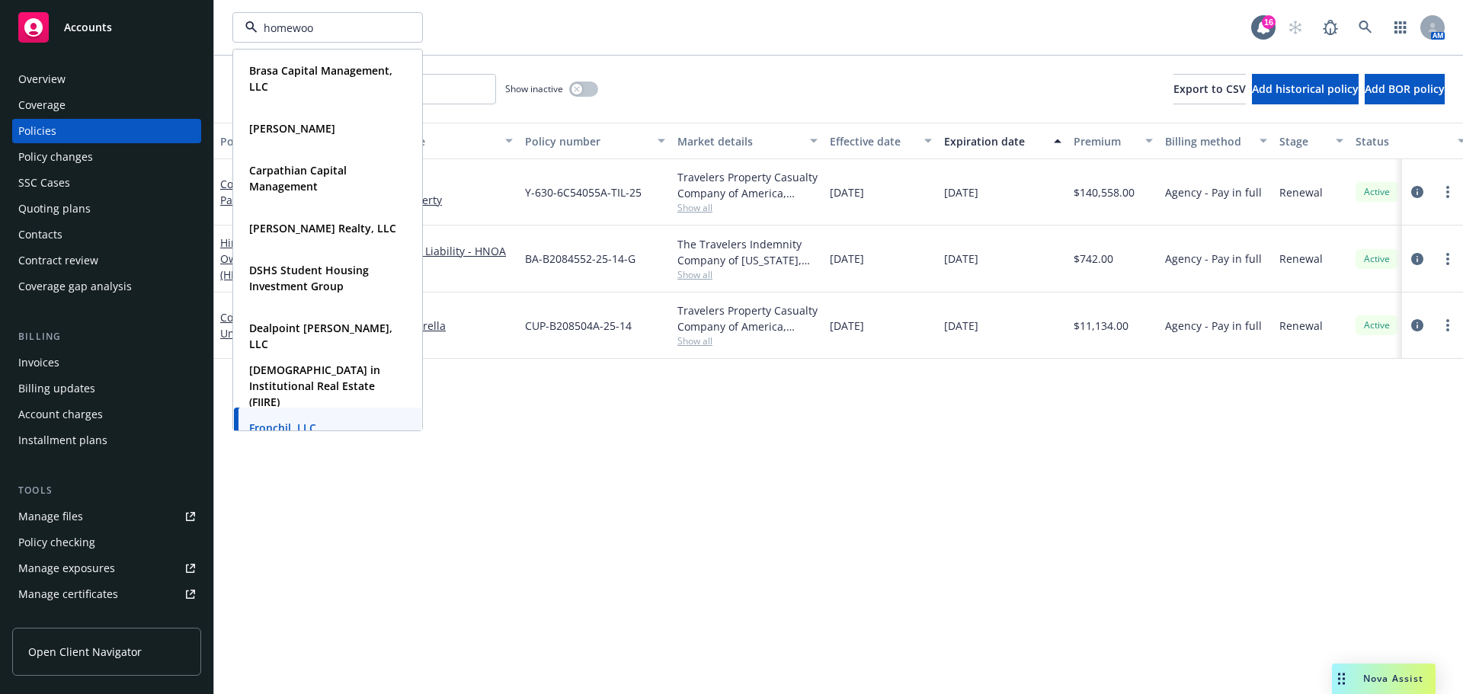
type input "homewood"
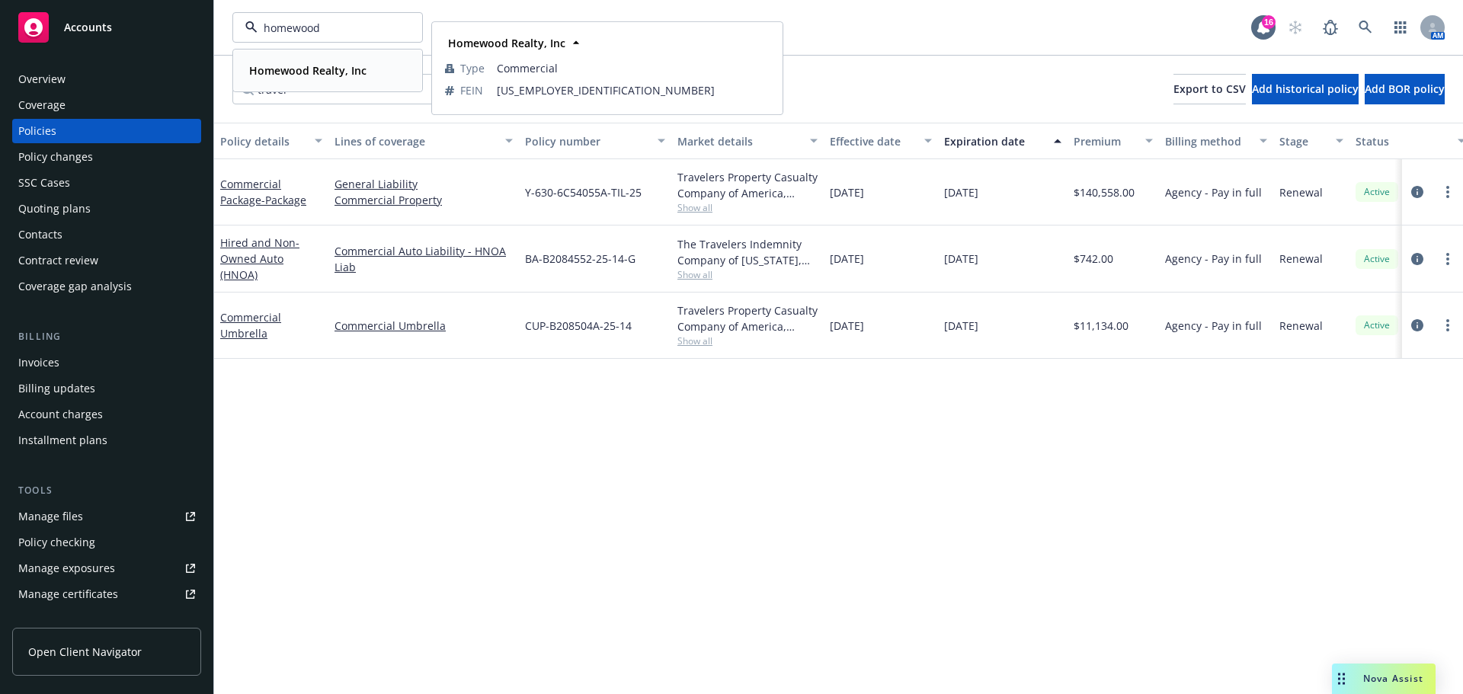
click at [296, 82] on div "Homewood Realty, Inc Type Commercial FEIN [US_EMPLOYER_IDENTIFICATION_NUMBER]" at bounding box center [327, 70] width 187 height 40
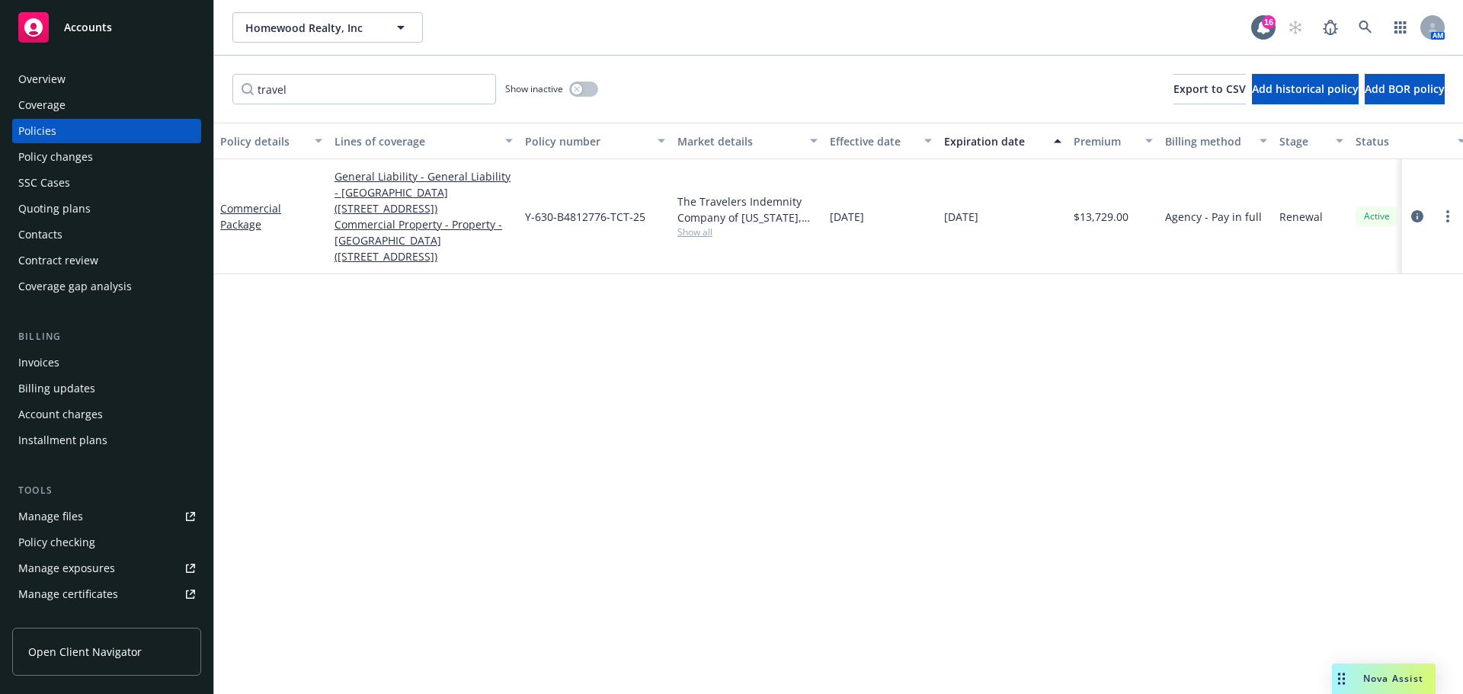
drag, startPoint x: 64, startPoint y: 152, endPoint x: 75, endPoint y: 152, distance: 11.4
click at [64, 152] on div "Policy changes" at bounding box center [55, 157] width 75 height 24
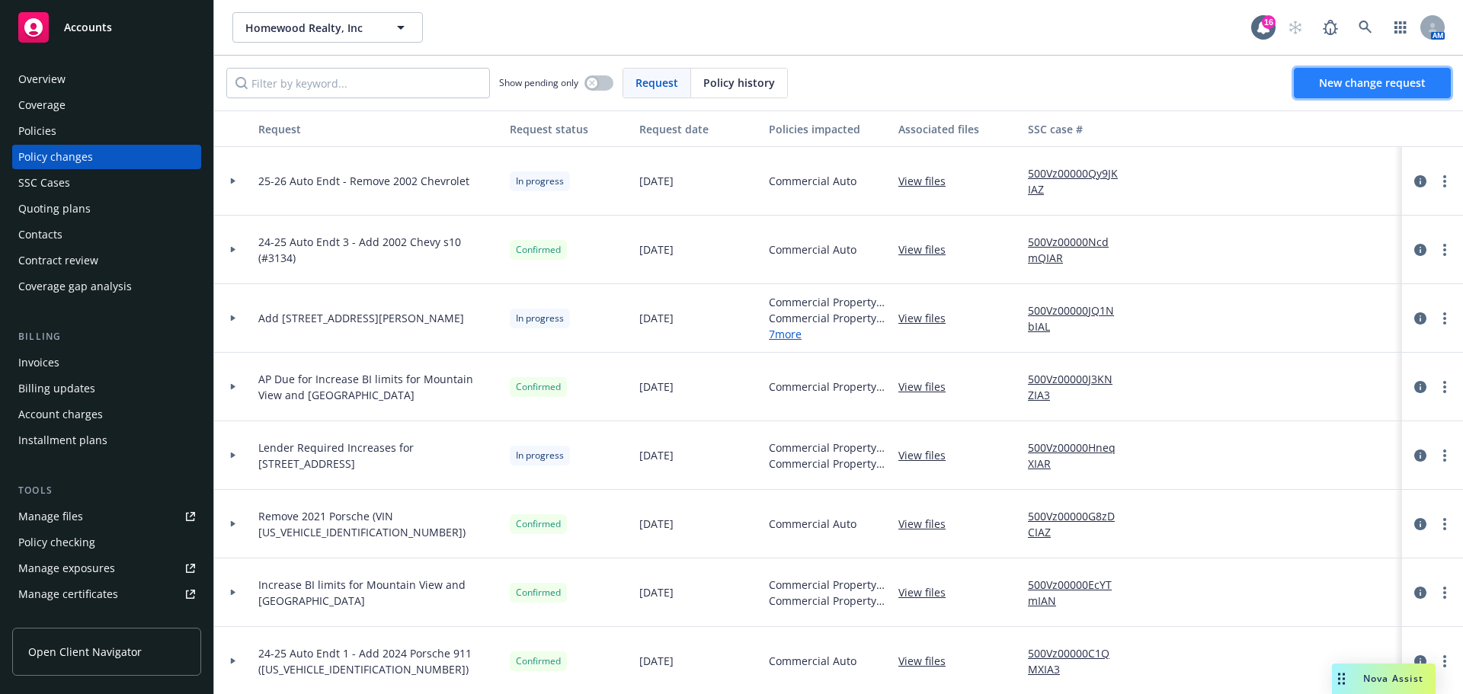
click at [1387, 84] on span "New change request" at bounding box center [1372, 82] width 107 height 14
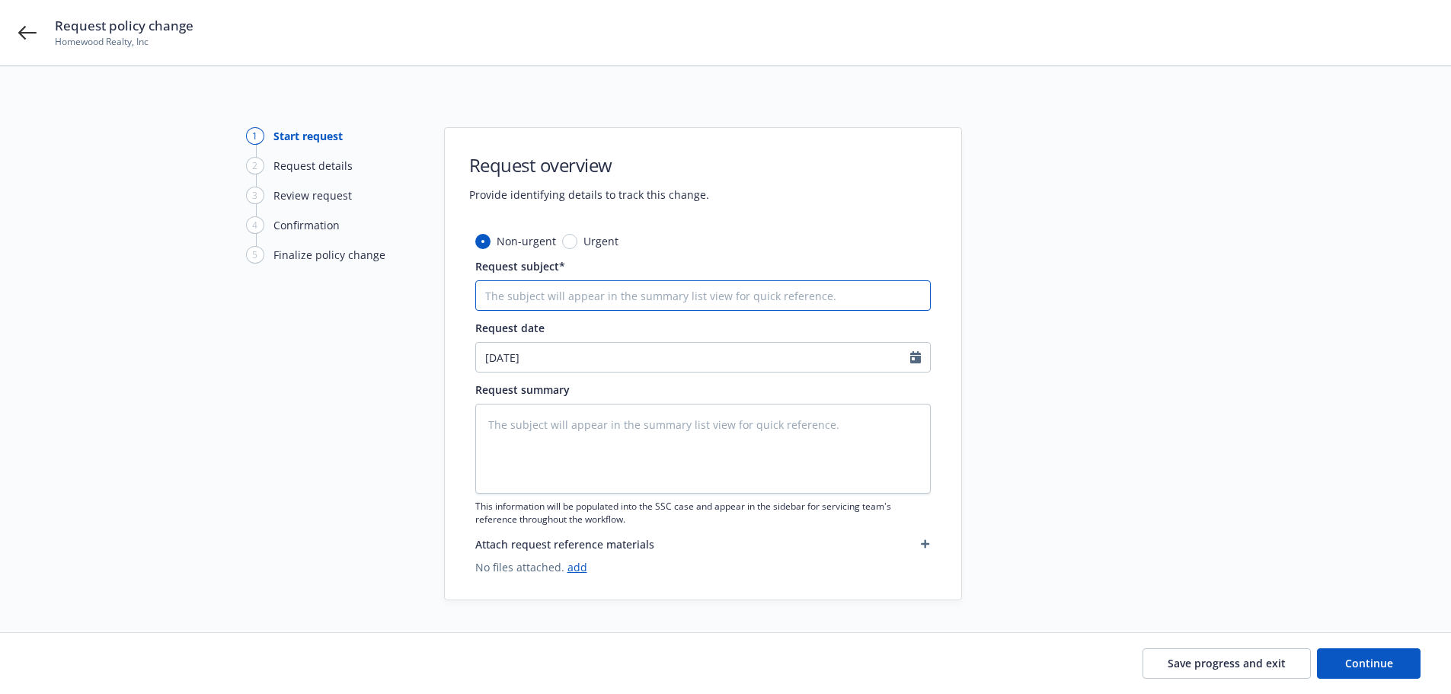
click at [553, 295] on input "Request subject*" at bounding box center [703, 295] width 456 height 30
type textarea "x"
type input "L"
type textarea "x"
type input "Le"
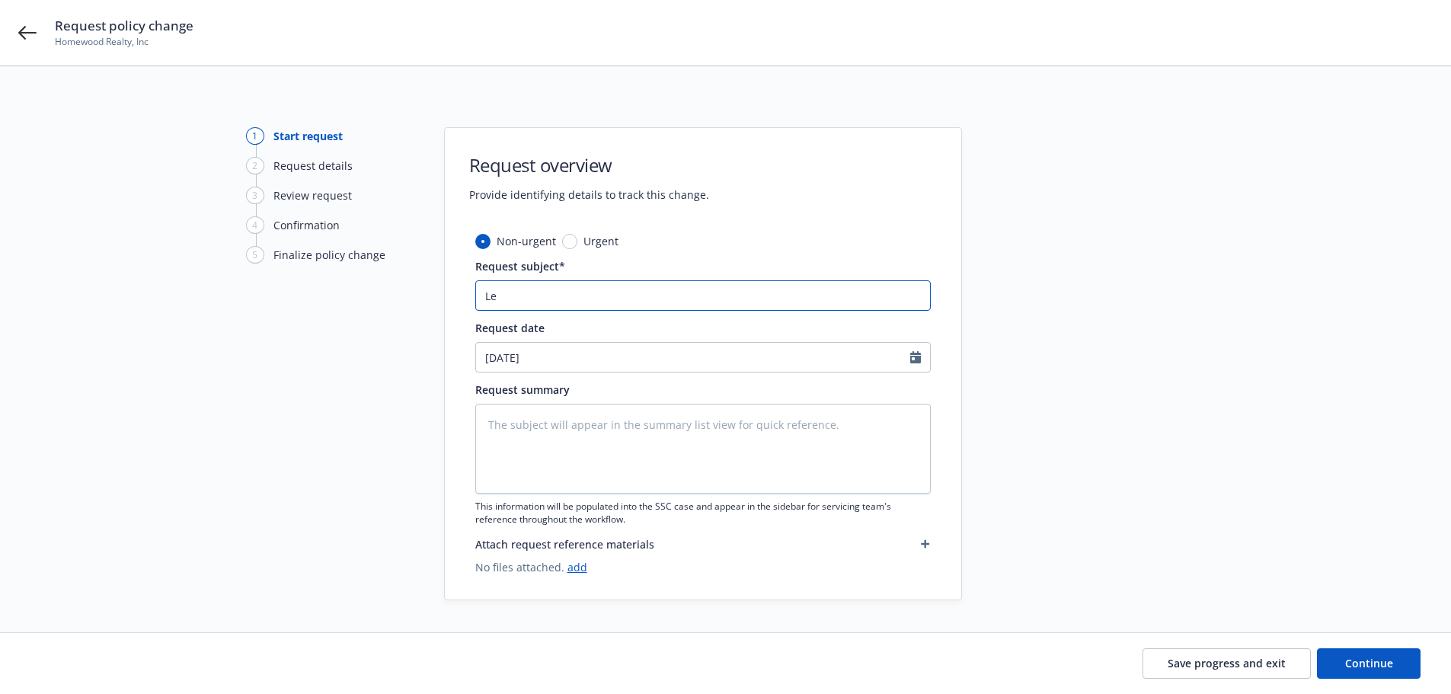
type textarea "x"
type input "Len"
type textarea "x"
type input "Lend"
type textarea "x"
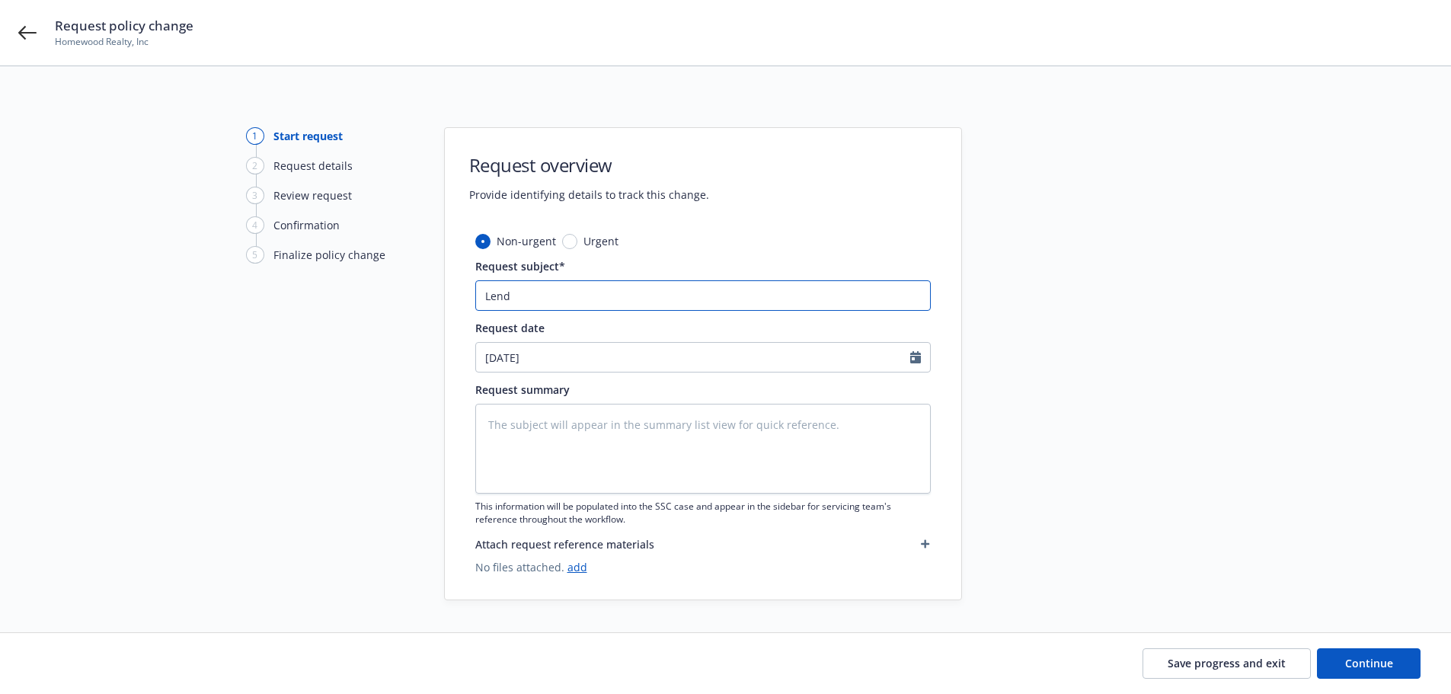
type input "[PERSON_NAME]"
type textarea "x"
type input "Lender"
type textarea "x"
type input "Lender"
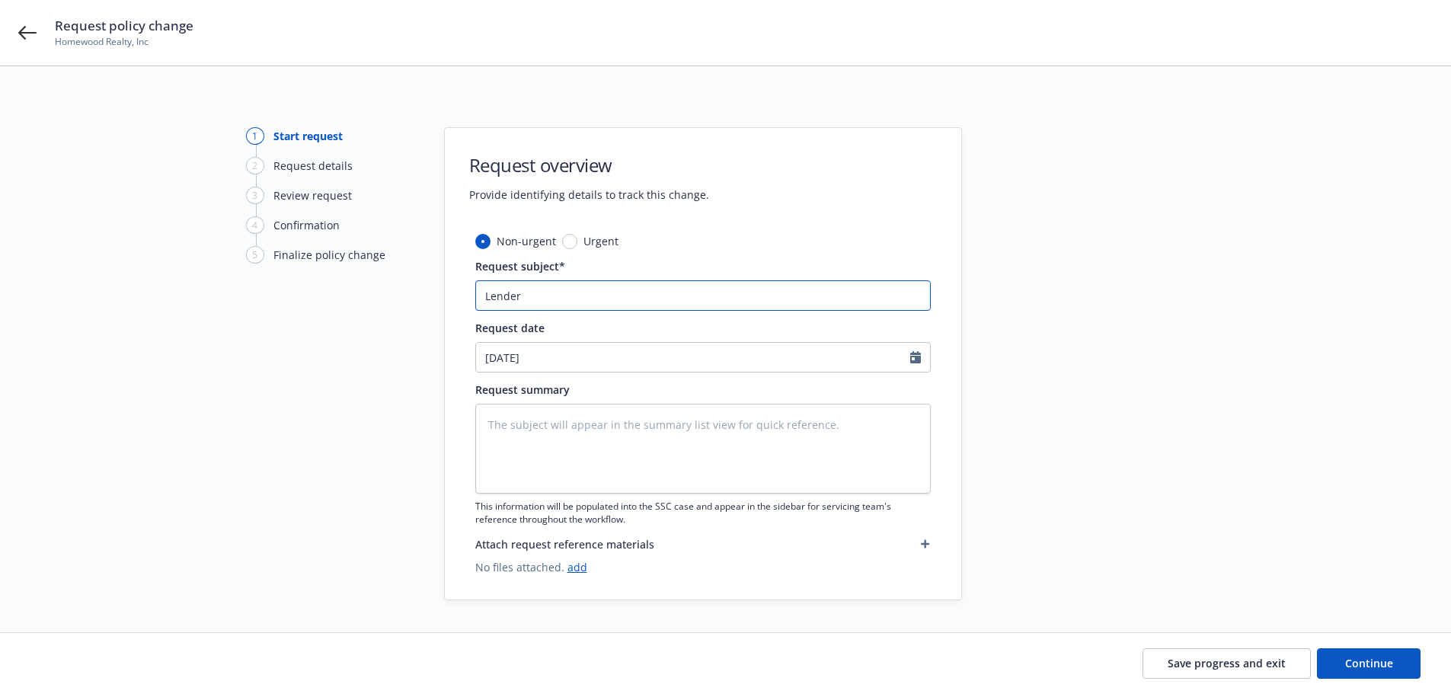
type textarea "x"
type input "Lender R"
type textarea "x"
type input "Lender Re"
type textarea "x"
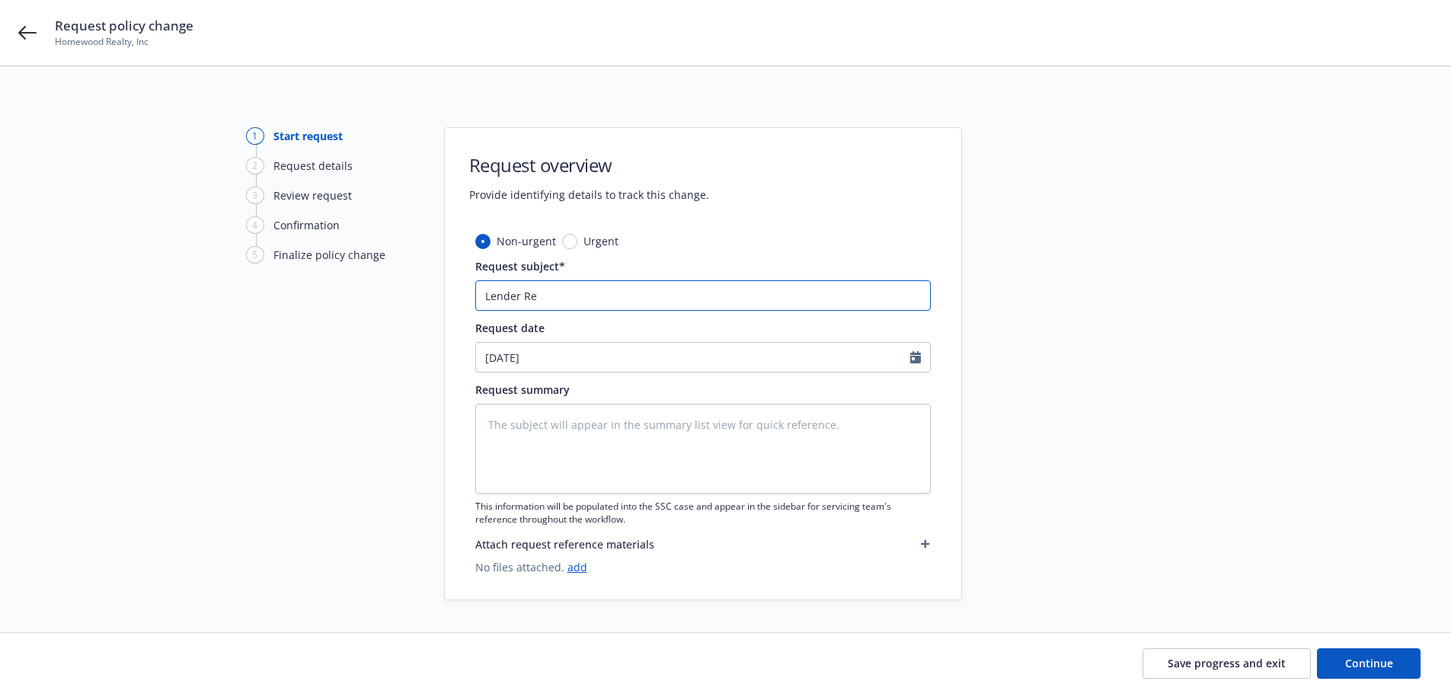
type input "Lender Req"
type textarea "x"
type input "Lender Requ"
type textarea "x"
type input "Lender Requi"
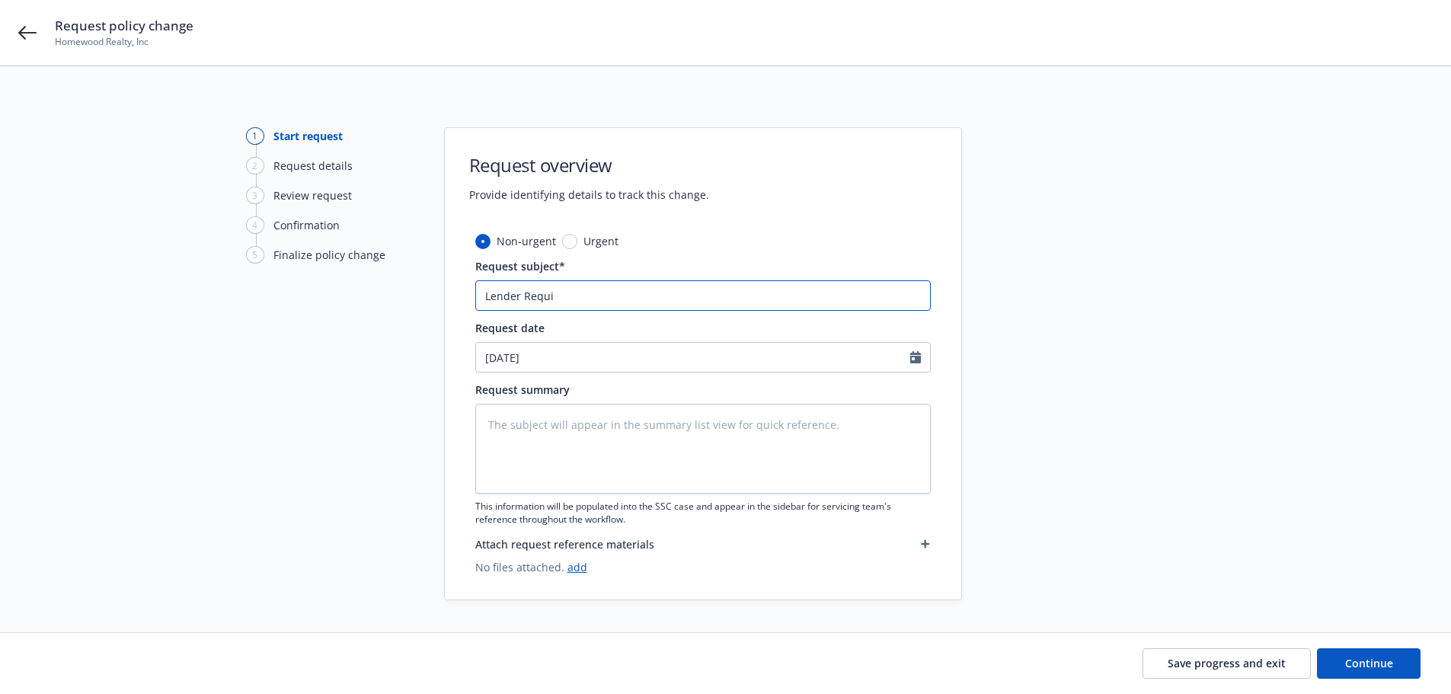
type textarea "x"
type input "Lender Requir"
type textarea "x"
type input "Lender Require"
type textarea "x"
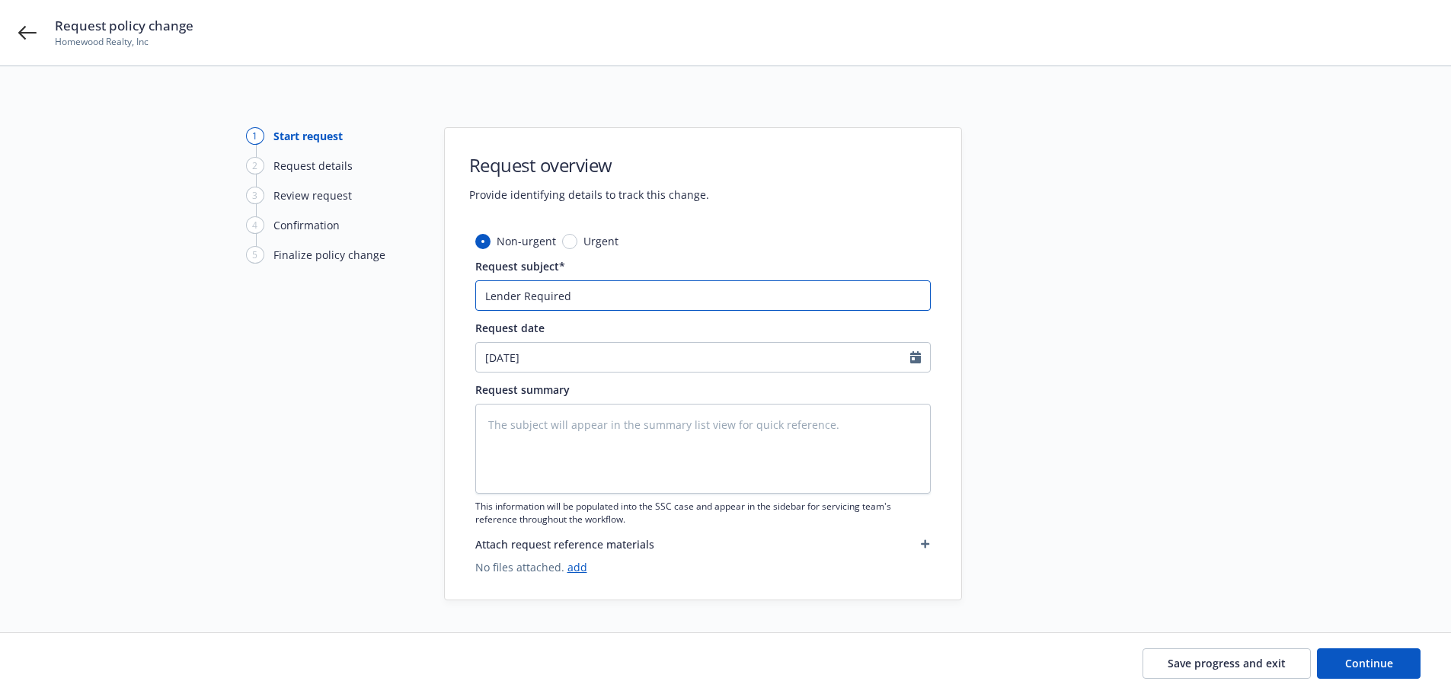
type input "Lender Required"
click at [518, 295] on input "Lender Required" at bounding box center [703, 295] width 456 height 30
type textarea "x"
type input "Lender Required"
type textarea "x"
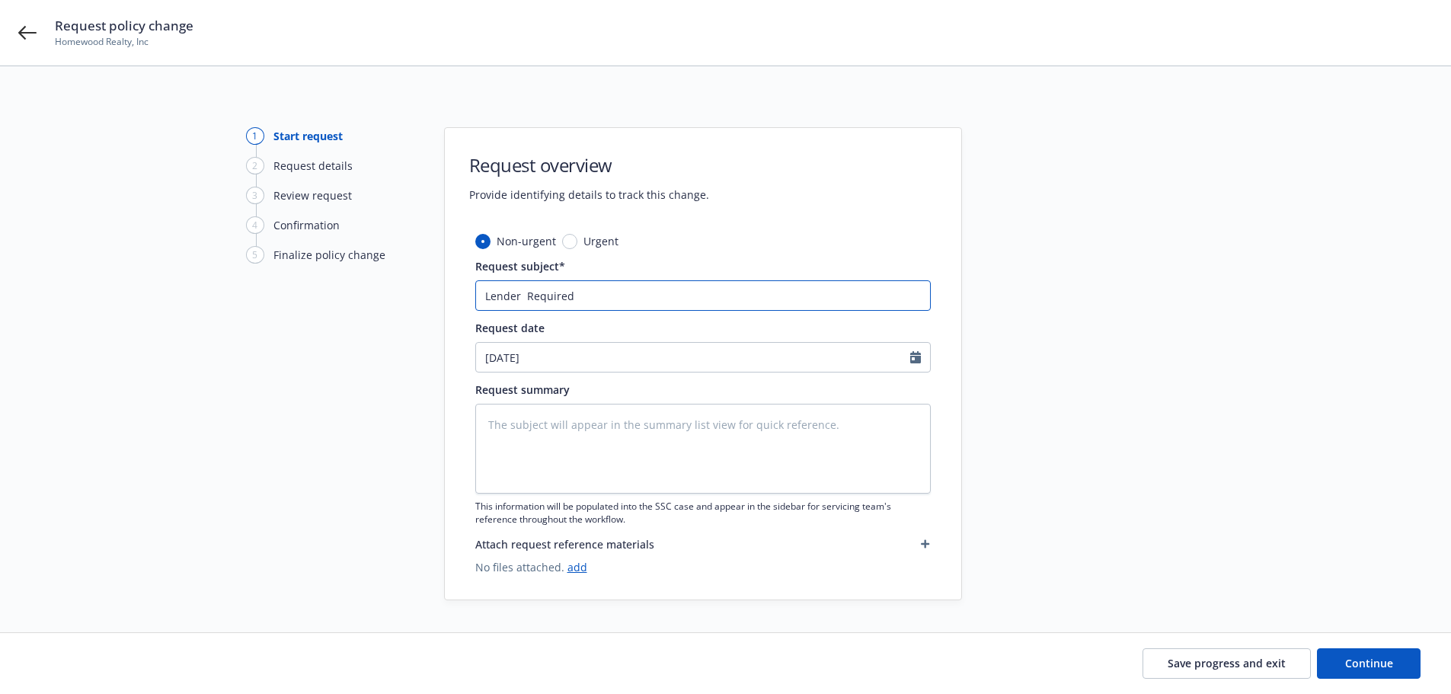
type input "Lender ( Required"
type textarea "x"
type input "Lender (J Required"
type textarea "x"
type input "Lender (JL Required"
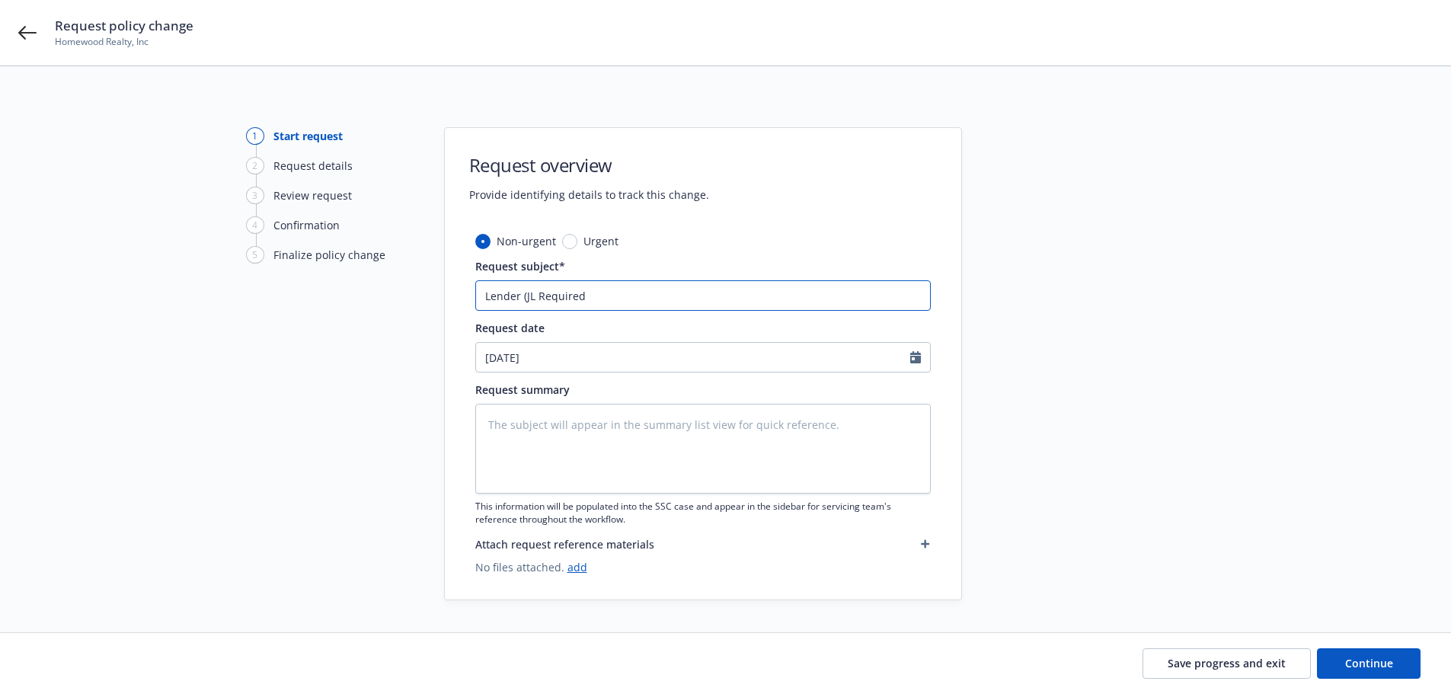
type textarea "x"
type input "Lender (JLL Required"
type textarea "x"
type input "Lender (JLL) Required"
click at [806, 310] on input "Lender (JLL) Required" at bounding box center [703, 295] width 456 height 30
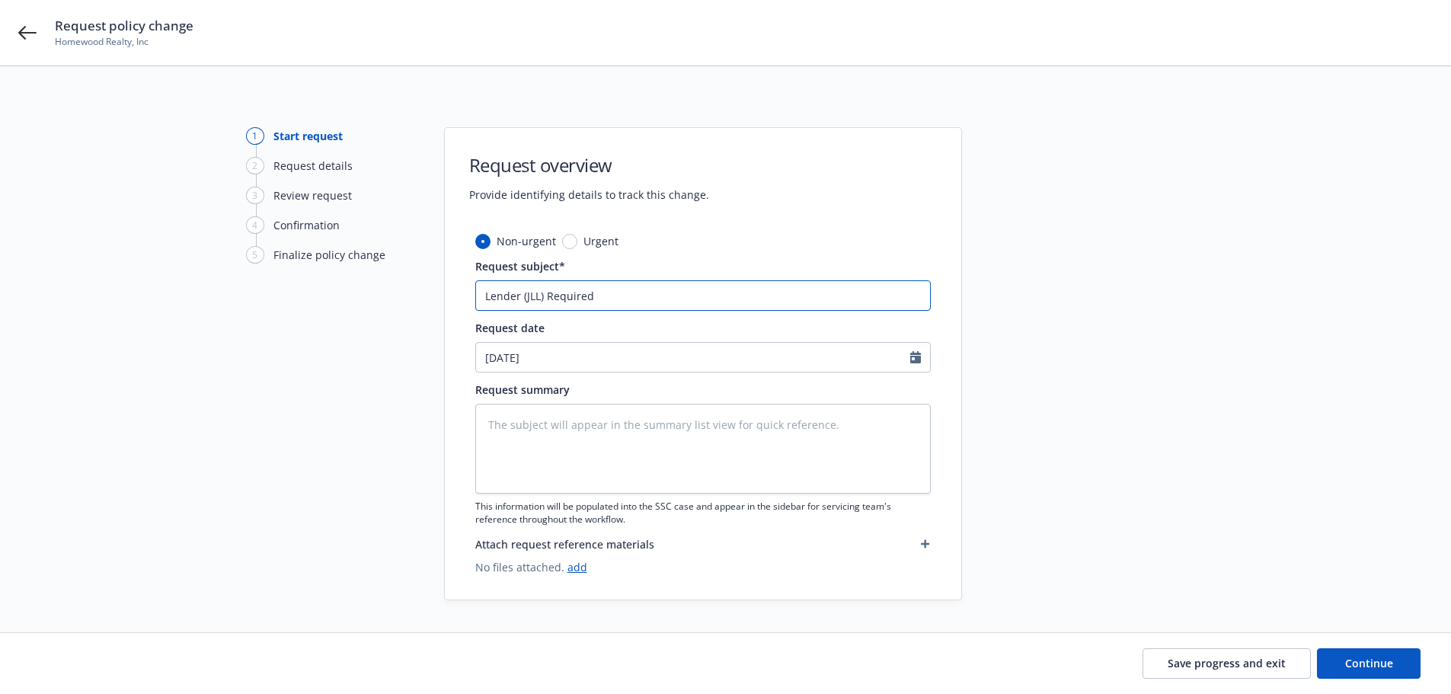
type textarea "x"
type input "Lender (JLL) Required"
type textarea "x"
type input "Lender (JLL) Required -"
type textarea "x"
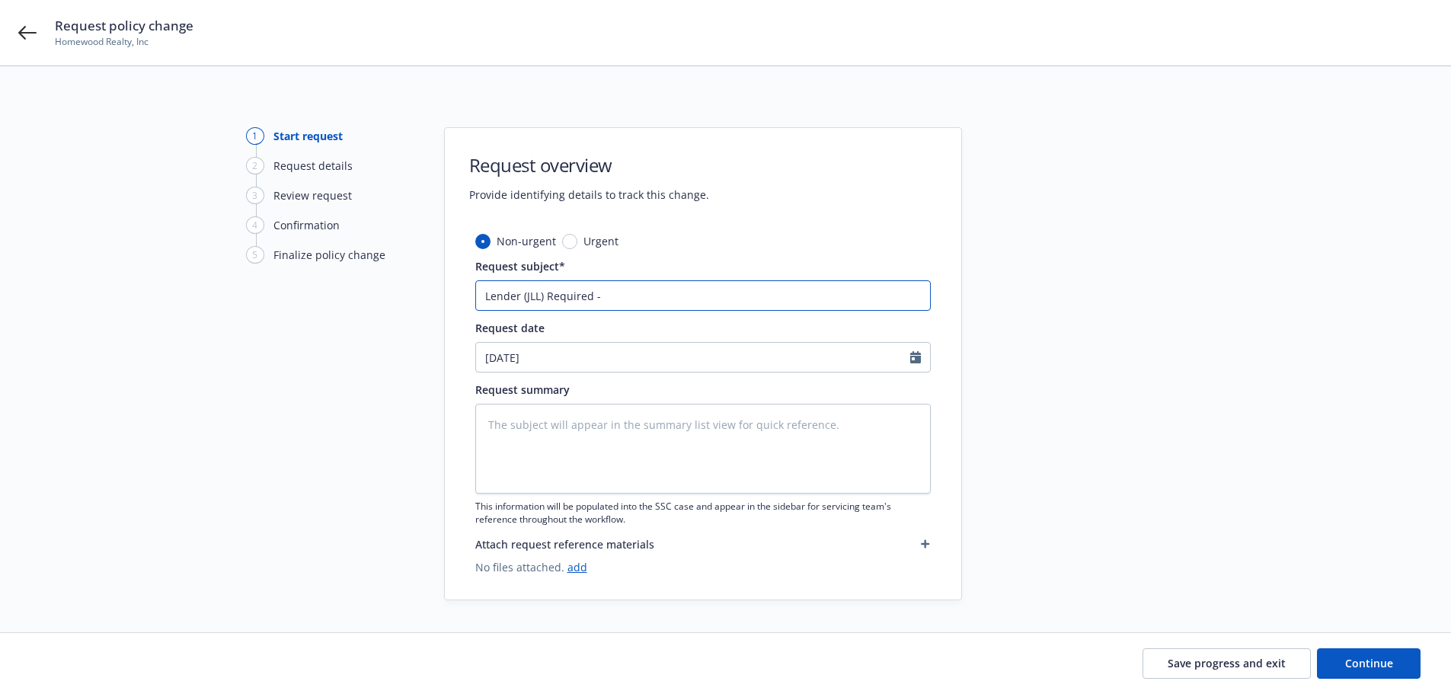
type input "Lender (JLL) Required -"
type textarea "x"
type input "Lender (JLL) Required - I"
type textarea "x"
type input "Lender (JLL) Required - In"
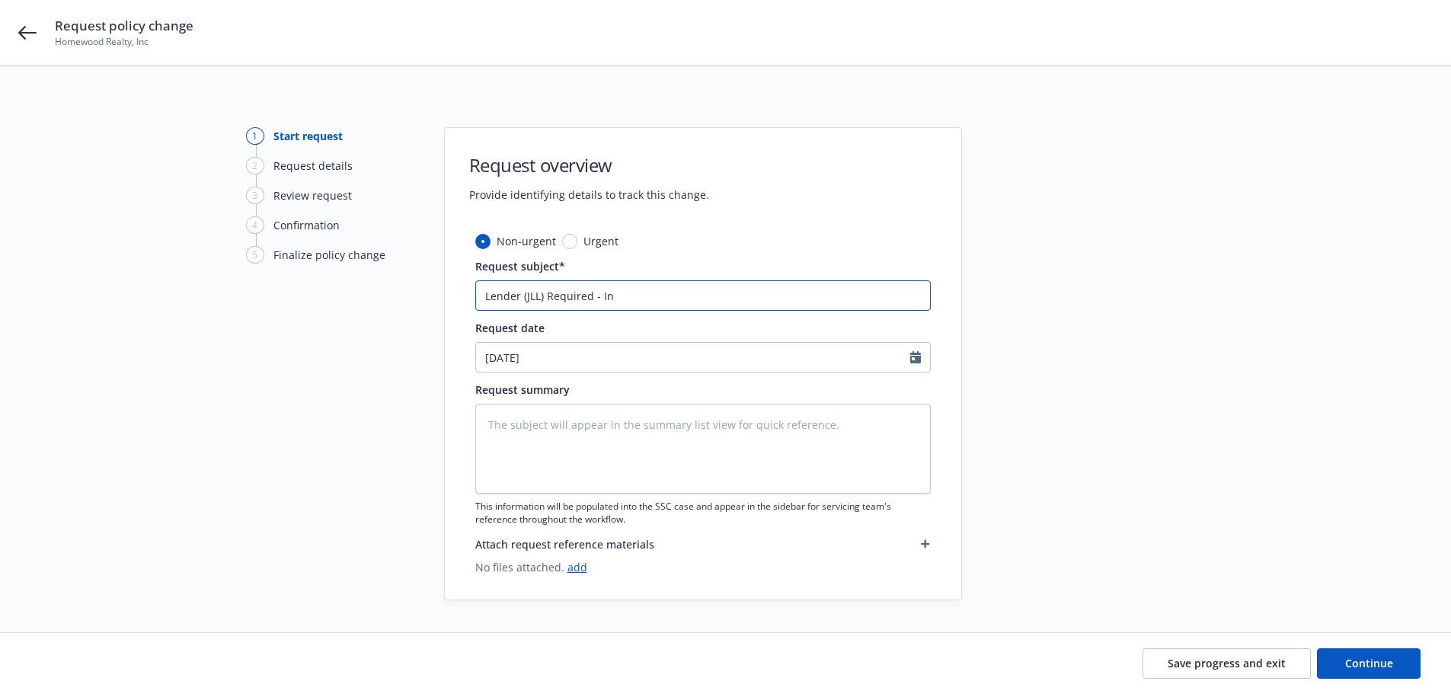
type textarea "x"
type input "Lender (JLL) Required - Inc"
type textarea "x"
type input "Lender (JLL) Required - Incr"
type textarea "x"
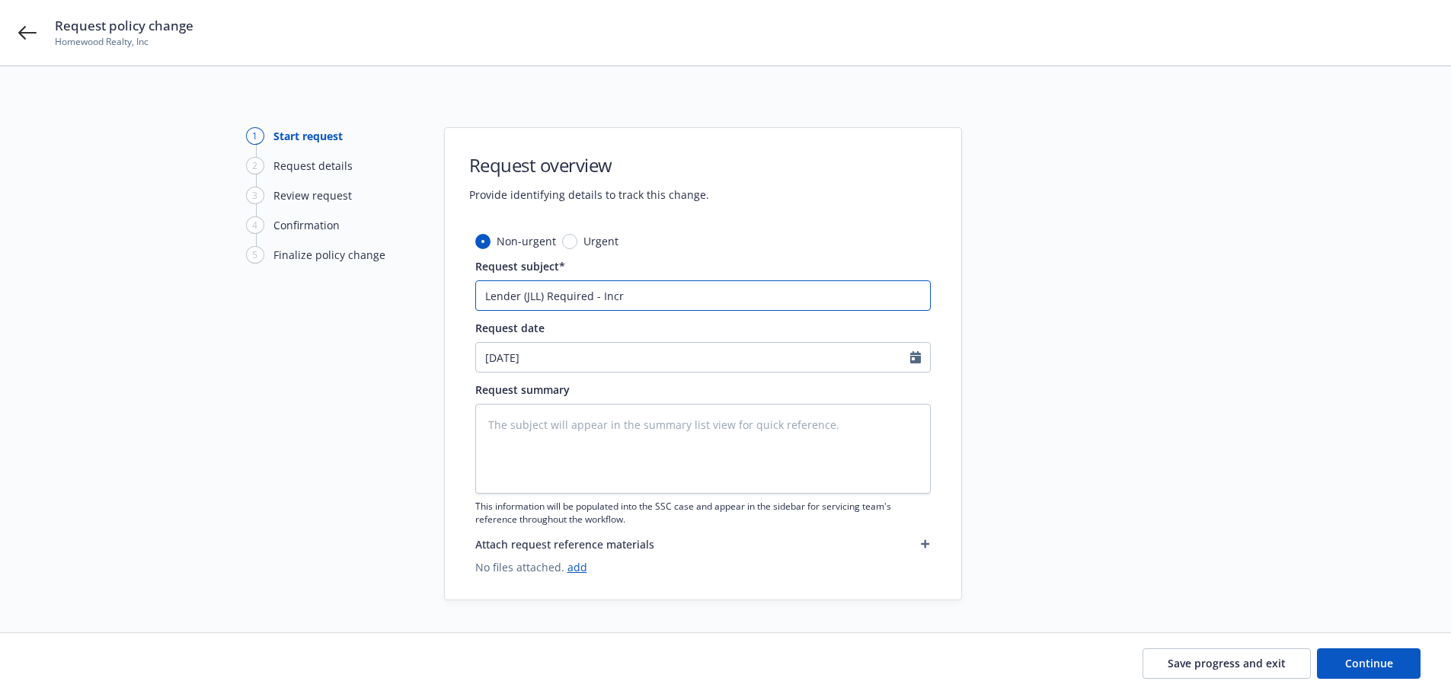
type input "Lender (JLL) Required - Incre"
type textarea "x"
type input "Lender (JLL) Required - Increa"
type textarea "x"
type input "Lender (JLL) Required - Increas"
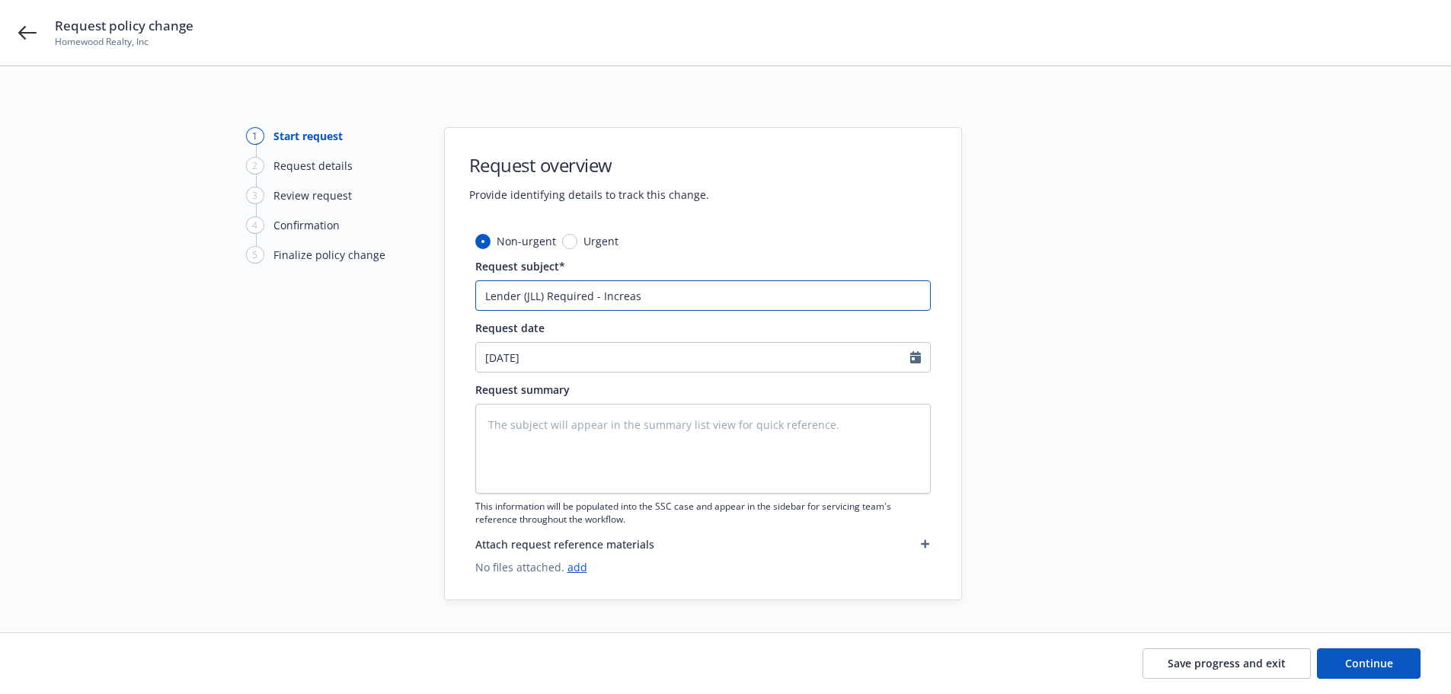
type textarea "x"
type input "Lender (JLL) Required - Increase"
type textarea "x"
type input "Lender (JLL) Required - Increase"
type textarea "x"
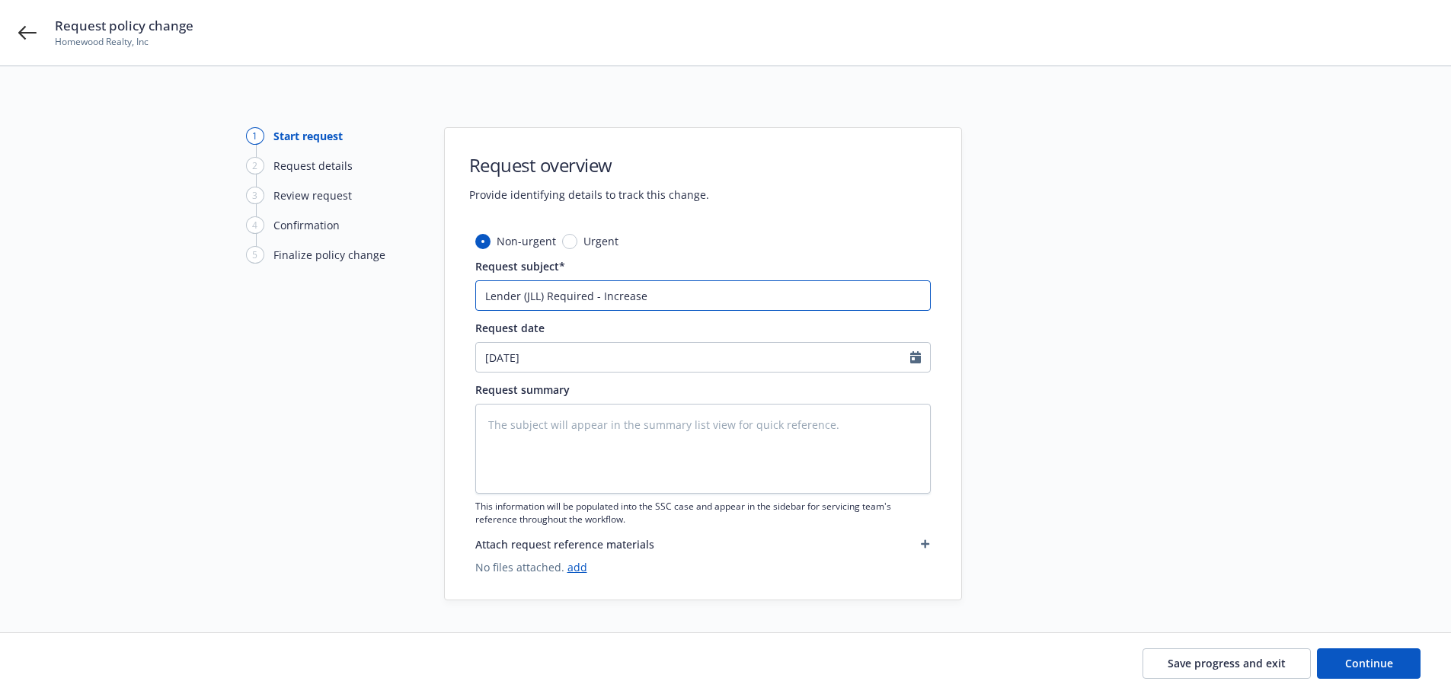
type input "Lender (JLL) Required - Increase B"
type textarea "x"
type input "Lender (JLL) Required - Increase Bu"
type textarea "x"
type input "Lender (JLL) Required - Increase Bus"
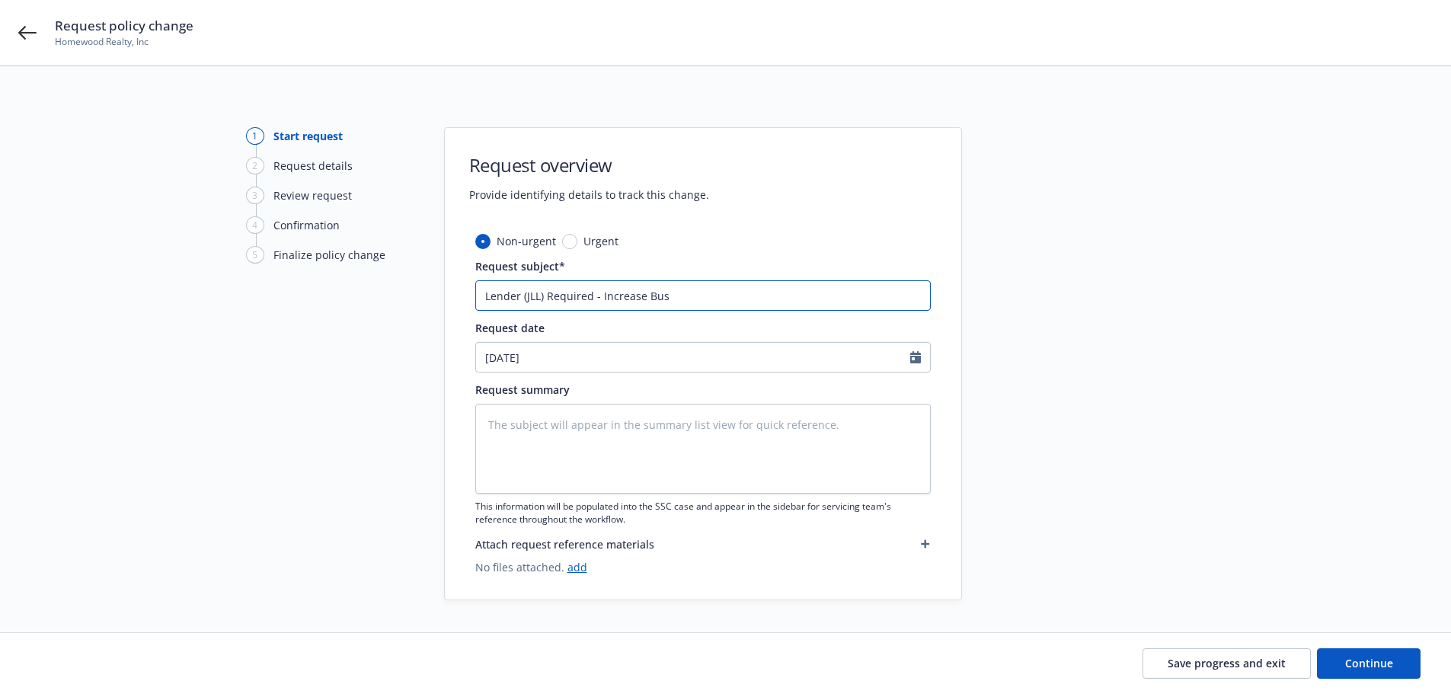
type textarea "x"
type input "Lender (JLL) Required - Increase Busi"
type textarea "x"
type input "Lender (JLL) Required - Increase Busin"
type textarea "x"
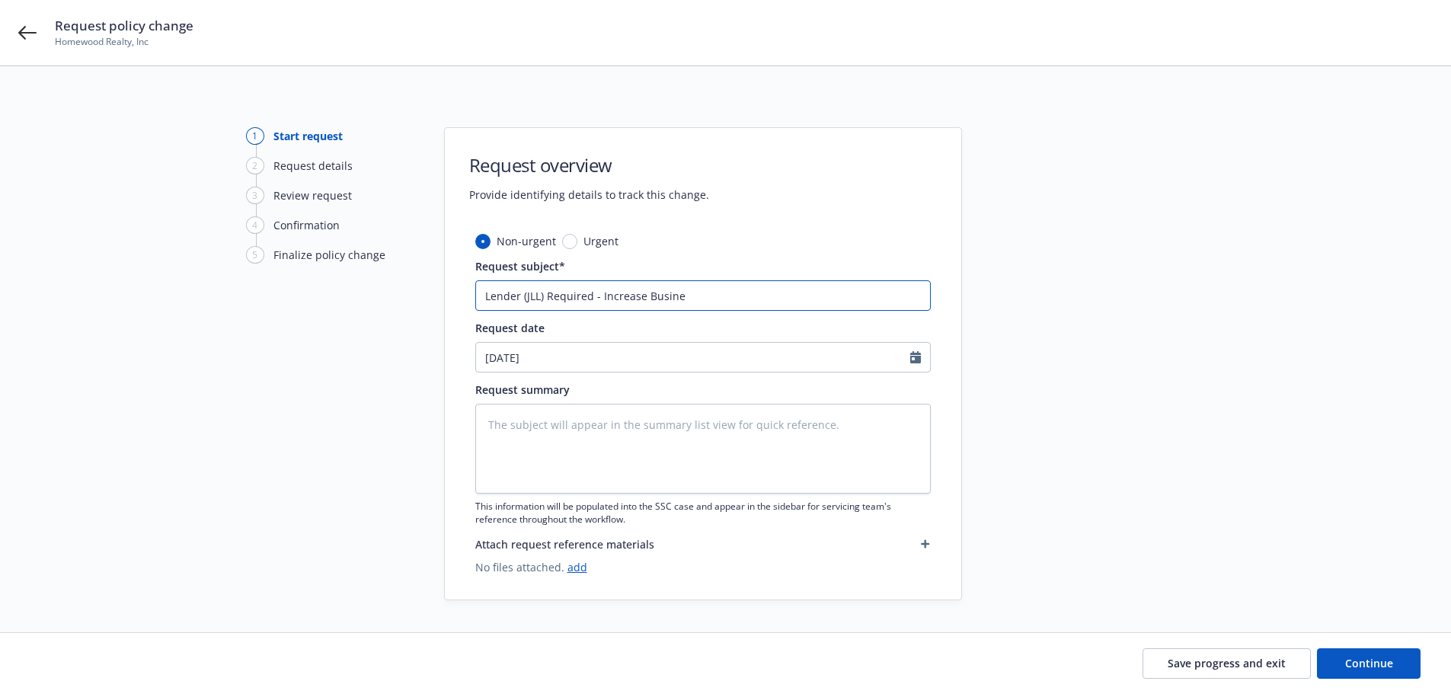
type input "Lender (JLL) Required - Increase Busines"
type textarea "x"
type input "Lender (JLL) Required - Increase Business"
type textarea "x"
type input "Lender (JLL) Required - Increase Business"
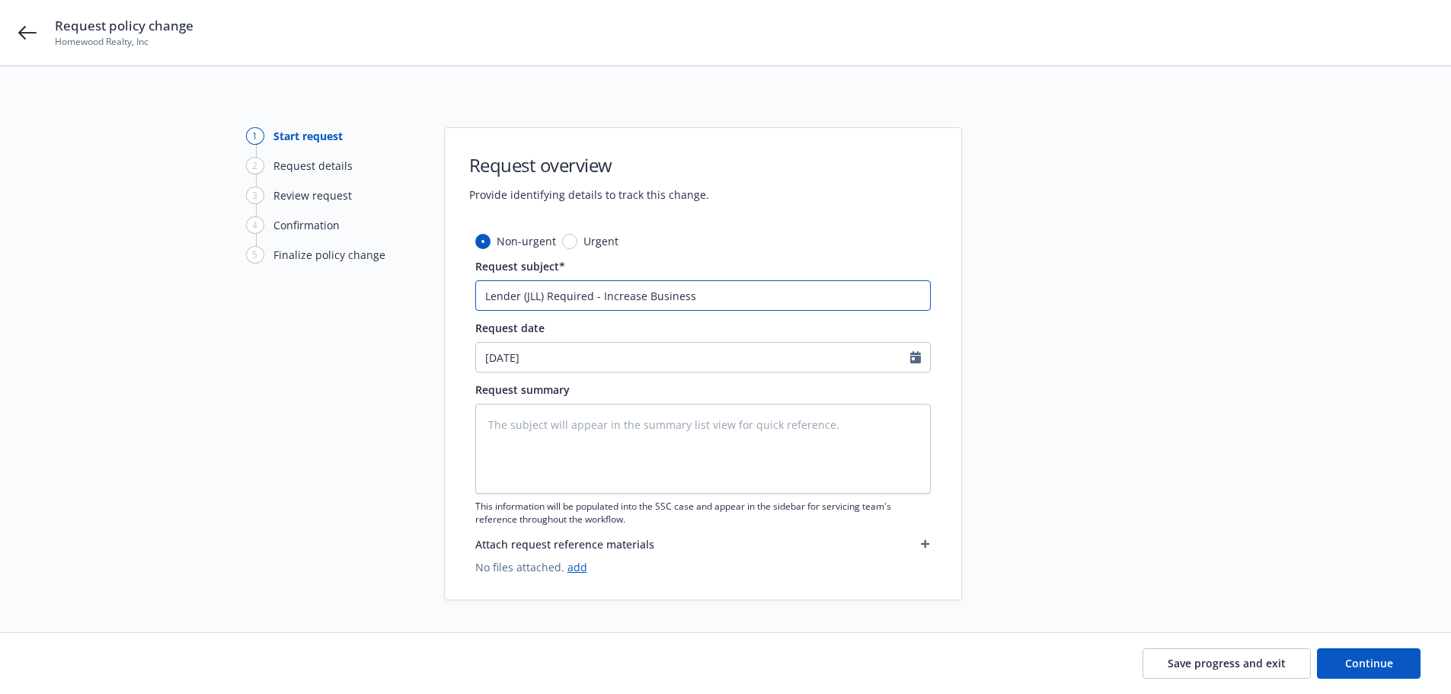
type textarea "x"
type input "Lender (JLL) Required - Increase Business I"
type textarea "x"
type input "Lender (JLL) Required - Increase Business In"
type textarea "x"
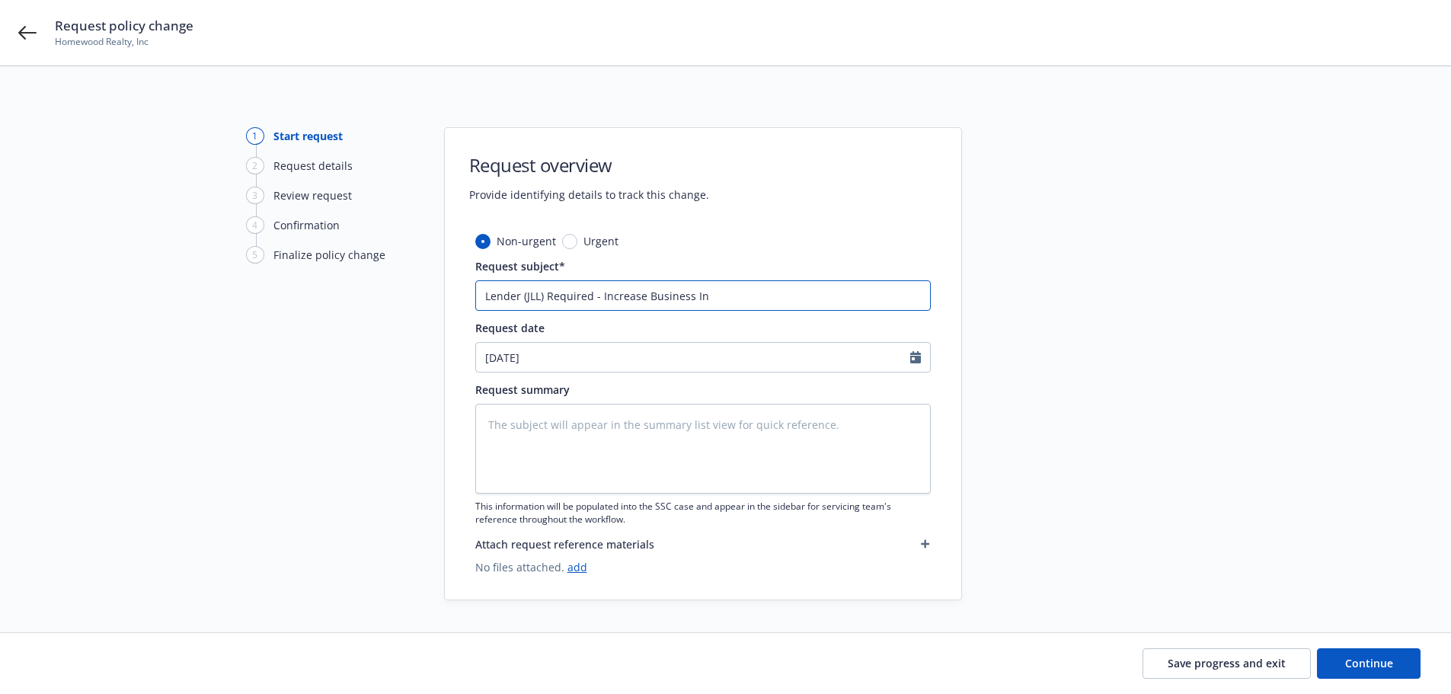
type input "Lender (JLL) Required - Increase Business Inc"
type textarea "x"
type input "Lender (JLL) Required - Increase Business Inco"
type textarea "x"
type input "Lender (JLL) Required - Increase Business Incom"
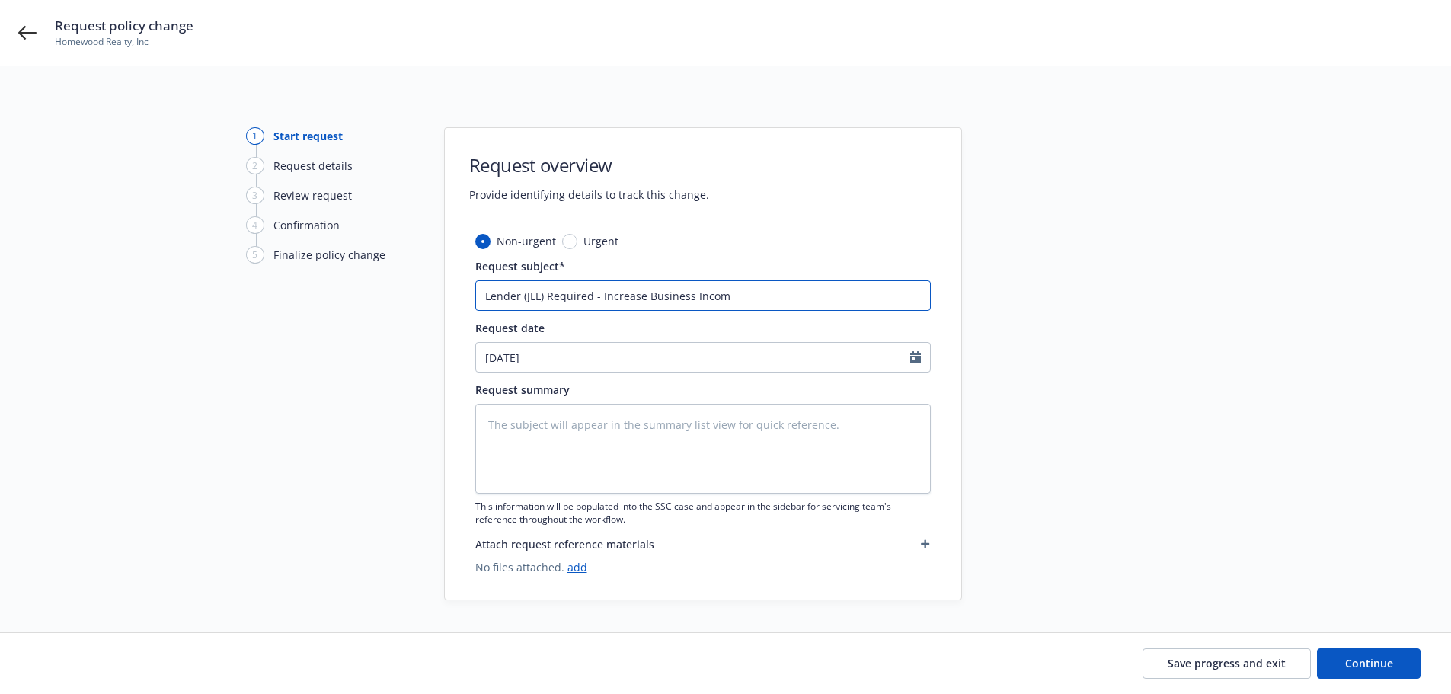
type textarea "x"
type input "Lender (JLL) Required - Increase Business Income"
type textarea "x"
type input "Lender (JLL) Required - Increase Business Income"
click at [821, 289] on input "Lender (JLL) Required - Increase Business Income" at bounding box center [703, 295] width 456 height 30
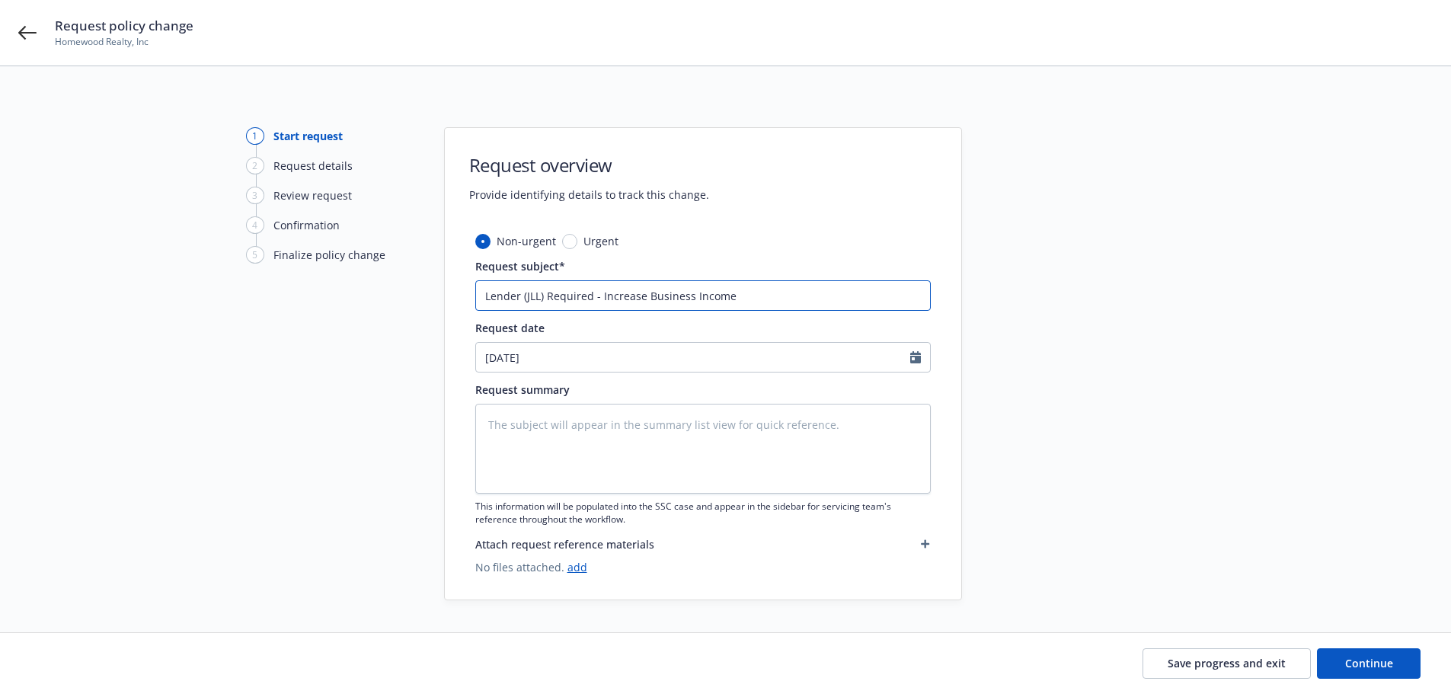
type textarea "x"
type input "Lender (JLL) Required - Increase Business Income ("
paste input "Four Acres MH Estates"
type textarea "x"
type input "Lender (JLL) Required - Increase Business Income (Four Acres MH Estates"
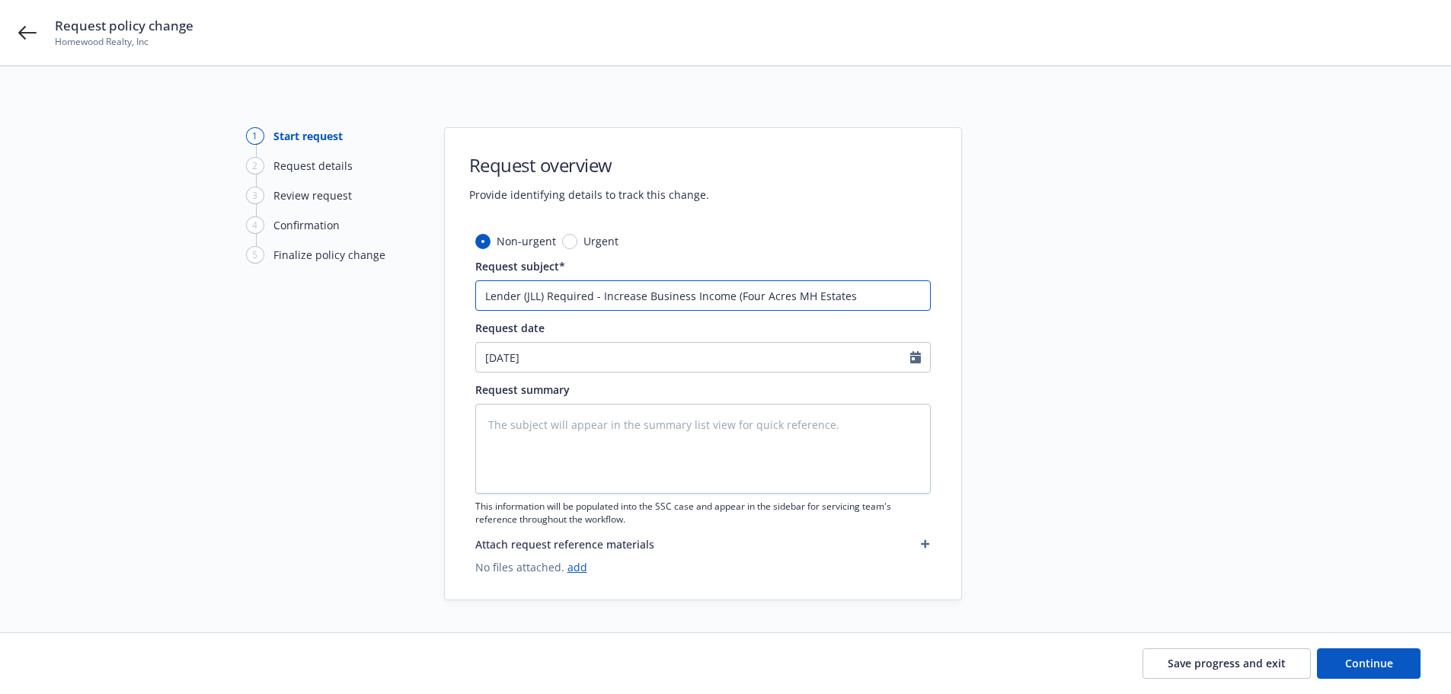
type textarea "x"
type input "Lender (JLL) Required - Increase Business Income (Four Acres MH Estates"
type textarea "x"
type input "Lender (JLL) Required - Increase Business Income (Four Acres MH Estates &"
type textarea "x"
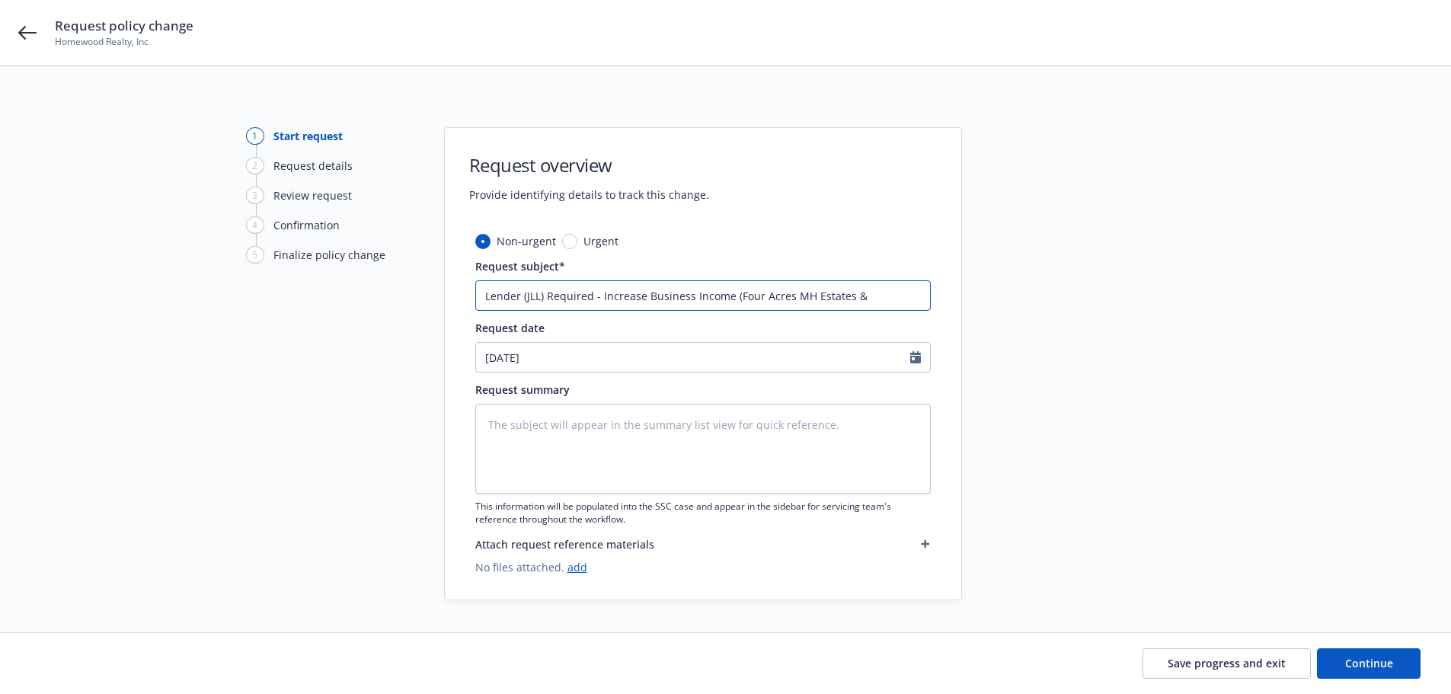
type input "Lender (JLL) Required - Increase Business Income (Four Acres MH Estates &"
click at [916, 292] on input "Lender (JLL) Required - Increase Business Income (Four Acres MH Estates &" at bounding box center [703, 295] width 456 height 30
paste input "Sycamore Villa Mobile Home Estates, LLC"
type textarea "x"
type input "Lender (JLL) Required - Increase Business Income (Four Acres MH Estates & Sycam…"
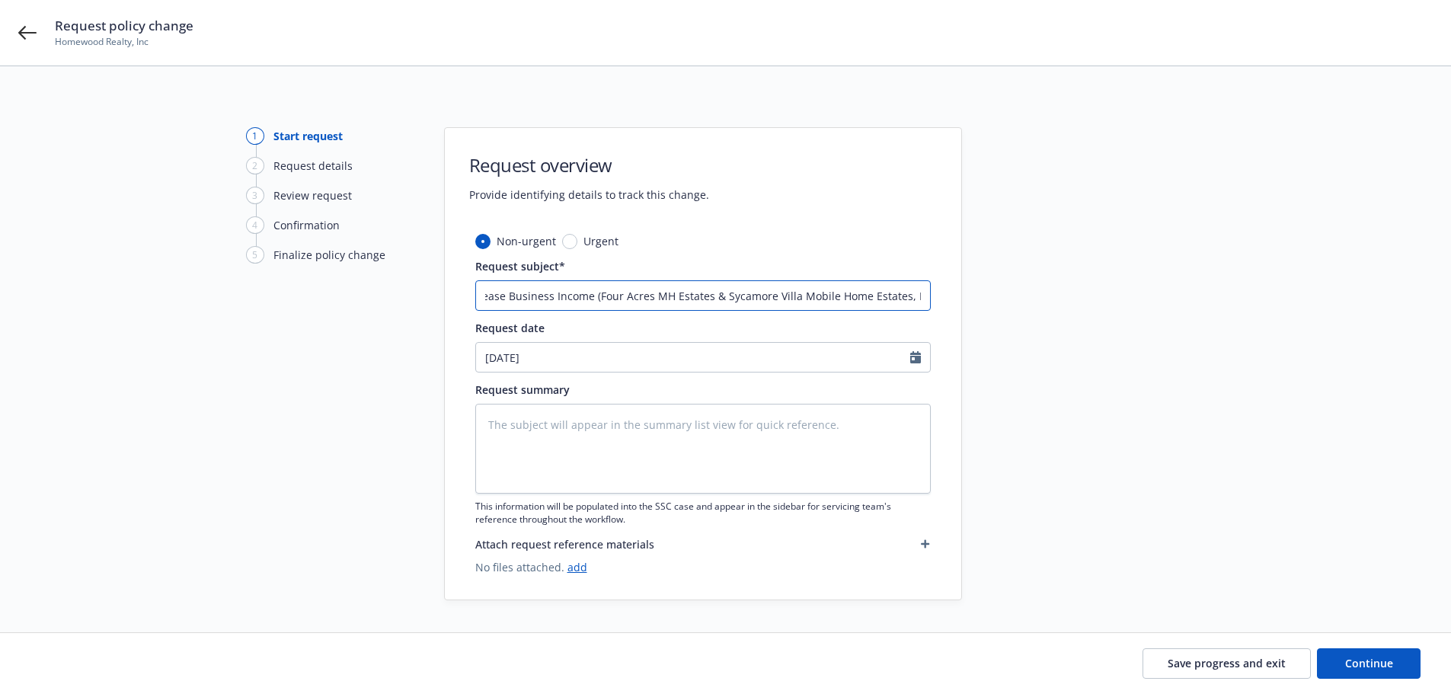
type textarea "x"
type input "Lender (JLL) Required - Increase Business Income (Four Acres MH Estates & Sycam…"
click at [739, 425] on textarea at bounding box center [703, 449] width 456 height 90
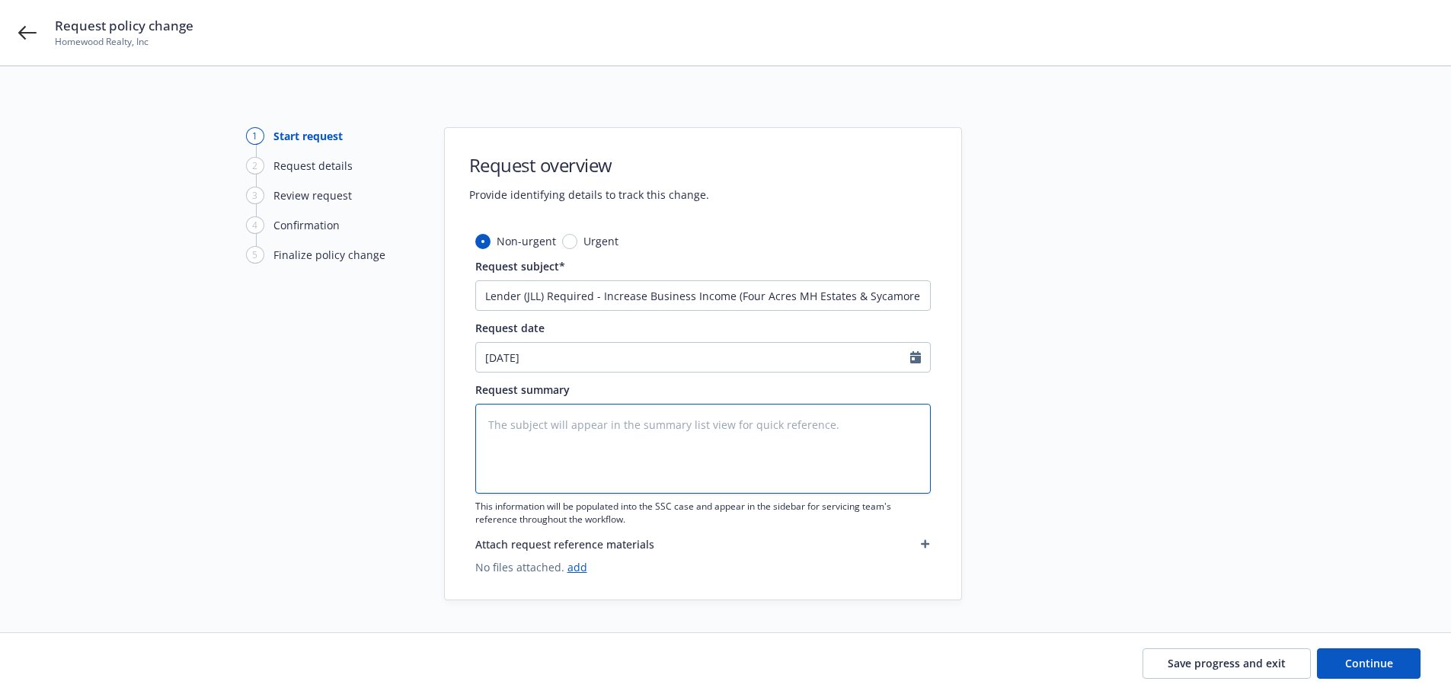
paste textarea "601 & [STREET_ADDRESS] ([GEOGRAPHIC_DATA] MH Estates) Currently $1,208,860 Incr…"
type textarea "x"
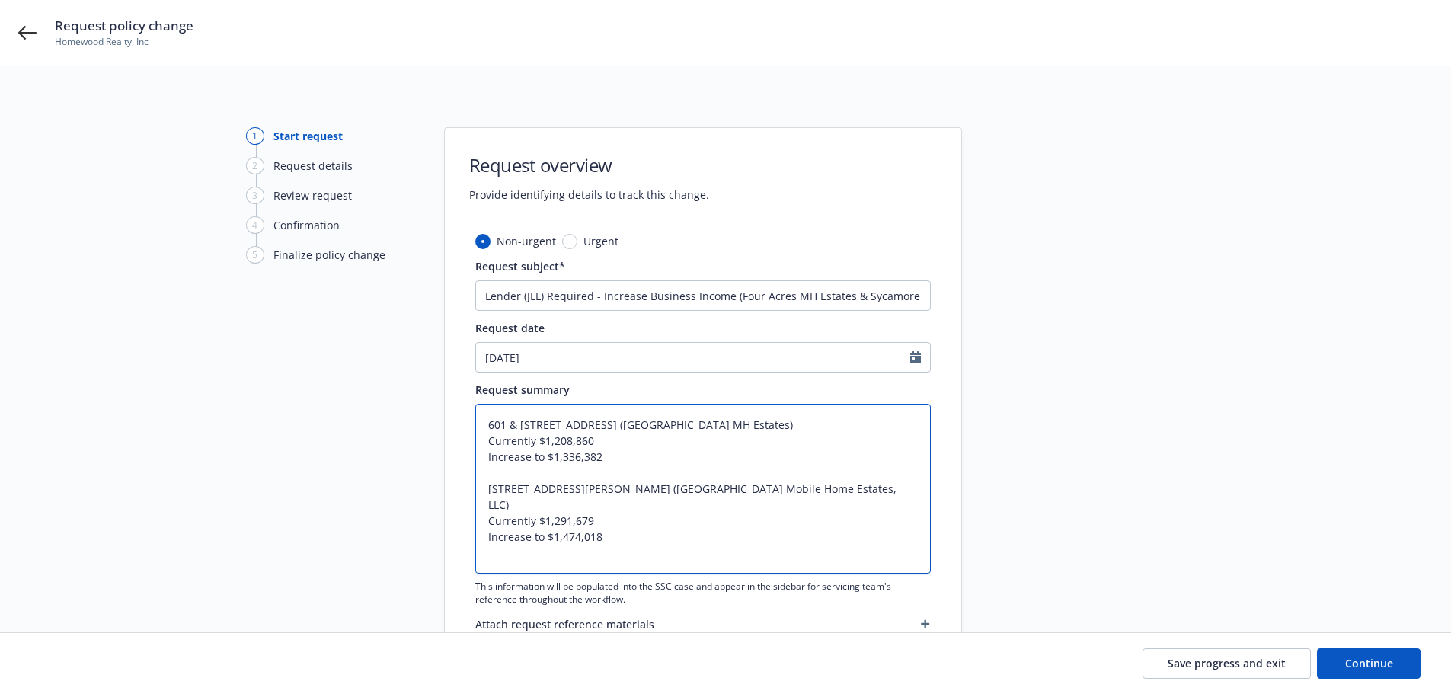
click at [488, 424] on textarea "601 & [STREET_ADDRESS] ([GEOGRAPHIC_DATA] MH Estates) Currently $1,208,860 Incr…" at bounding box center [703, 489] width 456 height 170
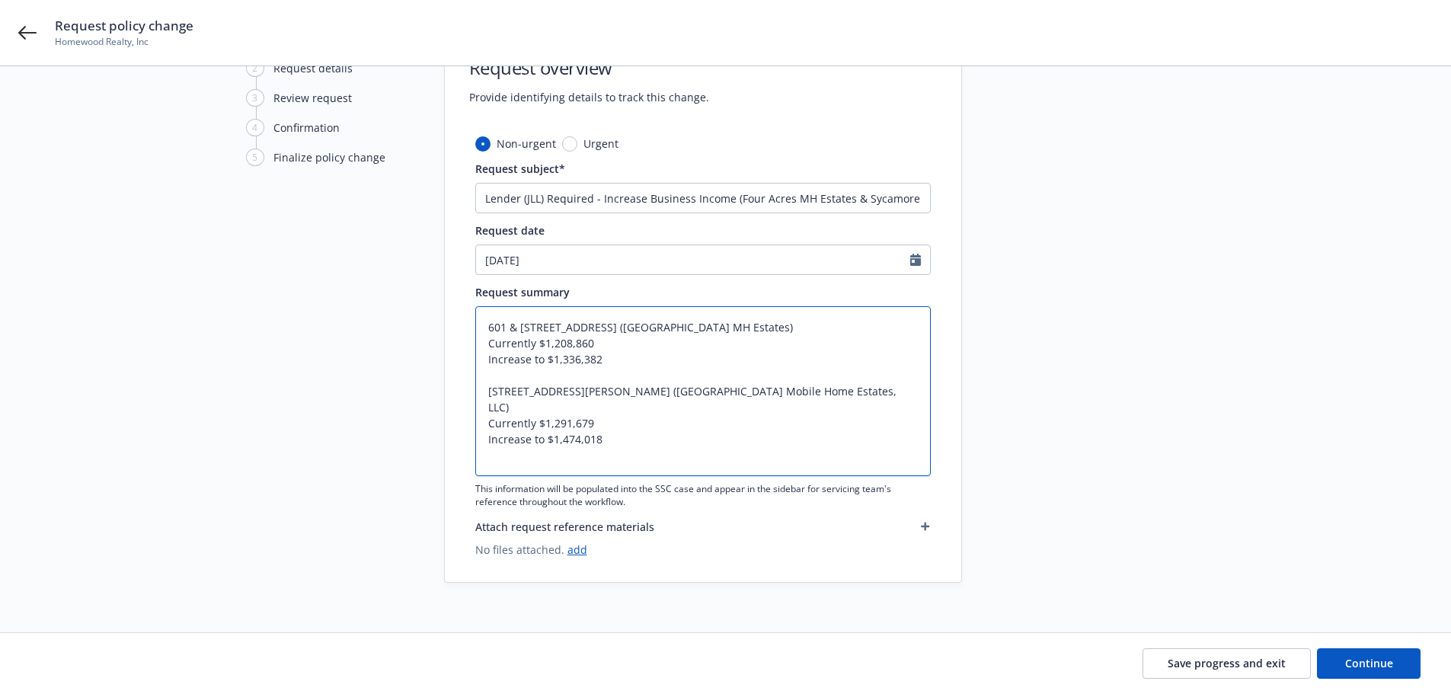
scroll to position [109, 0]
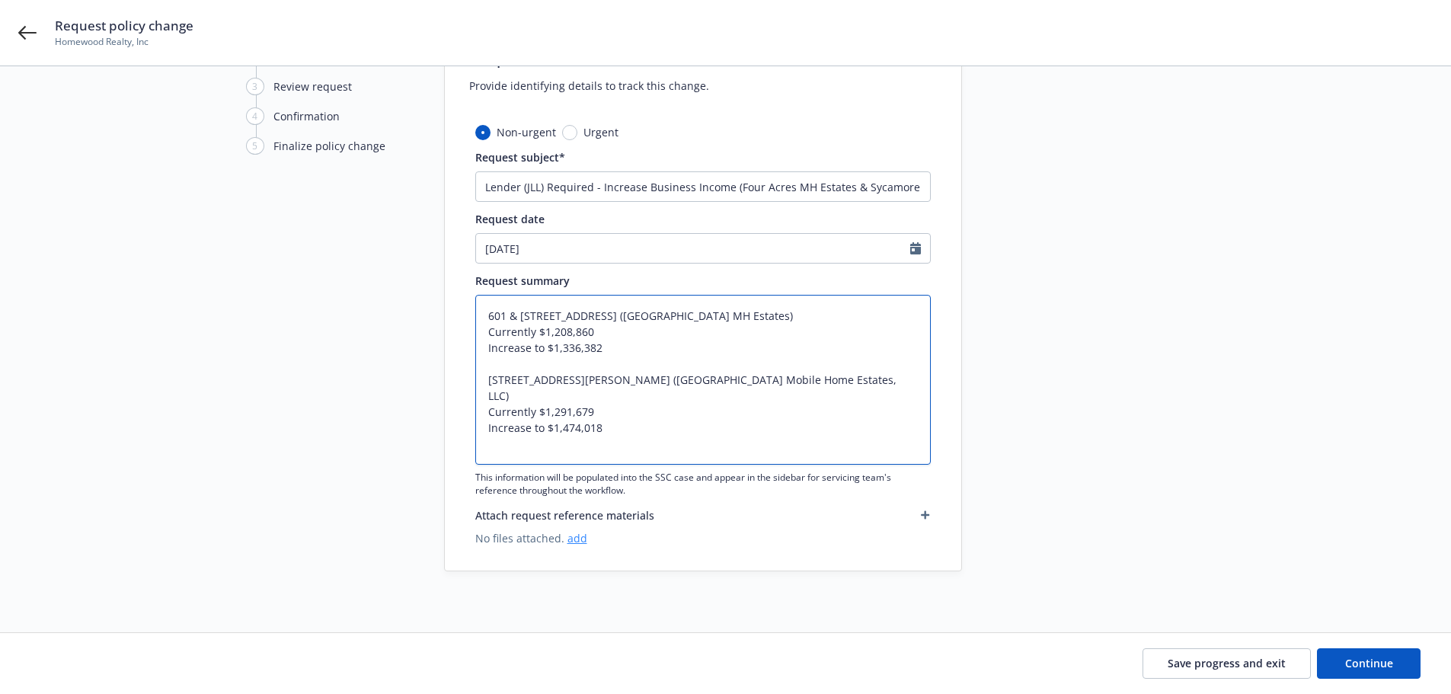
type textarea "601 & [STREET_ADDRESS] ([GEOGRAPHIC_DATA] MH Estates) Currently $1,208,860 Incr…"
click at [579, 538] on link "add" at bounding box center [577, 538] width 20 height 14
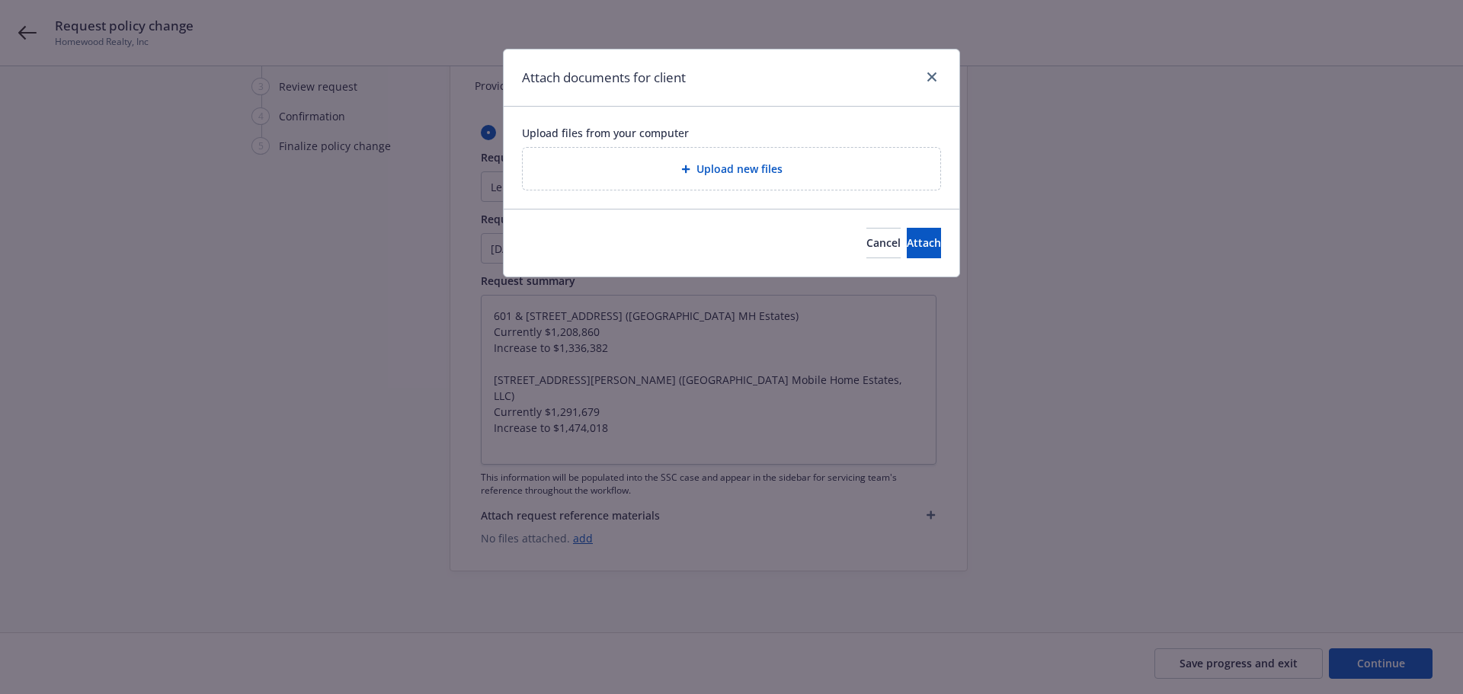
type textarea "x"
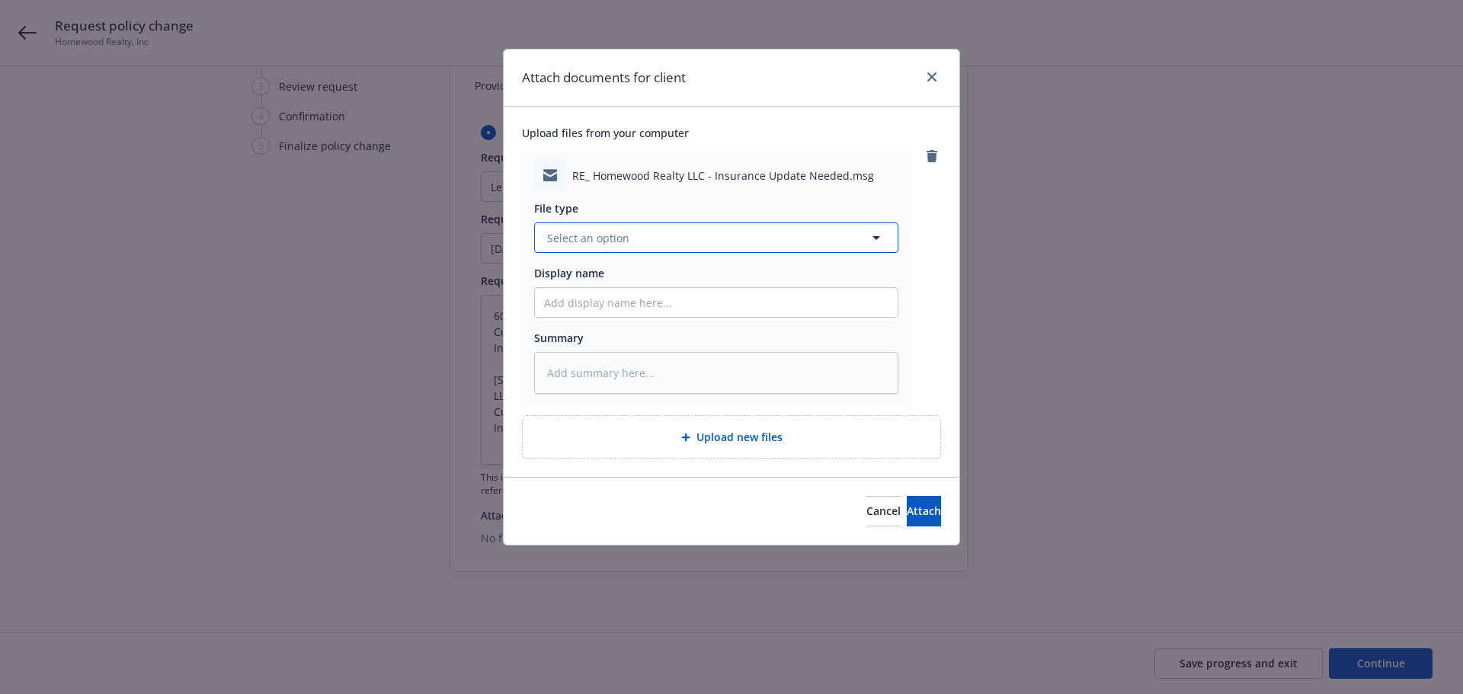
click at [627, 236] on button "Select an option" at bounding box center [716, 237] width 364 height 30
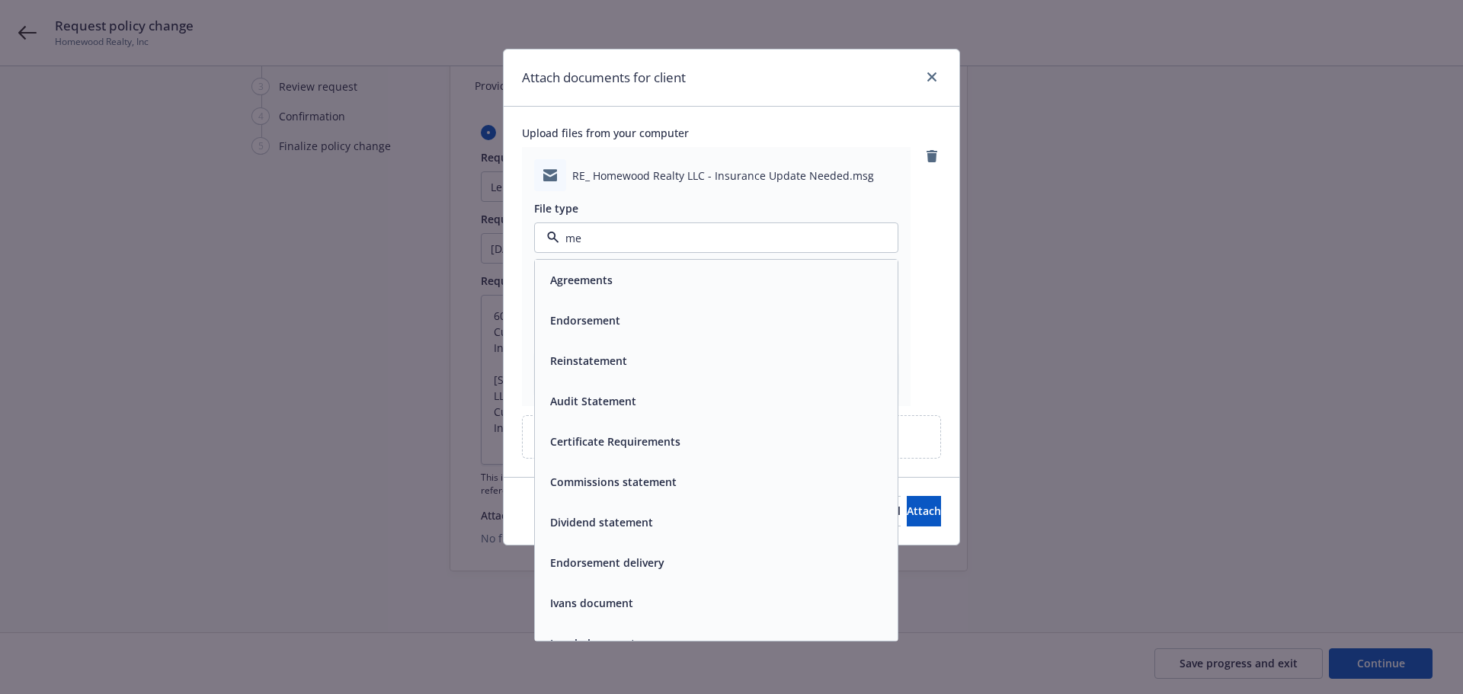
type input "m"
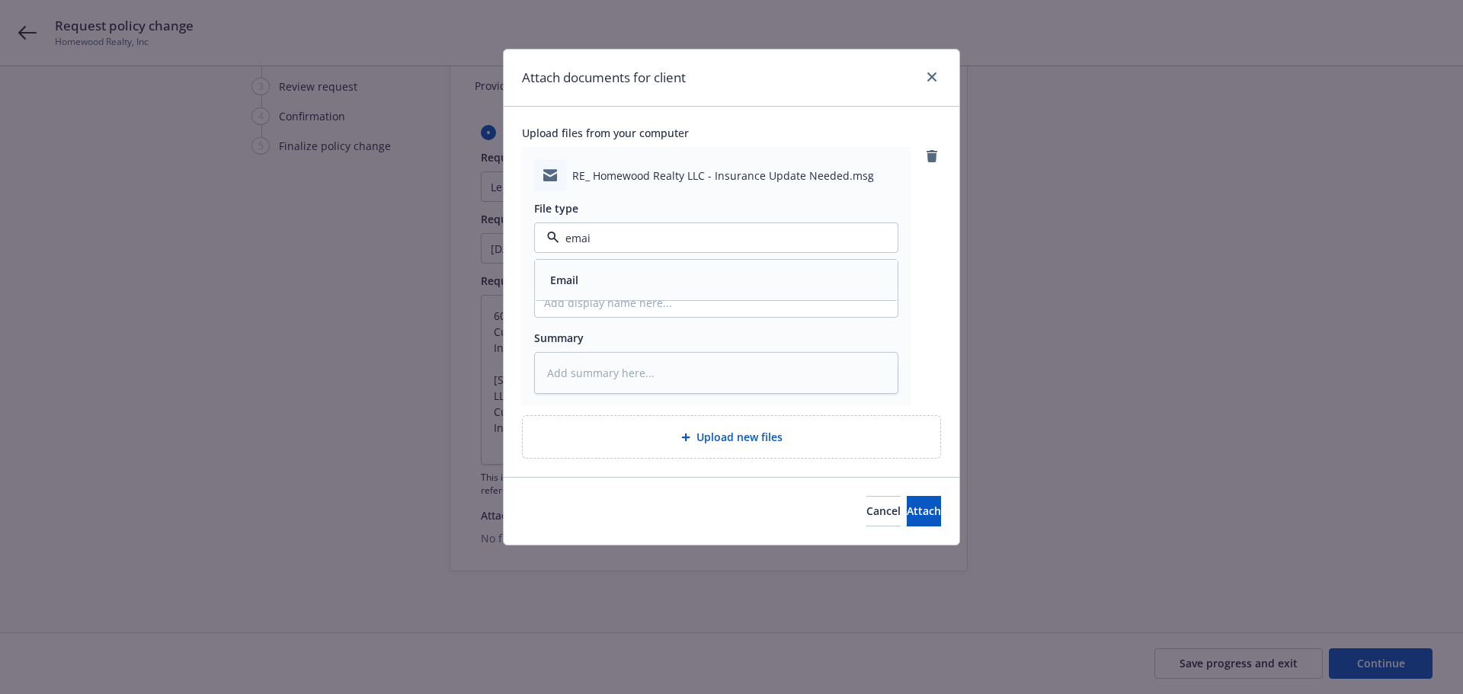
type input "email"
click at [615, 272] on div "Email" at bounding box center [716, 280] width 344 height 22
click at [583, 295] on div "File type Email Email Email Display name Summary" at bounding box center [716, 292] width 364 height 203
click at [583, 295] on input "Display name" at bounding box center [716, 302] width 363 height 29
type textarea "x"
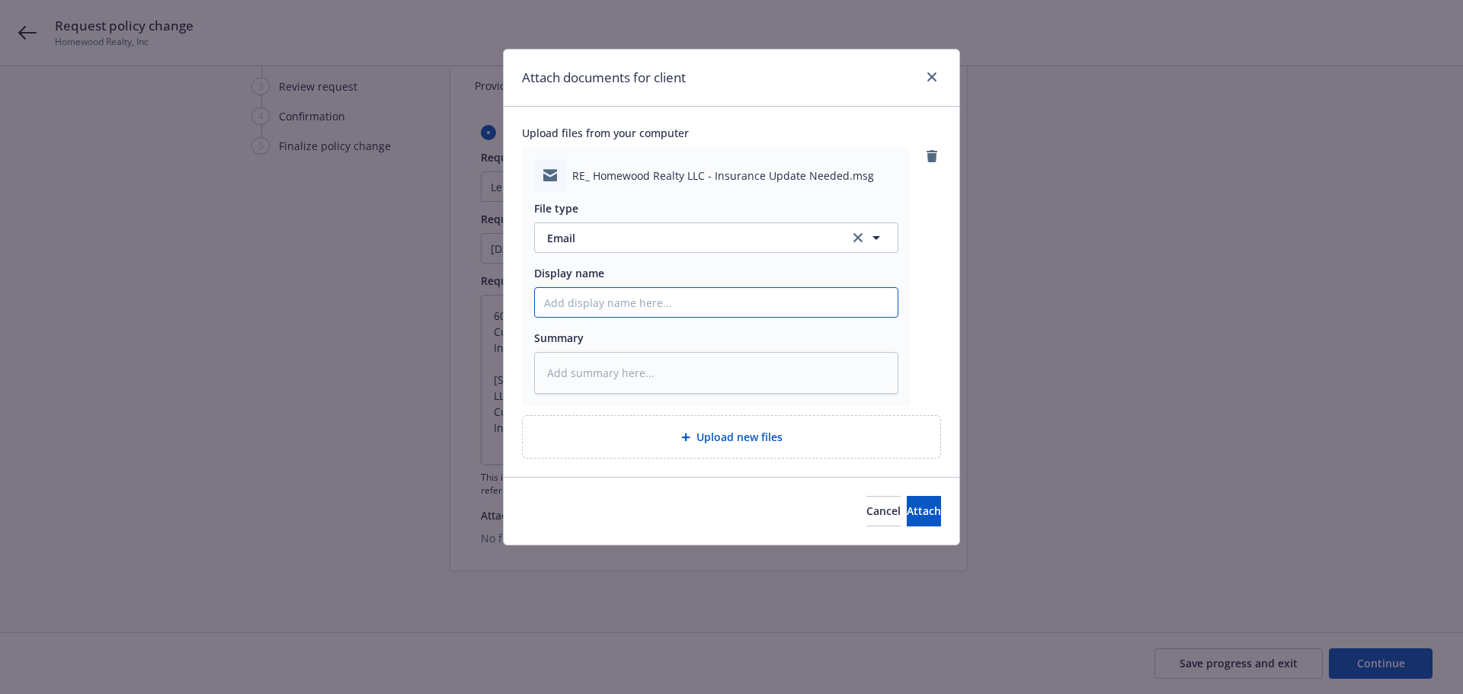
type input "L"
type textarea "x"
type input "Le"
type textarea "x"
type input "Len"
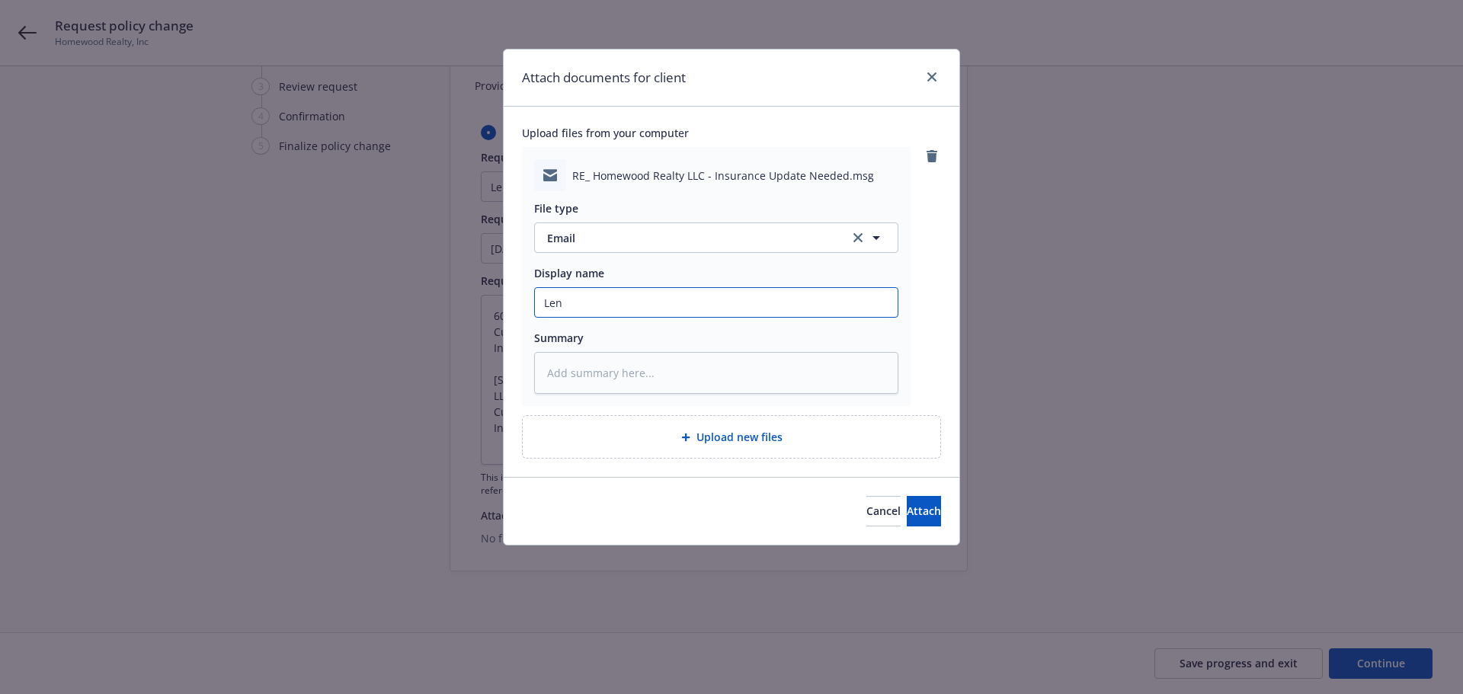
type textarea "x"
type input "Lend"
type textarea "x"
type input "[PERSON_NAME]"
type textarea "x"
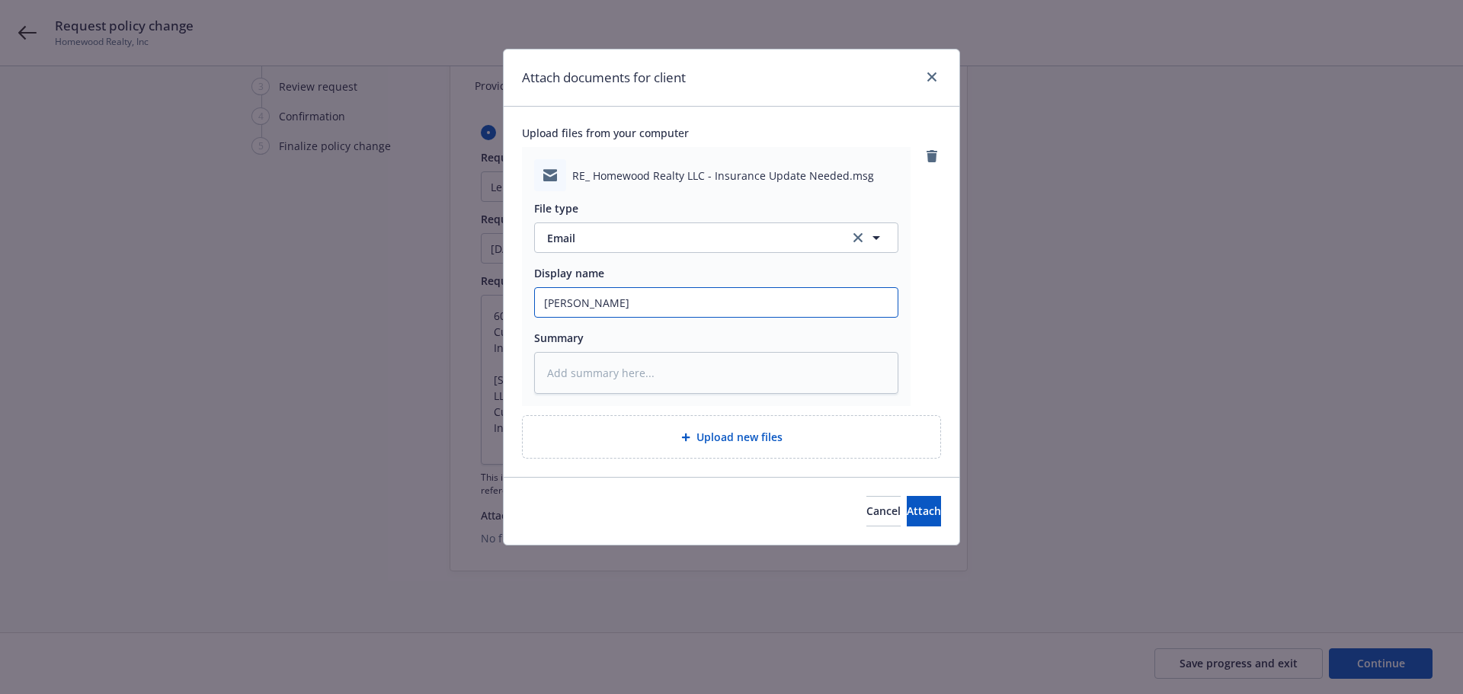
type input "Lender"
type textarea "x"
type input "Lender"
type textarea "x"
type input "Lender E"
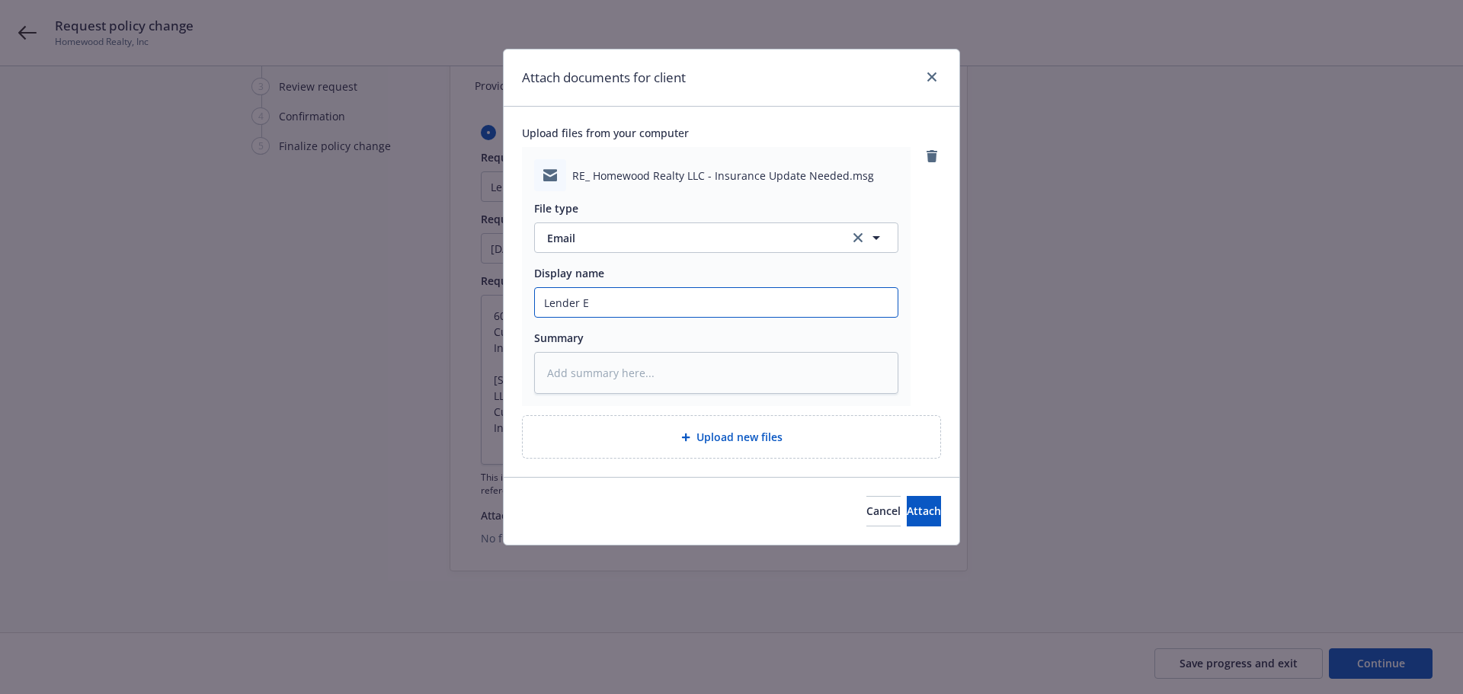
type textarea "x"
type input "Lender Em"
type textarea "x"
type input "Lender Ema"
type textarea "x"
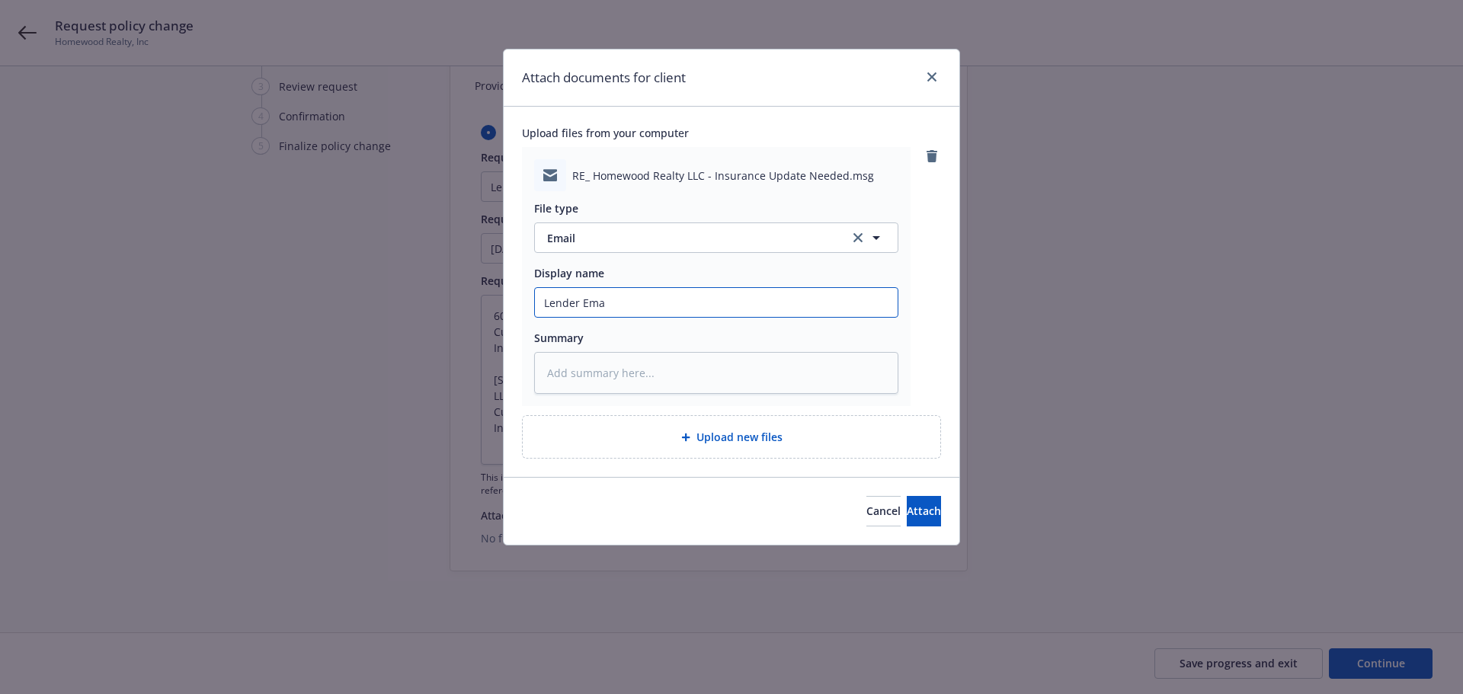
type input "Lender Emai"
type textarea "x"
type input "Lender Email"
type textarea "x"
type input "Lender Email"
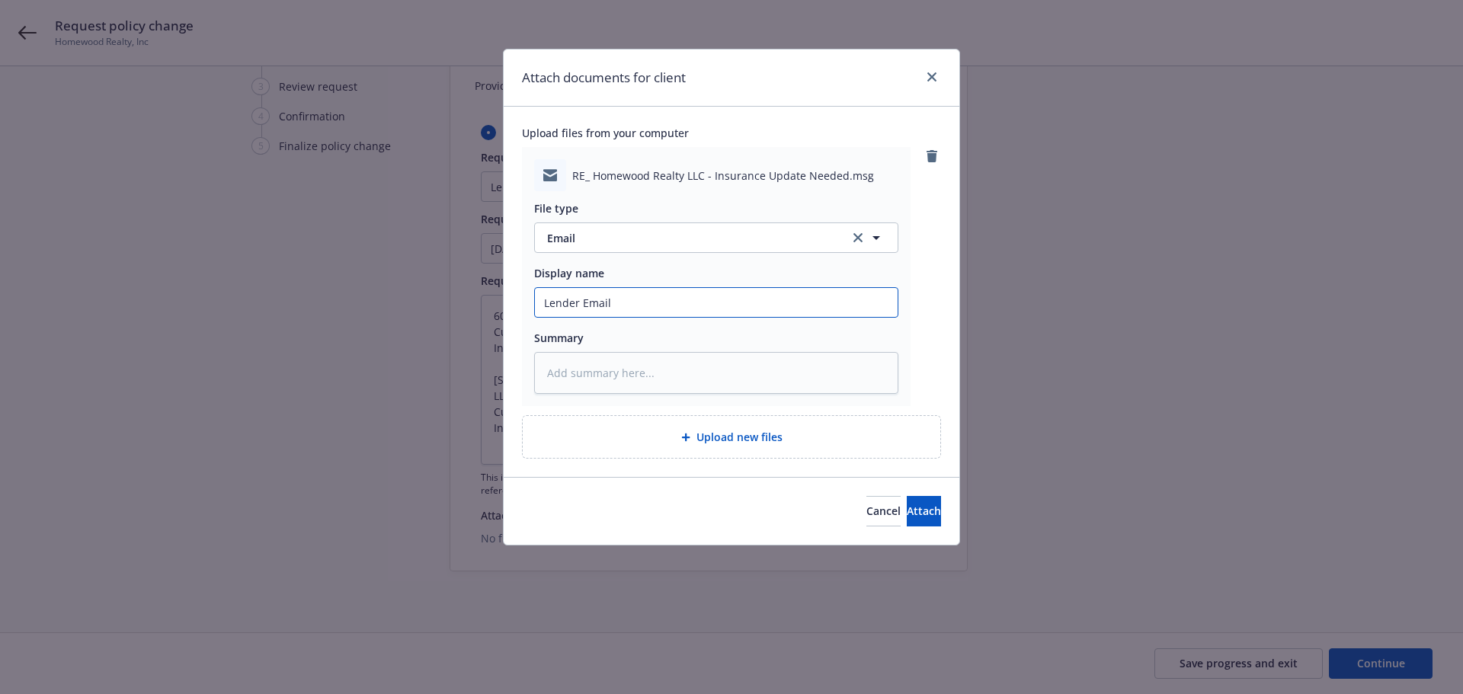
type textarea "x"
type input "Lender Email t"
type textarea "x"
type input "Lender Email to"
type textarea "x"
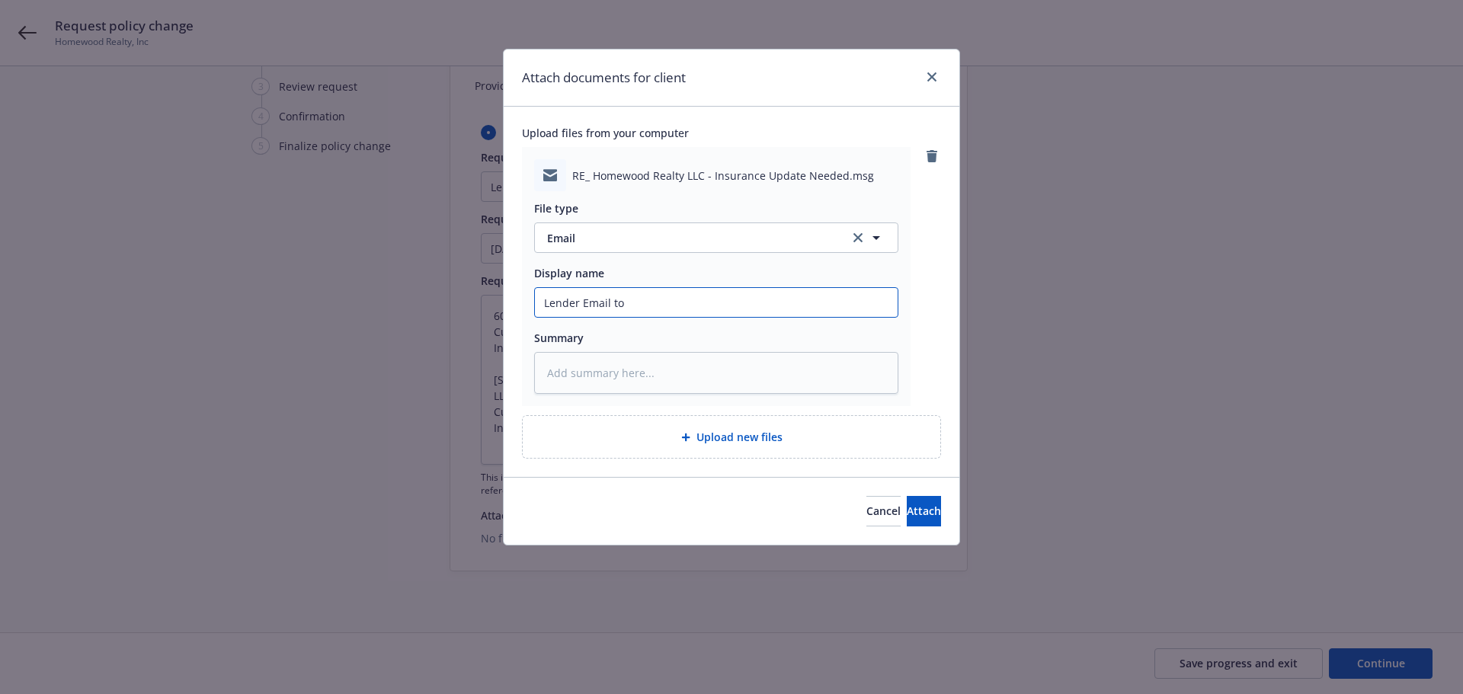
type input "Lender Email to"
type textarea "x"
type input "Lender Email to I"
type textarea "x"
type input "Lender Email to In"
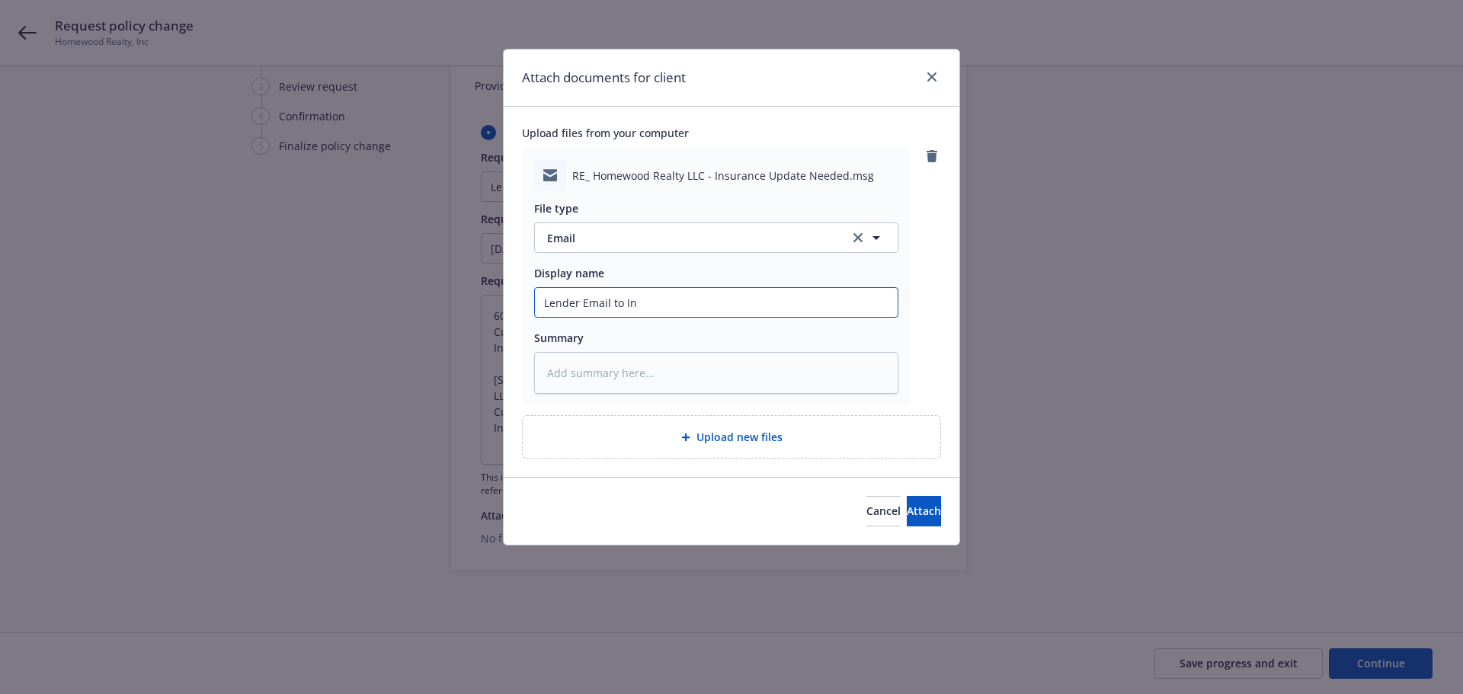
type textarea "x"
type input "Lender Email to Inc"
type textarea "x"
type input "Lender Email to Incr"
type textarea "x"
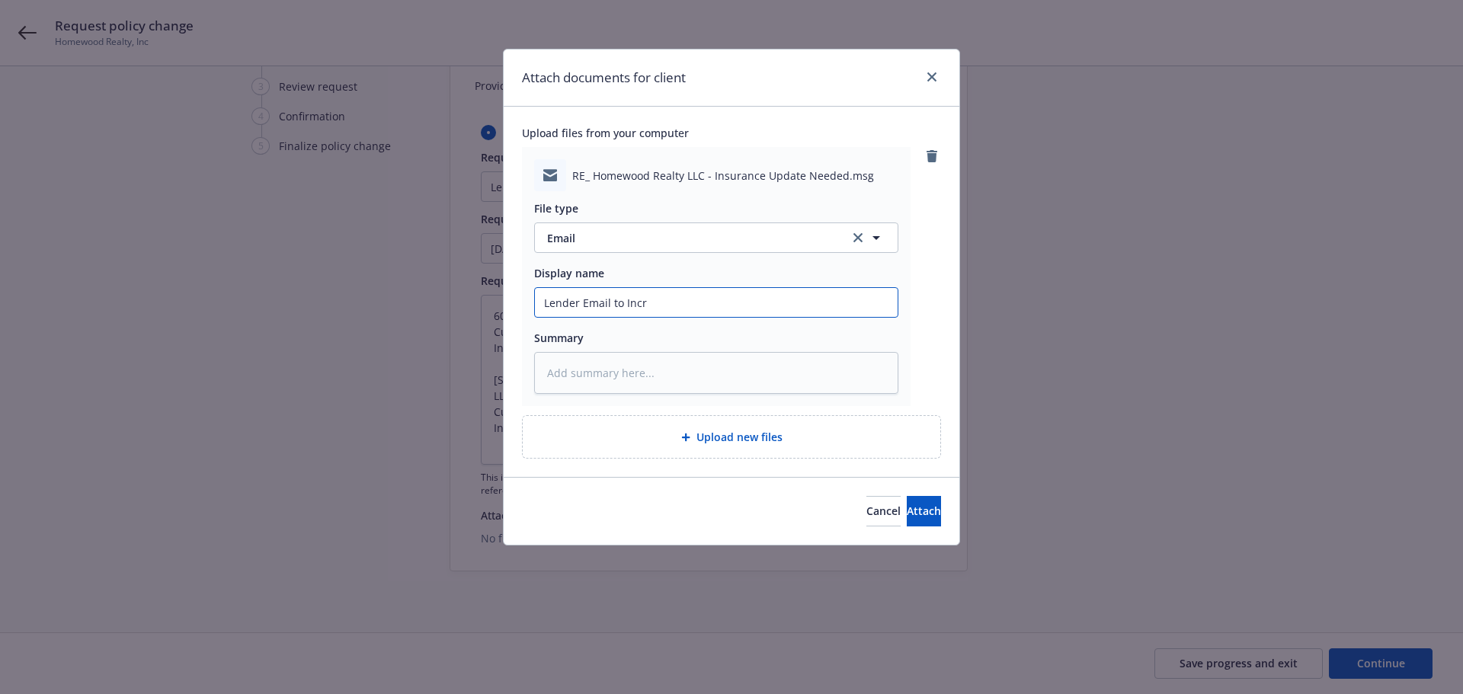
type input "Lender Email to Incre"
type textarea "x"
type input "Lender Email to Increa"
type textarea "x"
type input "Lender Email to Increas"
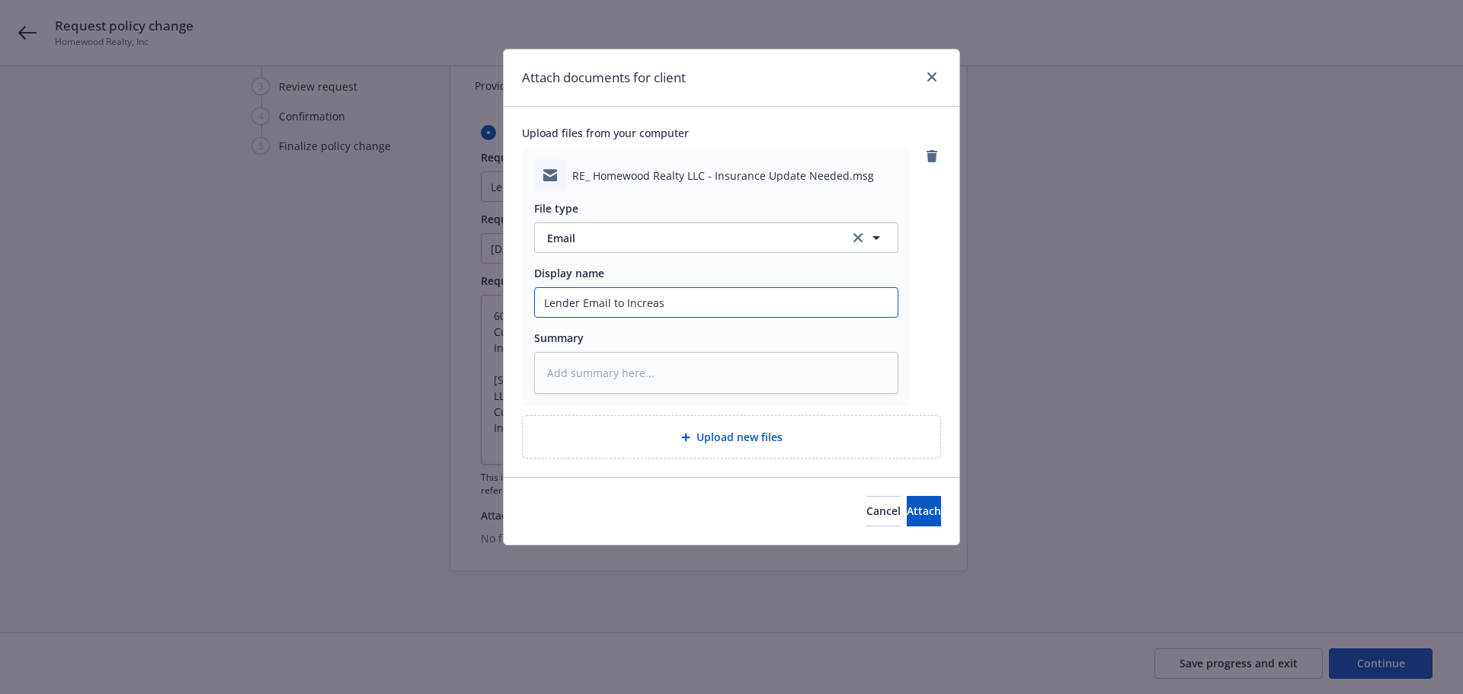
type textarea "x"
type input "Lender Email to Increase"
click at [906, 515] on span "Attach" at bounding box center [923, 511] width 34 height 14
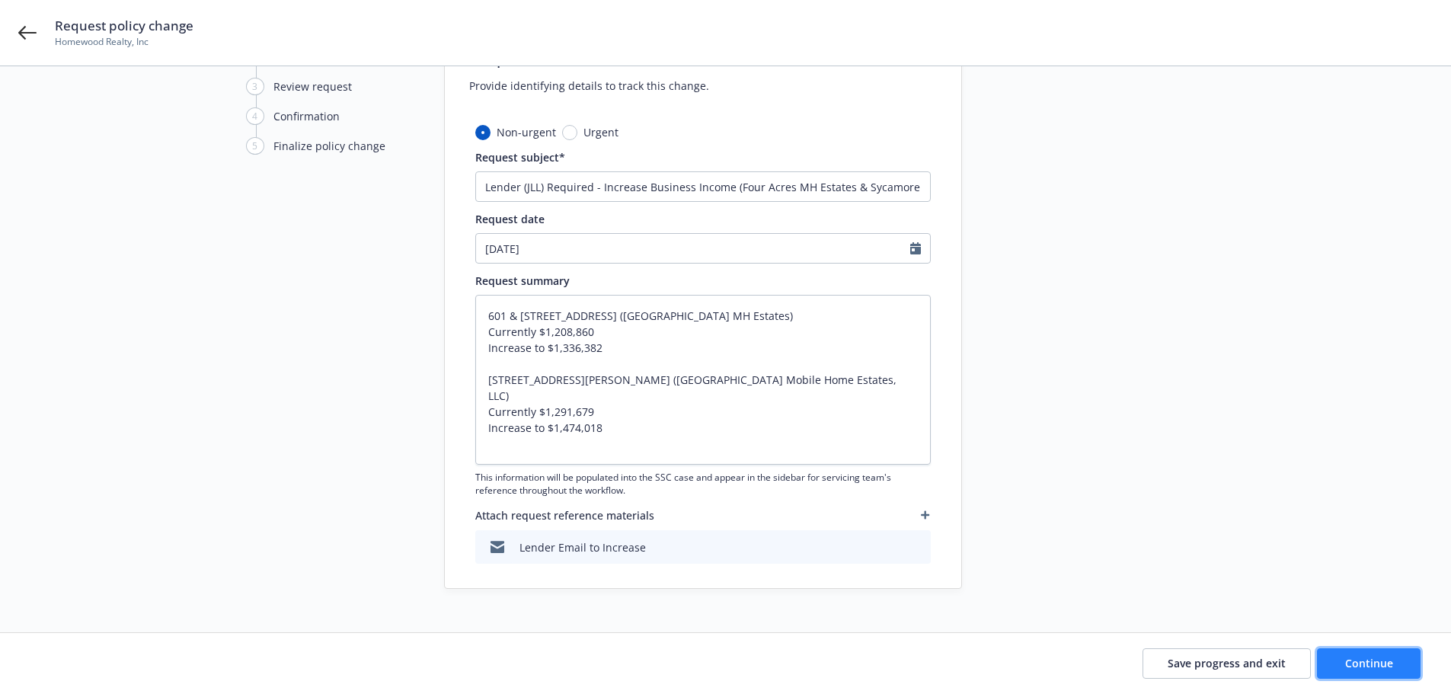
click at [1359, 656] on span "Continue" at bounding box center [1369, 663] width 48 height 14
type textarea "x"
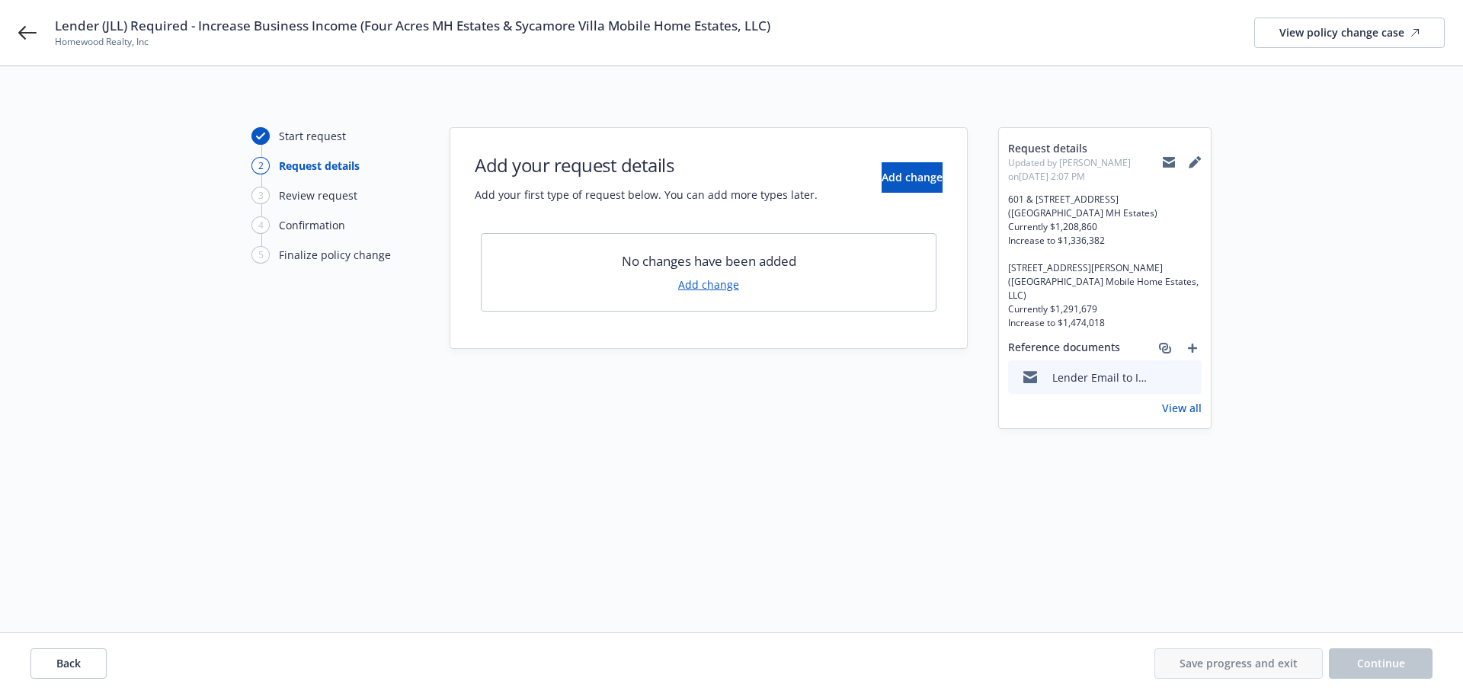
click at [703, 279] on link "Add change" at bounding box center [708, 285] width 61 height 16
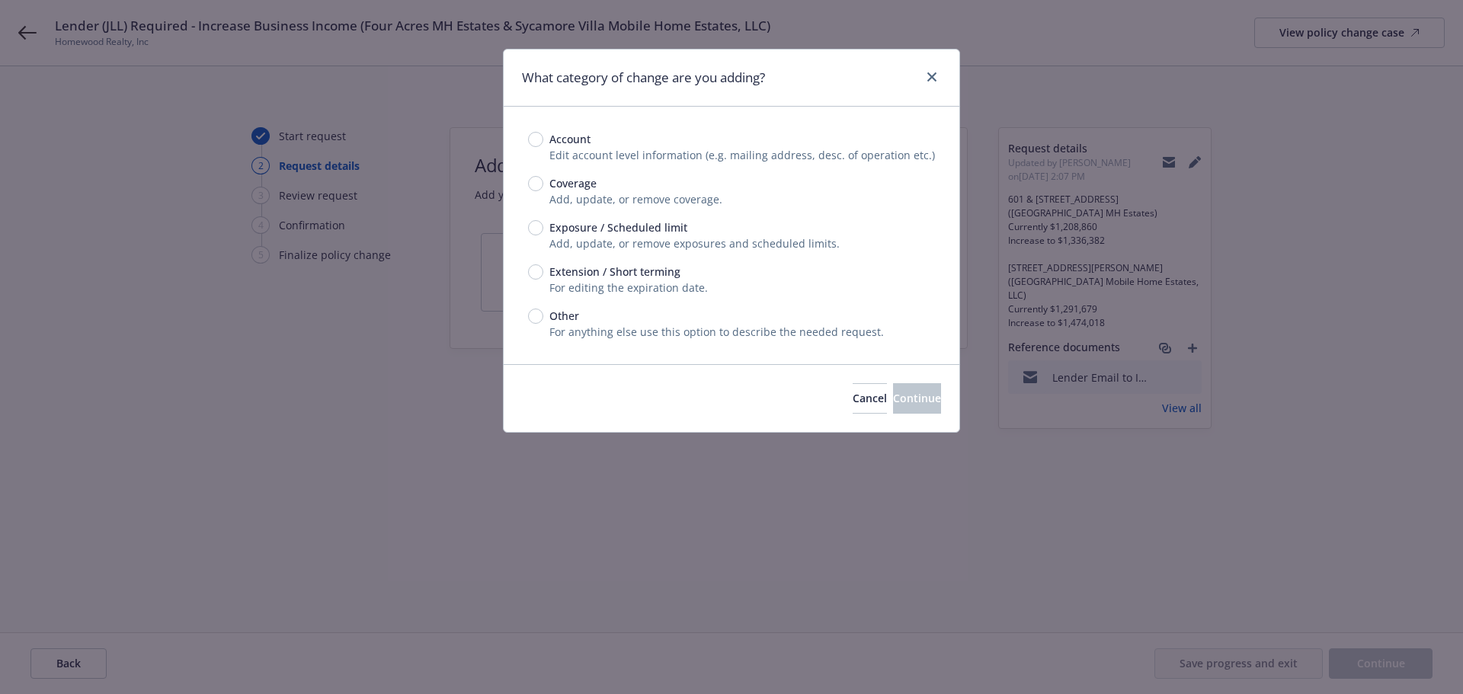
click at [615, 227] on span "Exposure / Scheduled limit" at bounding box center [618, 227] width 138 height 16
click at [543, 227] on input "Exposure / Scheduled limit" at bounding box center [535, 227] width 15 height 15
radio input "true"
click at [867, 418] on div "Cancel Continue" at bounding box center [732, 398] width 456 height 68
click at [893, 385] on button "Continue" at bounding box center [917, 398] width 48 height 30
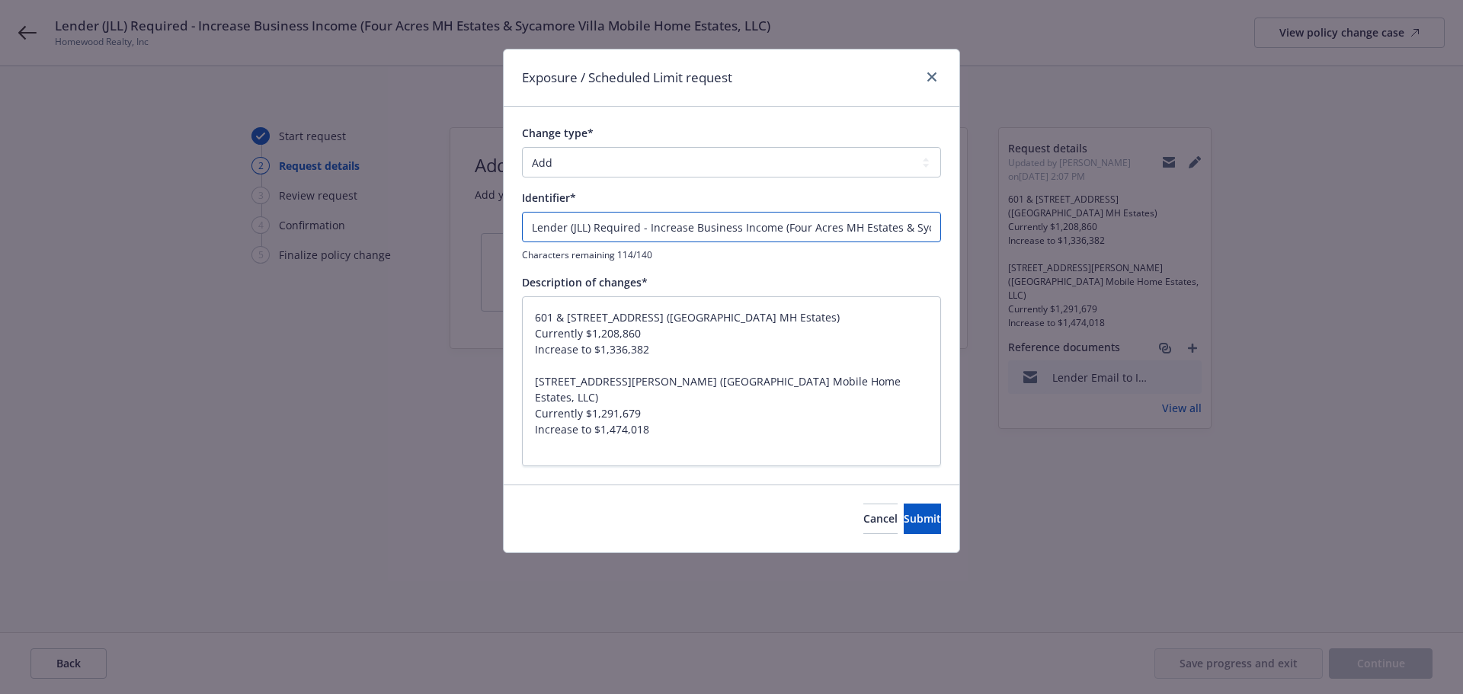
scroll to position [0, 181]
drag, startPoint x: 731, startPoint y: 230, endPoint x: 1123, endPoint y: 260, distance: 392.7
click at [1133, 238] on div "Exposure / Scheduled Limit request Change type* Add Audit Change Remove Identif…" at bounding box center [731, 347] width 1463 height 694
click at [903, 513] on span "Submit" at bounding box center [921, 518] width 37 height 14
type textarea "x"
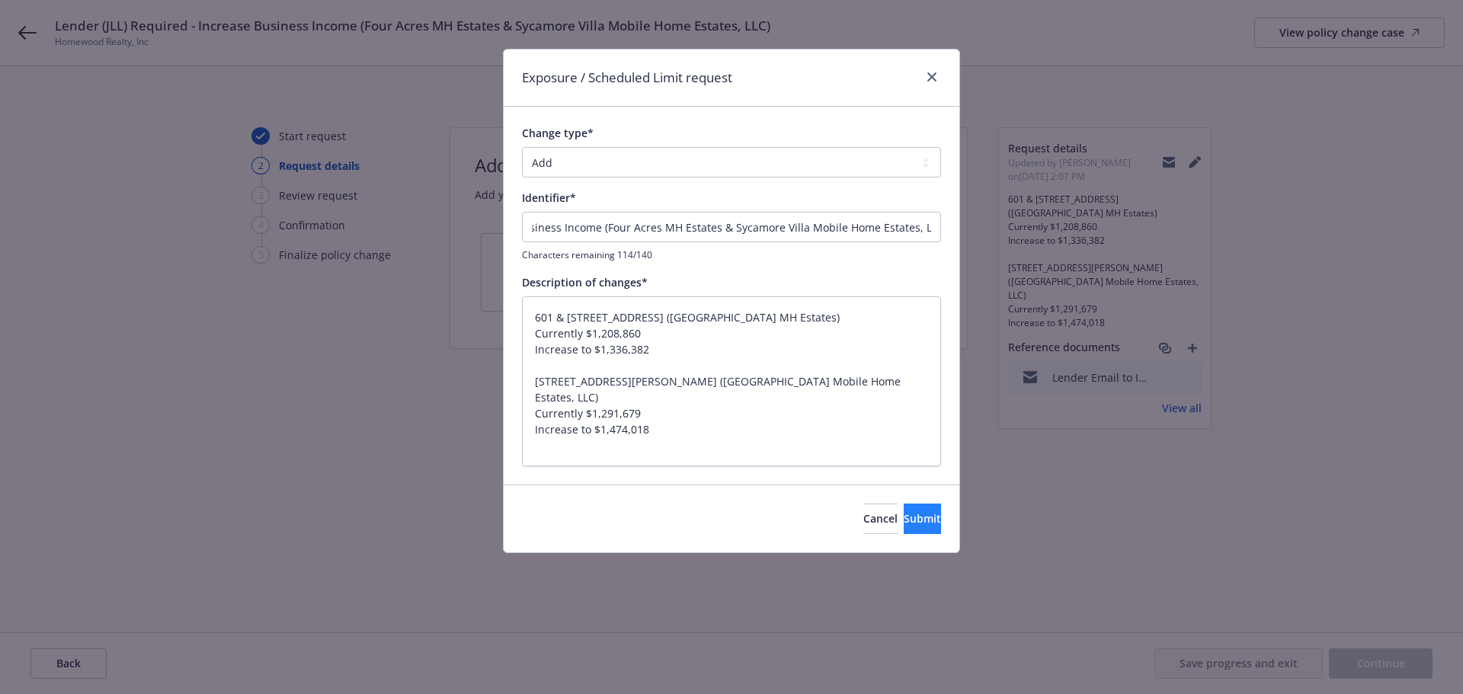
scroll to position [0, 0]
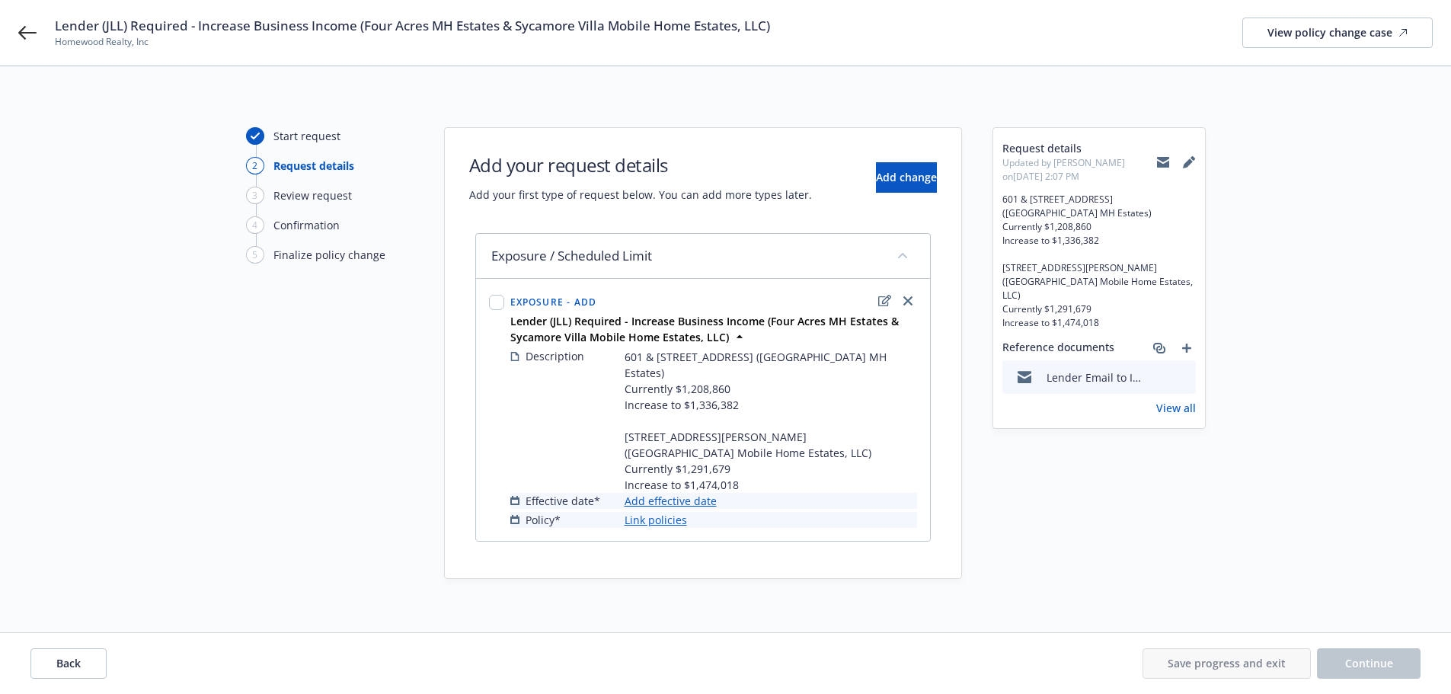
click at [688, 496] on link "Add effective date" at bounding box center [671, 501] width 92 height 16
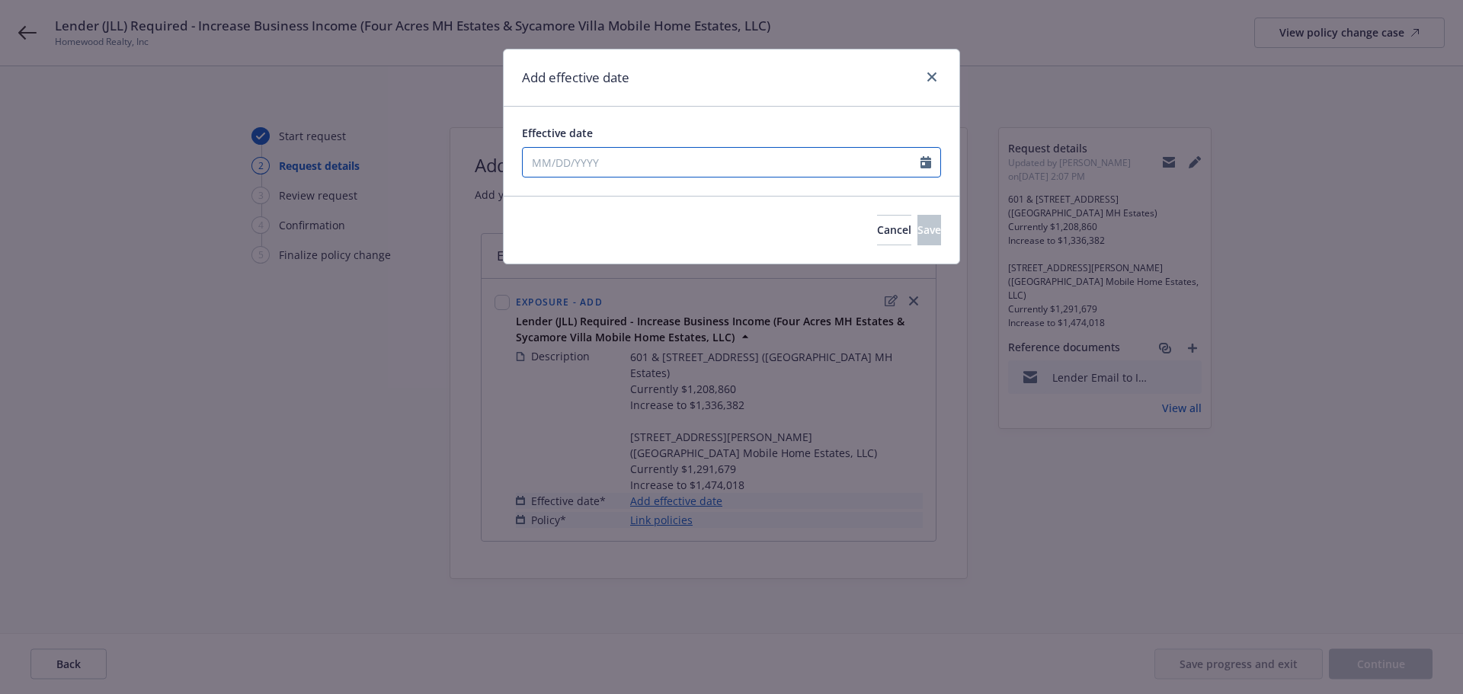
select select "9"
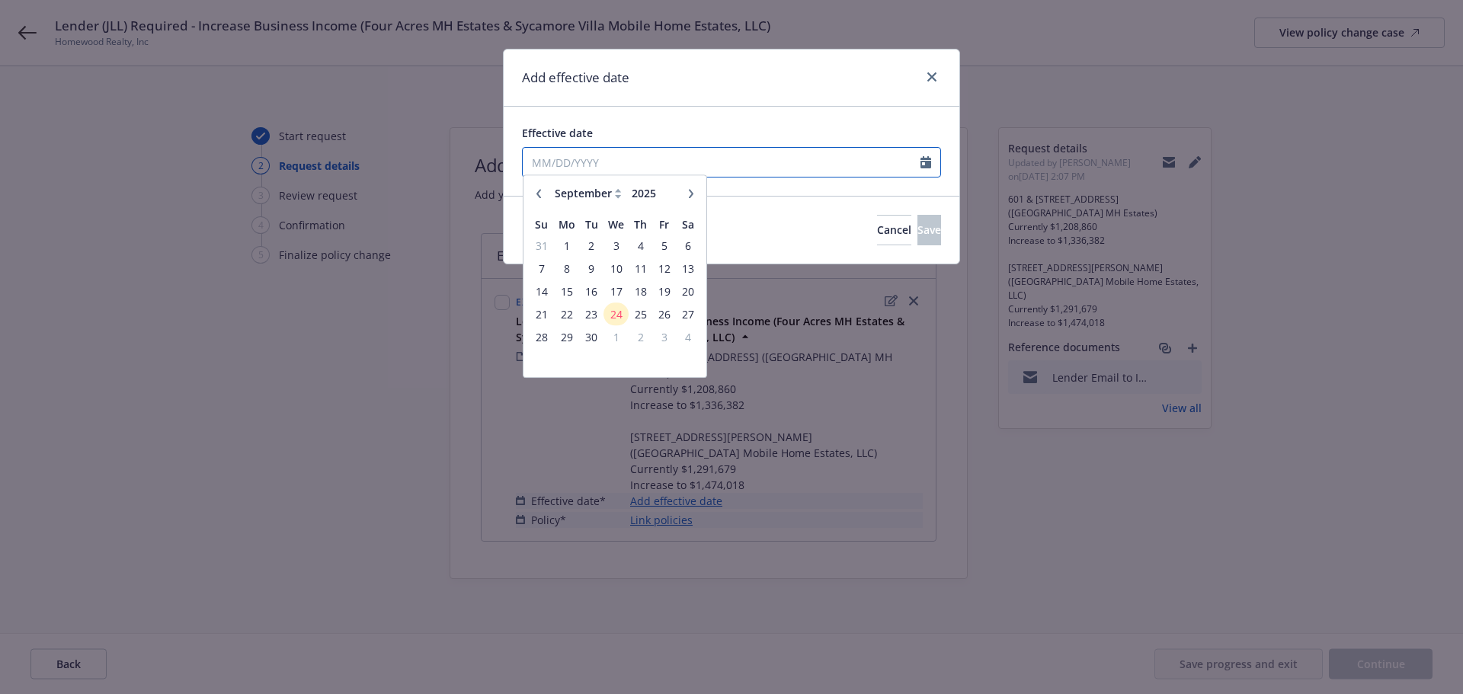
click at [644, 153] on input "Effective date" at bounding box center [722, 162] width 398 height 29
type input "[DATE]"
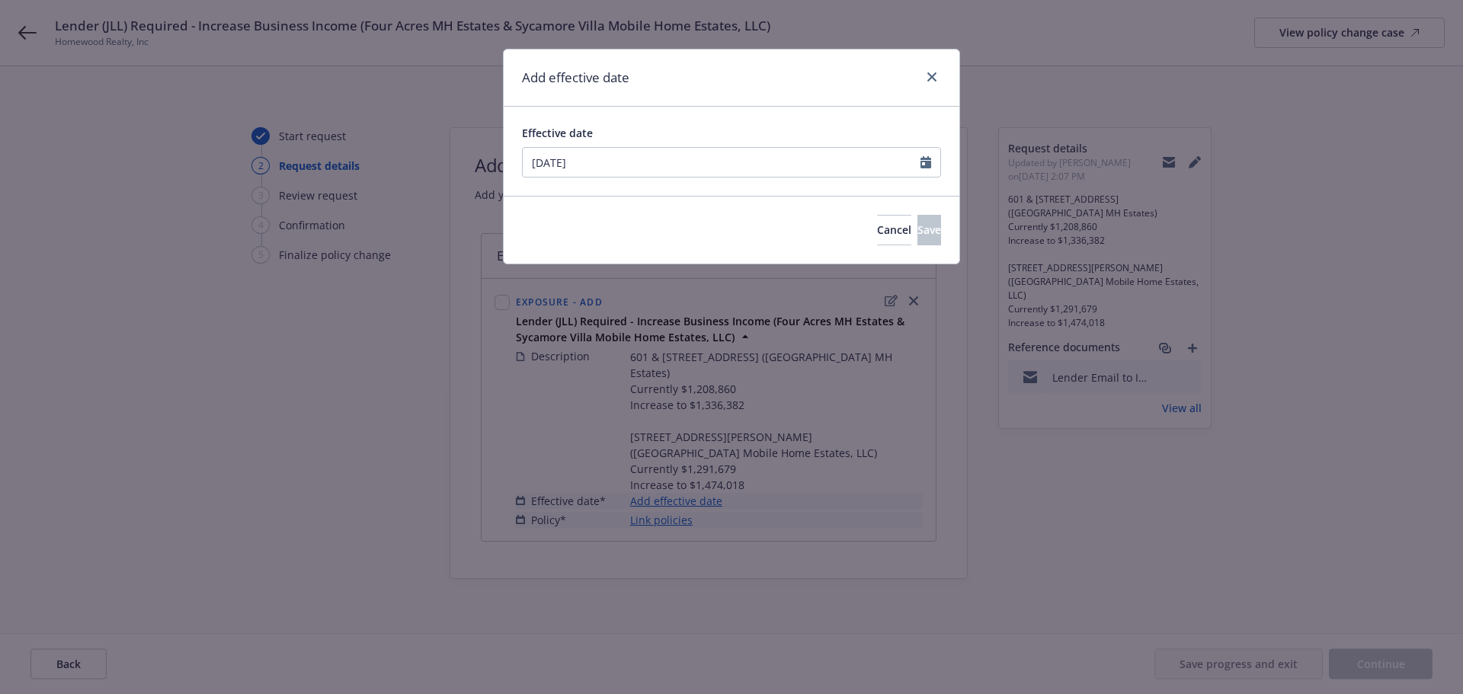
click at [813, 108] on div "Effective date [DATE] January February March April May June July August Septemb…" at bounding box center [732, 151] width 456 height 89
click at [921, 237] on button "Save" at bounding box center [929, 230] width 24 height 30
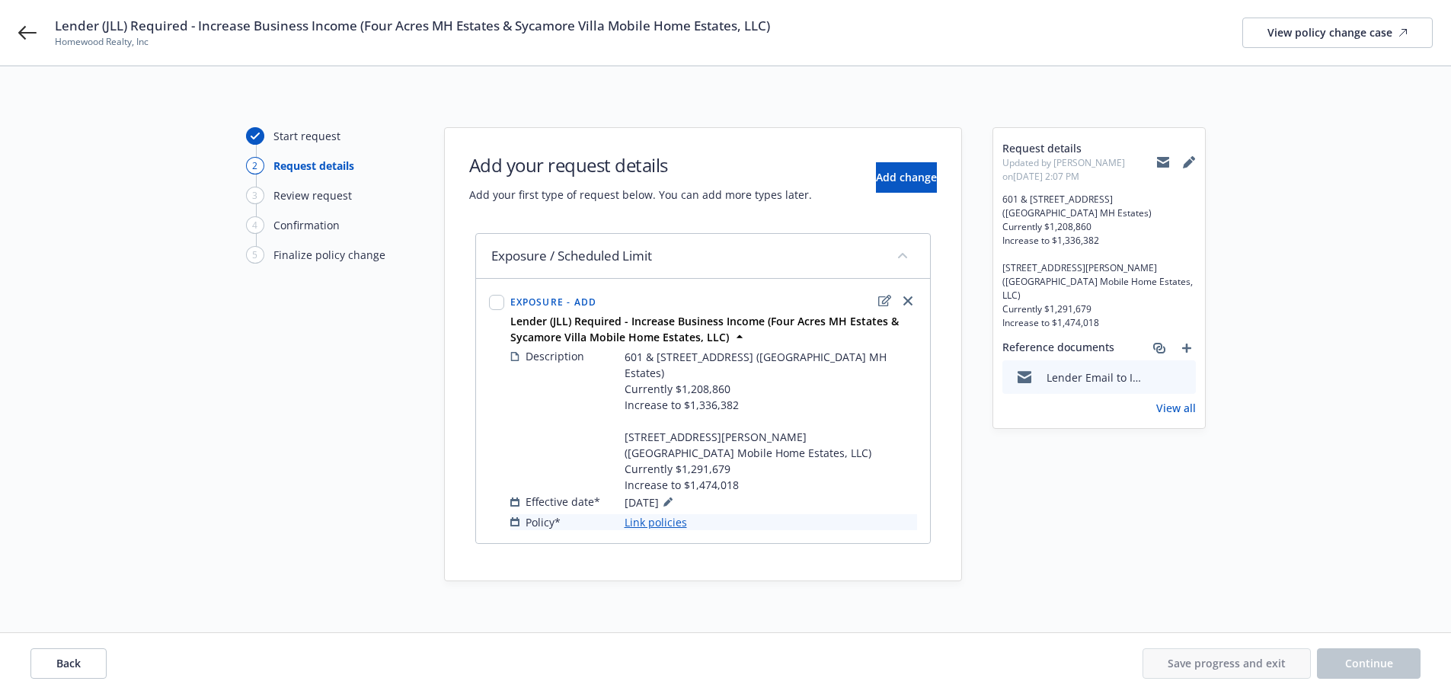
click at [643, 528] on link "Link policies" at bounding box center [656, 522] width 62 height 16
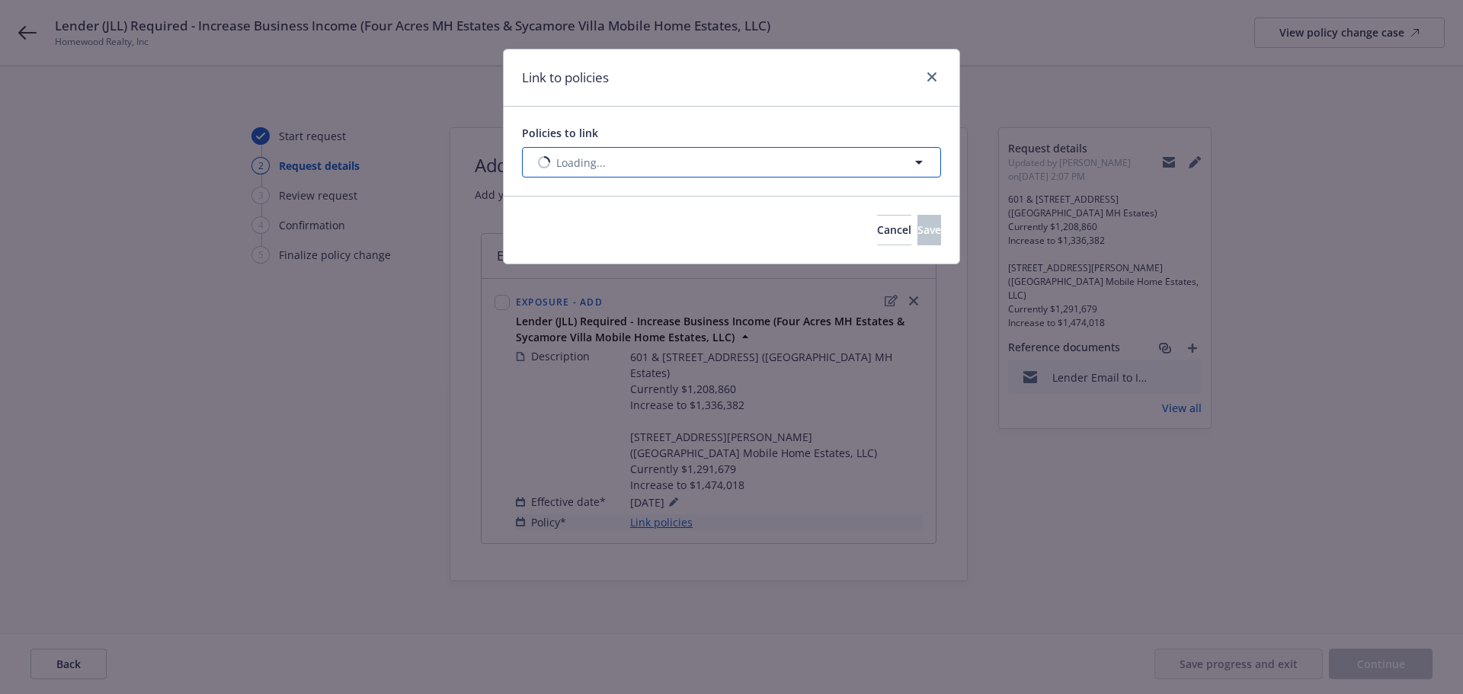
click at [591, 156] on span "Loading..." at bounding box center [581, 163] width 50 height 16
select select "ACTIVE"
type input "lex"
click at [670, 177] on button "Nothing selected" at bounding box center [731, 162] width 419 height 30
select select "ACTIVE"
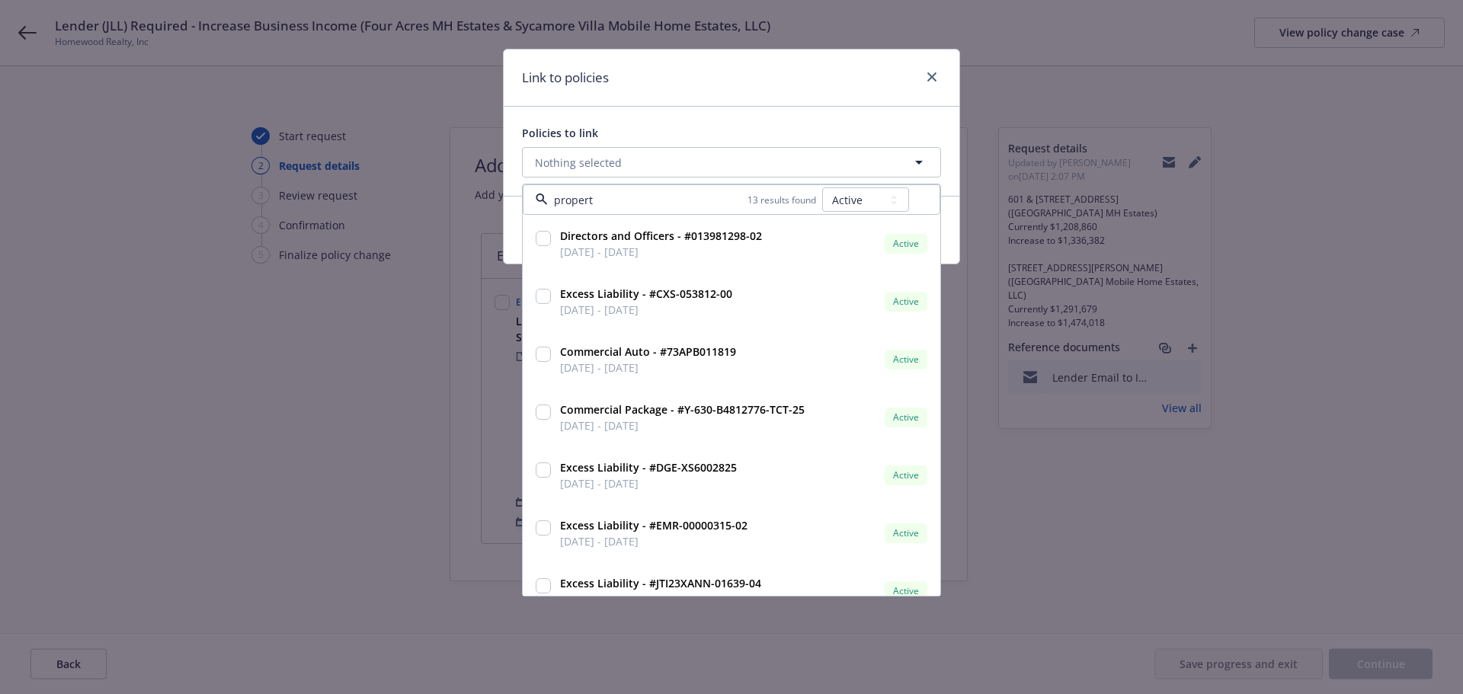
type input "property"
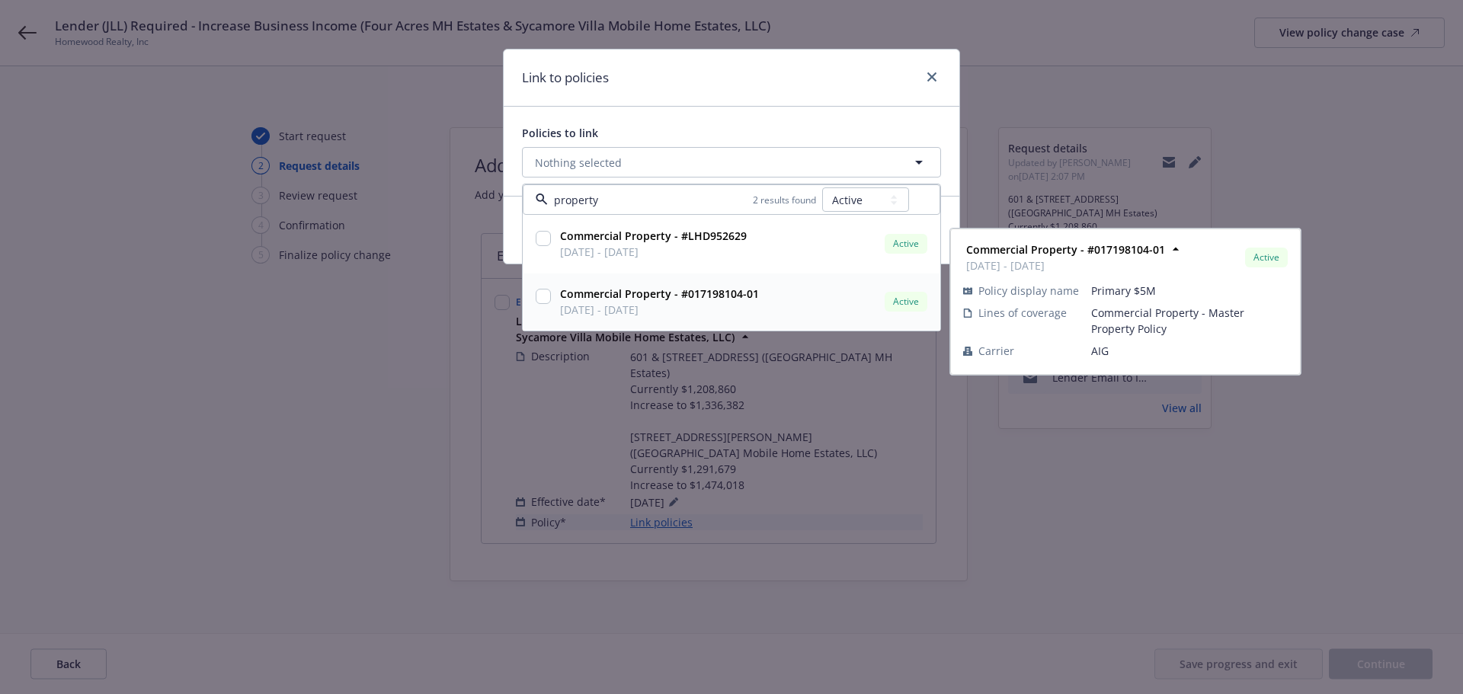
click at [637, 296] on strong "Commercial Property - #017198104-01" at bounding box center [659, 293] width 199 height 14
checkbox input "true"
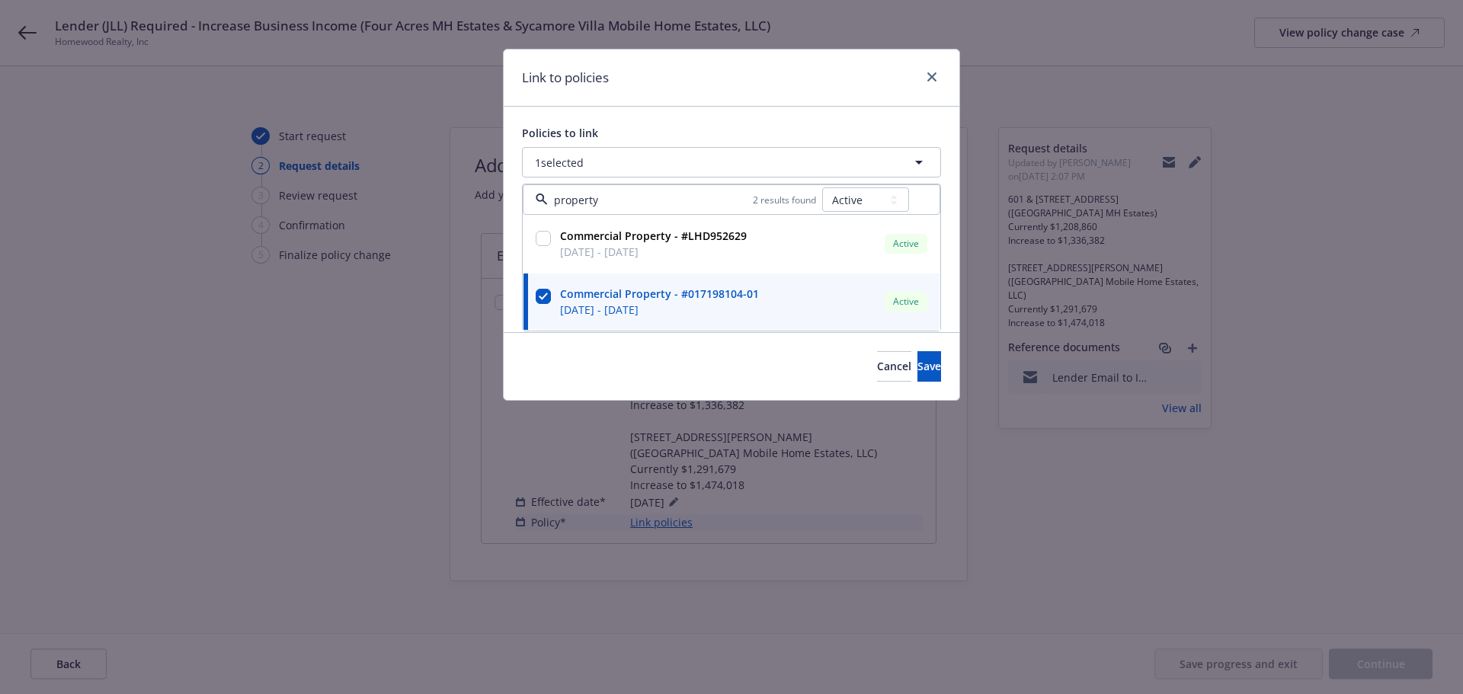
type input "property"
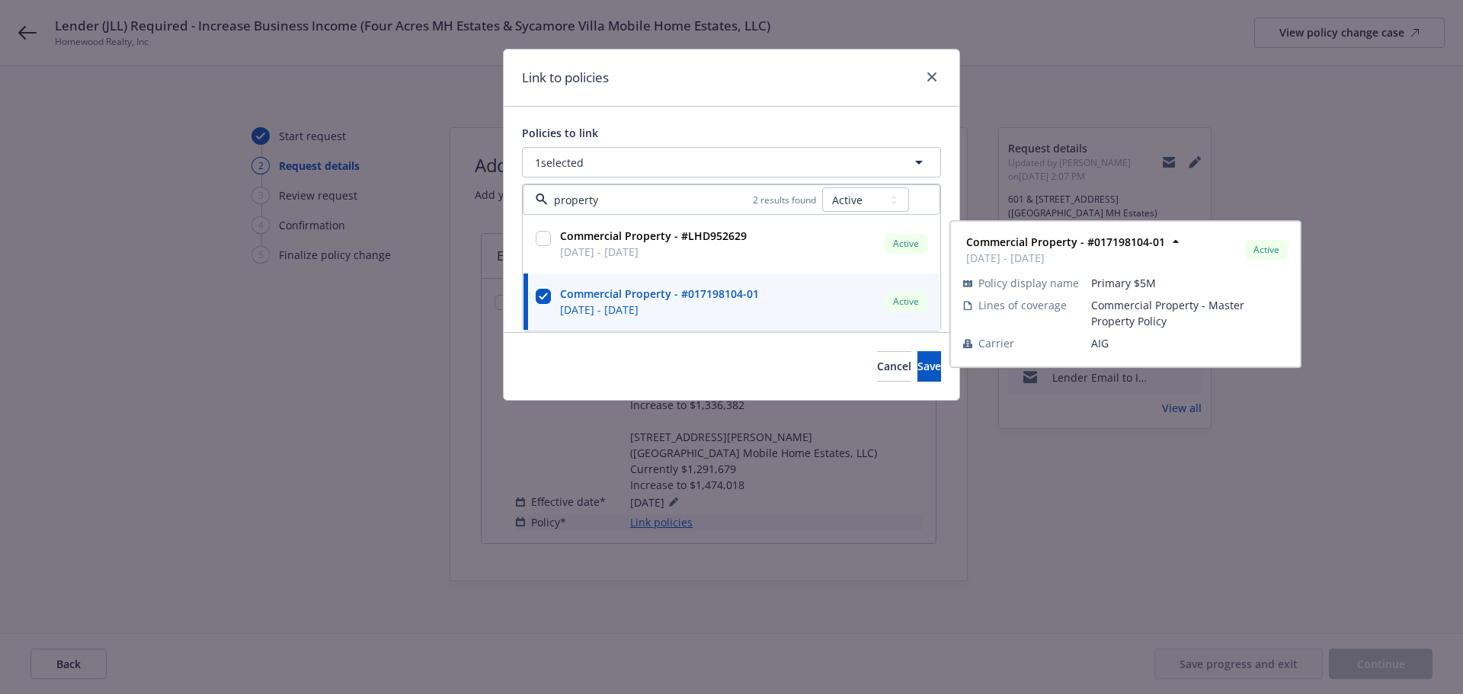
click at [619, 362] on div "Cancel Save" at bounding box center [732, 366] width 456 height 68
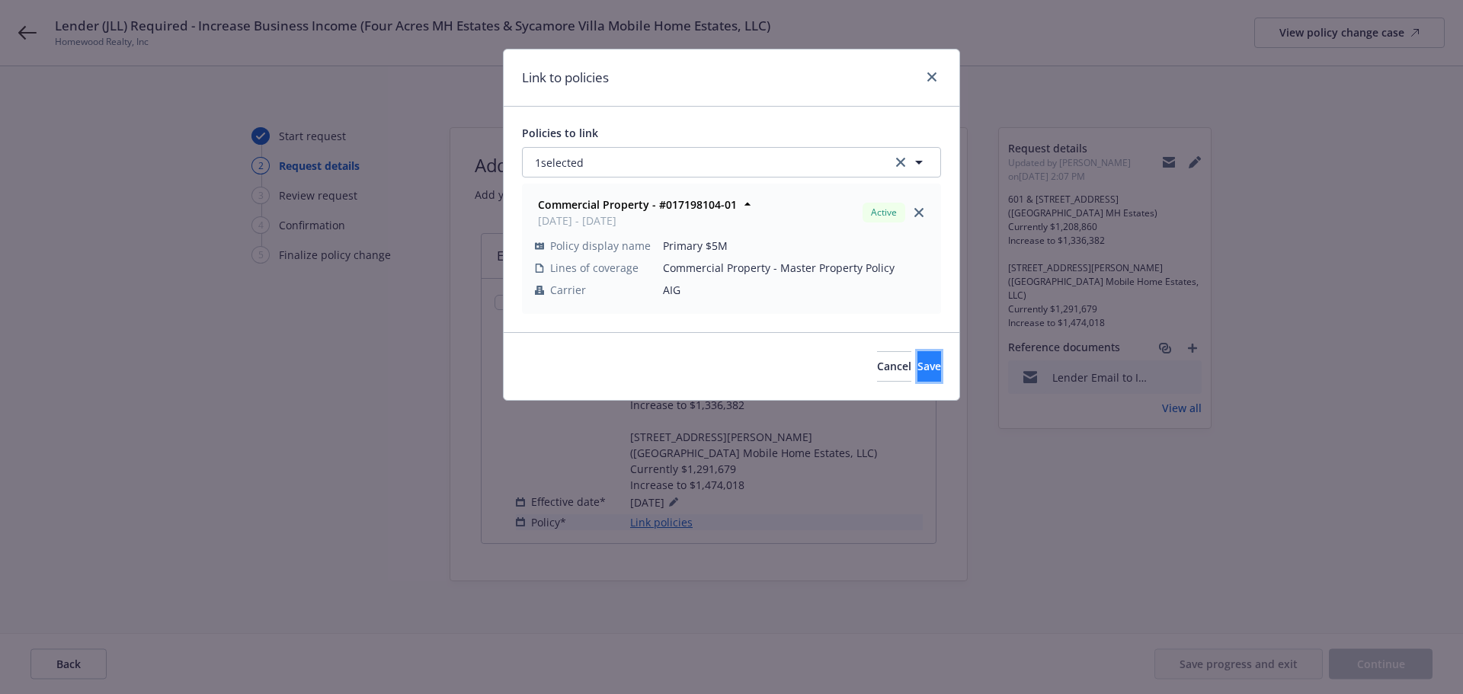
click at [917, 366] on span "Save" at bounding box center [929, 366] width 24 height 14
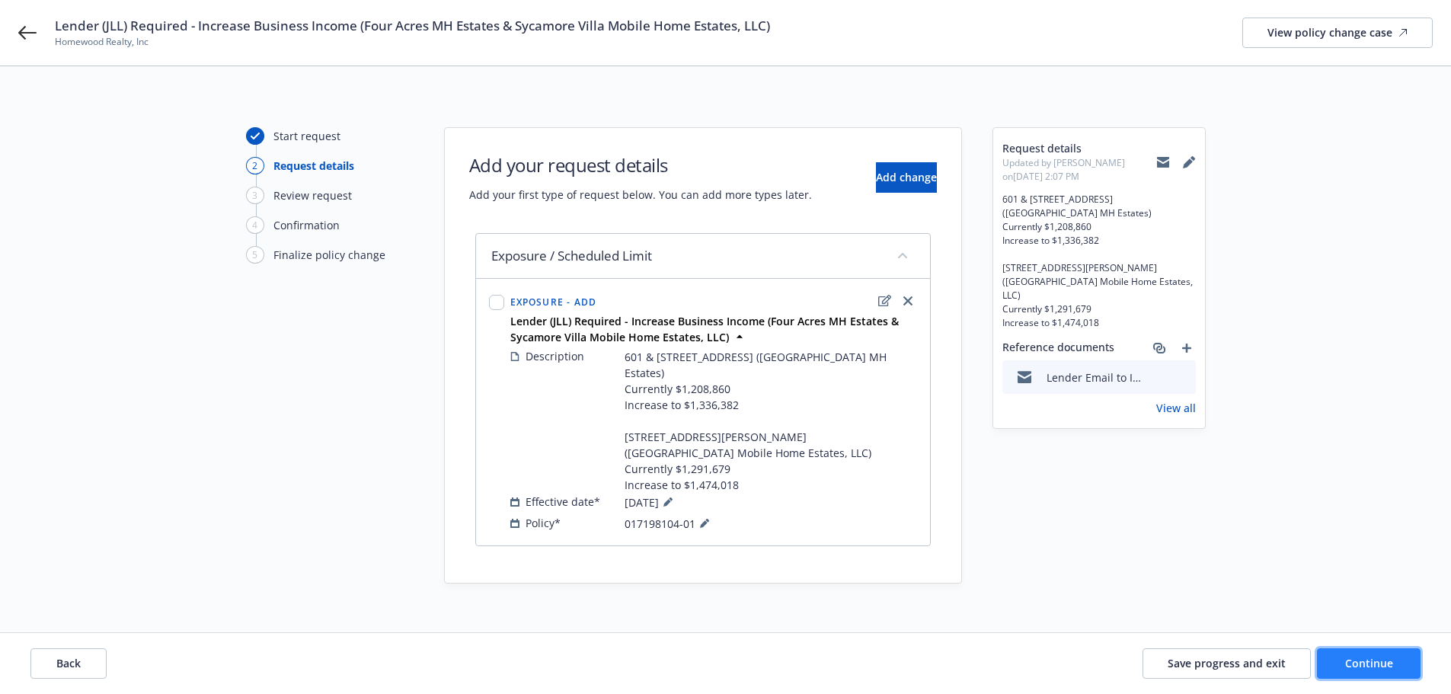
click at [1359, 656] on span "Continue" at bounding box center [1369, 663] width 48 height 14
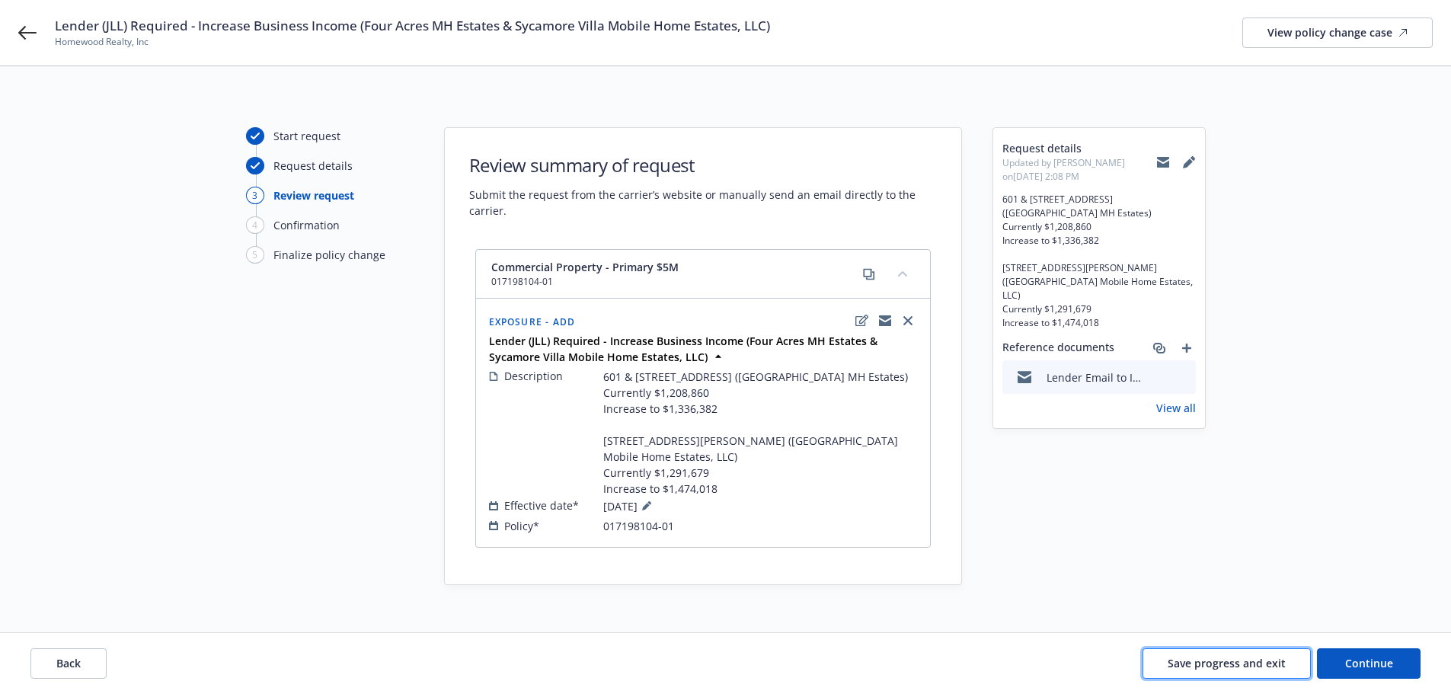
click at [1248, 658] on span "Save progress and exit" at bounding box center [1227, 663] width 118 height 14
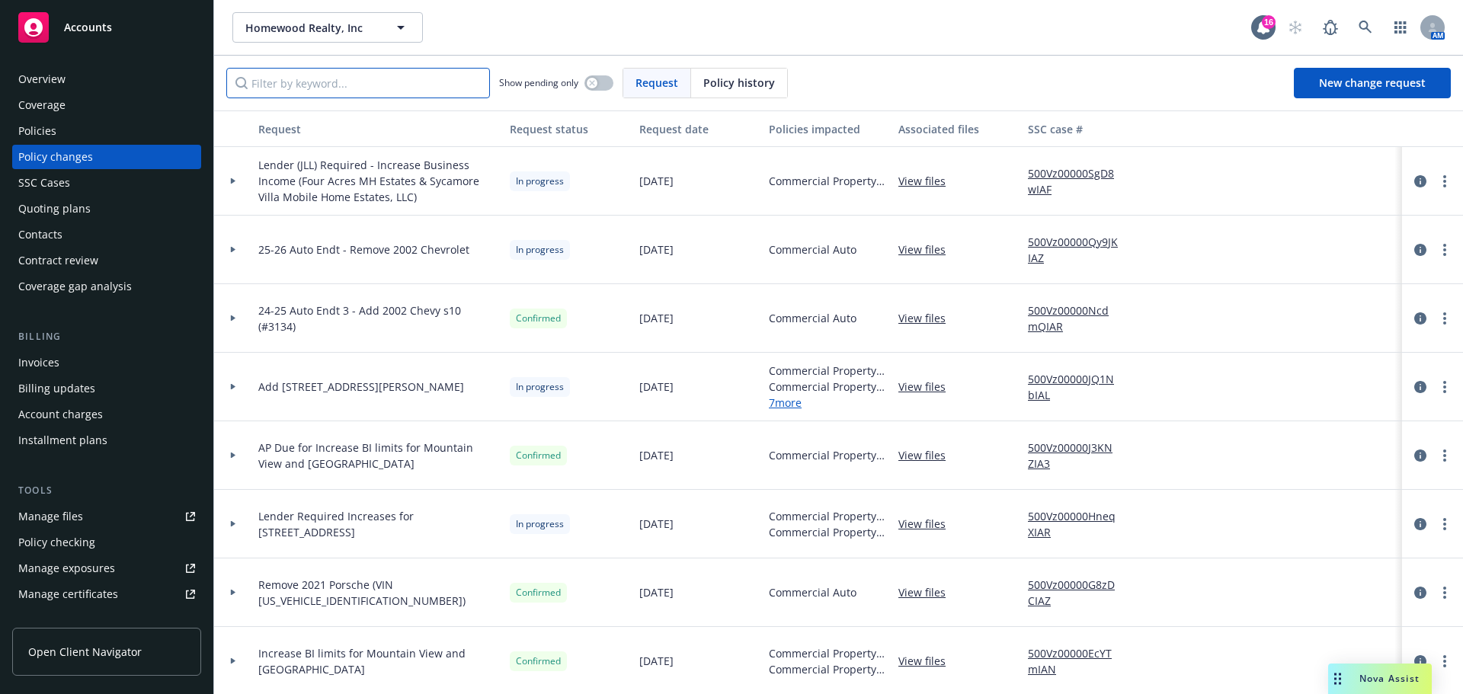
click at [326, 84] on input "Filter by keyword..." at bounding box center [358, 83] width 264 height 30
click at [83, 136] on div "Policies" at bounding box center [106, 131] width 177 height 24
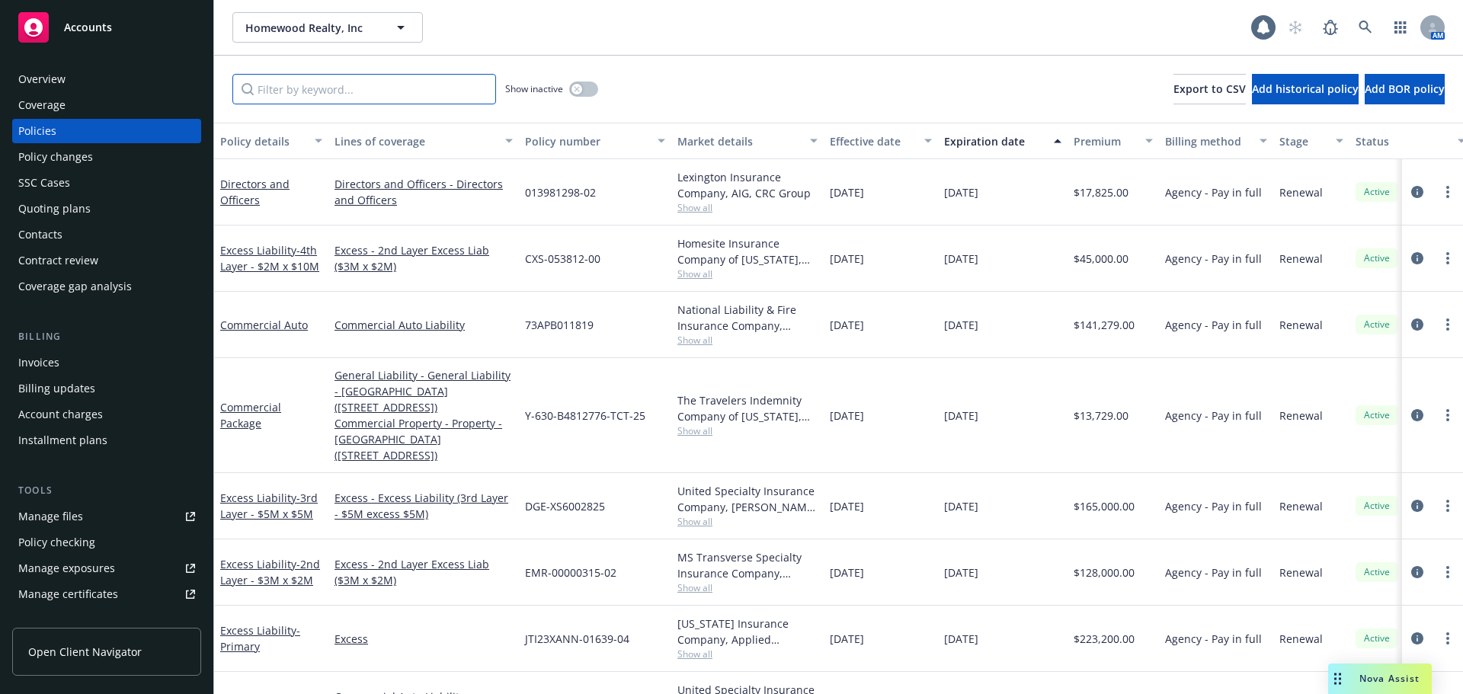
click at [331, 90] on input "Filter by keyword..." at bounding box center [364, 89] width 264 height 30
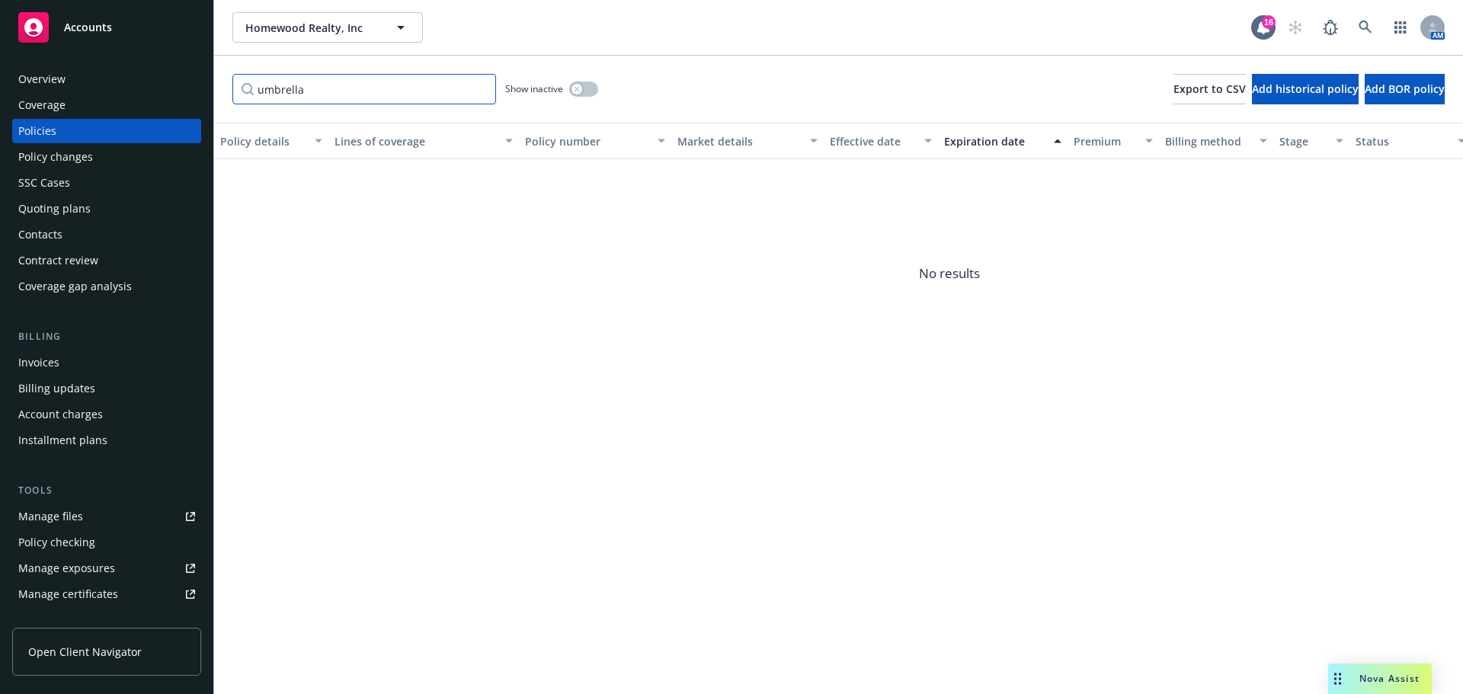
drag, startPoint x: 341, startPoint y: 91, endPoint x: 184, endPoint y: 85, distance: 157.8
click at [184, 85] on div "Accounts Overview Coverage Policies Policy changes SSC Cases Quoting plans Cont…" at bounding box center [731, 347] width 1463 height 694
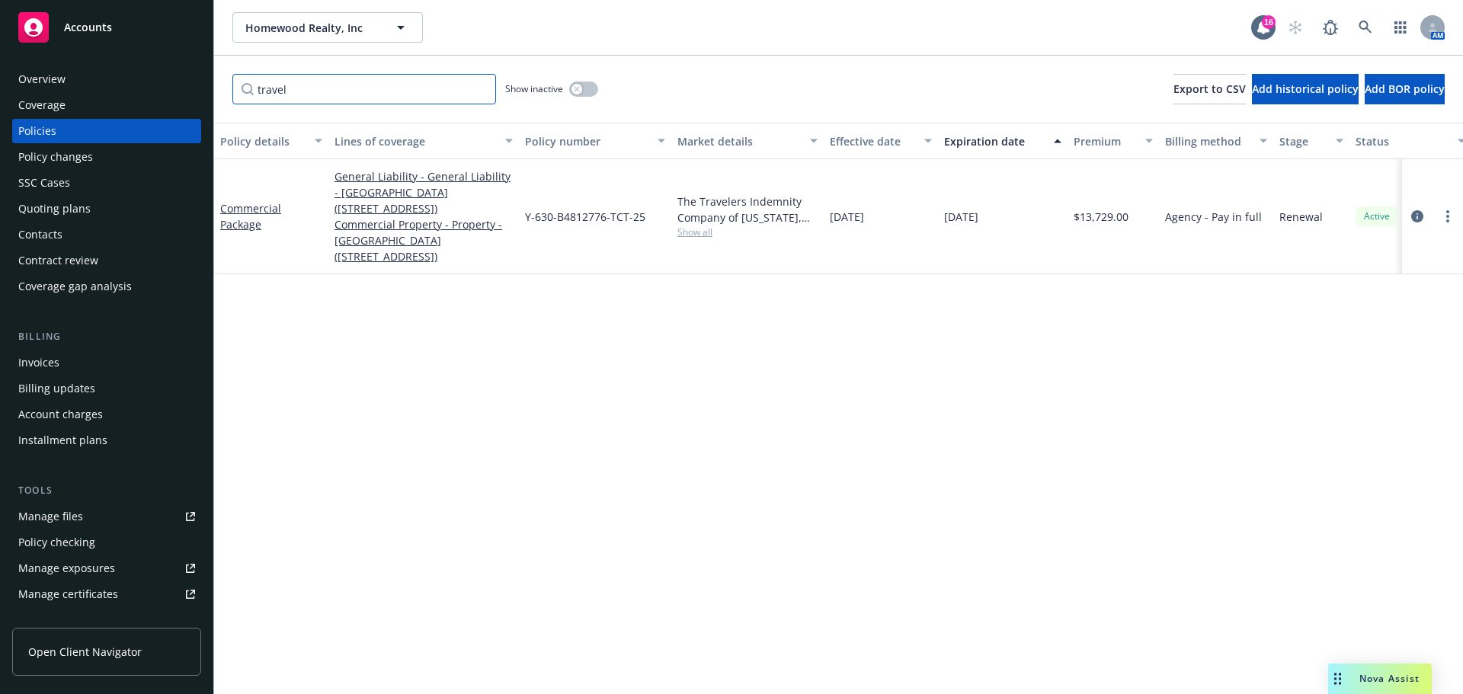
type input "travel"
